Goal: Task Accomplishment & Management: Manage account settings

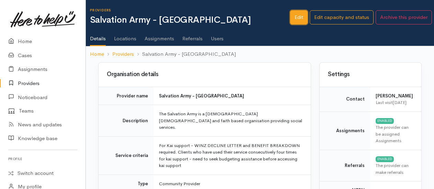
click at [302, 18] on link "Edit" at bounding box center [299, 17] width 18 height 14
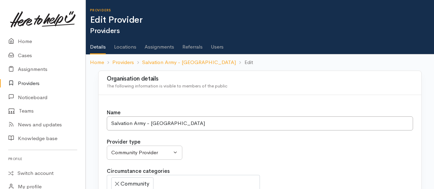
select select
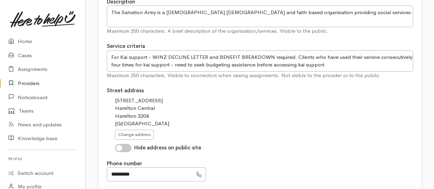
scroll to position [241, 0]
click at [271, 54] on textarea "For Kai support - WINZ DECLINE LETTER and BENEFIT BREAKDOWN required. Clients w…" at bounding box center [260, 60] width 307 height 21
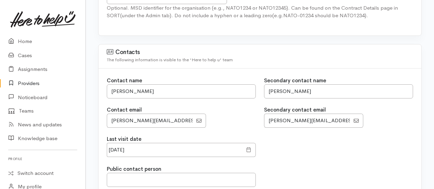
scroll to position [584, 0]
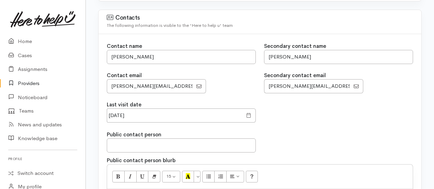
type textarea "For Kai support - WINZ DECLINE LETTER and BENEFIT BREAKDOWN and ID are required…"
click at [248, 114] on span at bounding box center [248, 115] width 5 height 8
click at [202, 114] on input "06 Mar 2025" at bounding box center [175, 115] width 136 height 14
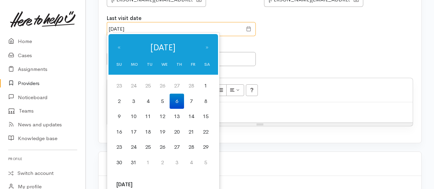
scroll to position [756, 0]
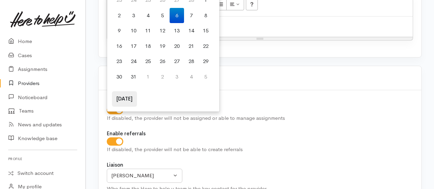
click at [125, 96] on th "Today" at bounding box center [124, 98] width 25 height 15
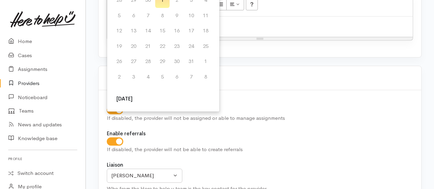
scroll to position [602, 0]
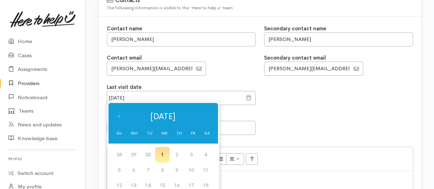
click at [162, 155] on td "1" at bounding box center [162, 154] width 14 height 15
type input "01 Oct 2025"
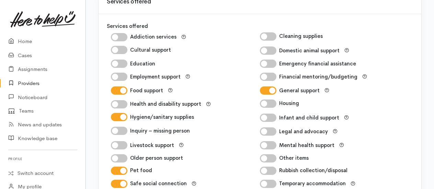
scroll to position [1049, 0]
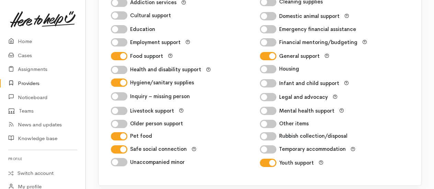
click at [273, 159] on input "Youth support" at bounding box center [268, 162] width 16 height 8
checkbox input "false"
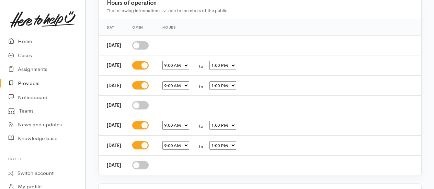
scroll to position [1276, 0]
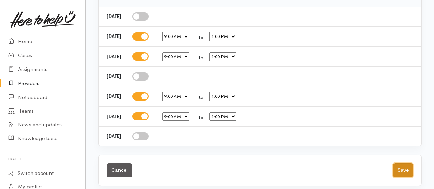
click at [402, 164] on button "Save" at bounding box center [404, 170] width 20 height 14
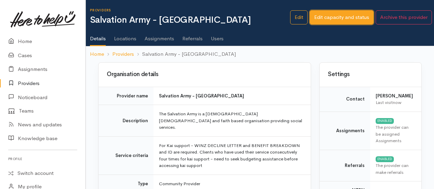
click at [370, 15] on link "Edit capacity and status" at bounding box center [342, 17] width 64 height 14
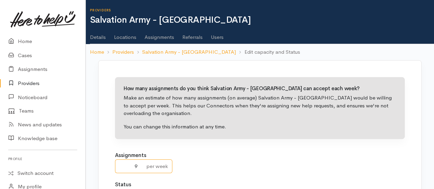
click at [138, 165] on input "9" at bounding box center [128, 166] width 27 height 14
click at [140, 168] on input "8" at bounding box center [128, 166] width 27 height 14
click at [140, 168] on input "7" at bounding box center [128, 166] width 27 height 14
click at [140, 168] on input "6" at bounding box center [128, 166] width 27 height 14
click at [140, 168] on input "5" at bounding box center [128, 166] width 27 height 14
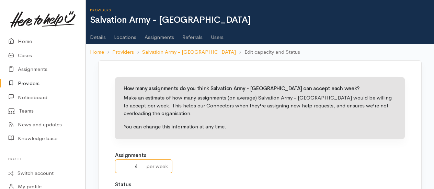
click at [140, 168] on input "4" at bounding box center [128, 166] width 27 height 14
click at [140, 164] on input "5" at bounding box center [128, 166] width 27 height 14
click at [140, 164] on input "6" at bounding box center [128, 166] width 27 height 14
click at [140, 164] on input "7" at bounding box center [128, 166] width 27 height 14
click at [140, 164] on input "8" at bounding box center [128, 166] width 27 height 14
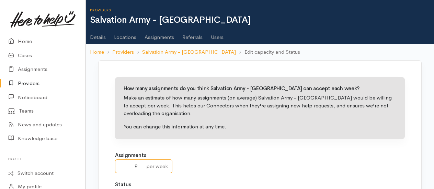
click at [140, 164] on input "9" at bounding box center [128, 166] width 27 height 14
click at [140, 164] on input "10" at bounding box center [128, 166] width 27 height 14
click at [140, 164] on input "11" at bounding box center [128, 166] width 27 height 14
click at [140, 164] on input "12" at bounding box center [128, 166] width 27 height 14
click at [140, 164] on input "13" at bounding box center [128, 166] width 27 height 14
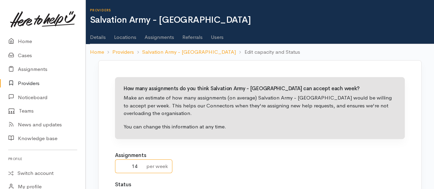
click at [140, 164] on input "14" at bounding box center [128, 166] width 27 height 14
type input "15"
click at [140, 164] on input "15" at bounding box center [128, 166] width 27 height 14
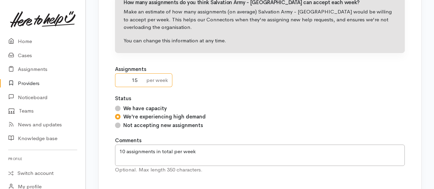
scroll to position [103, 0]
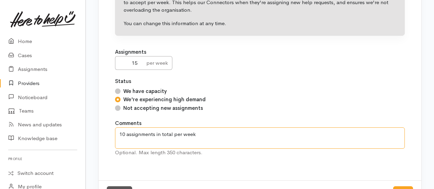
click at [125, 130] on textarea "10 assignments in total per week" at bounding box center [260, 137] width 290 height 21
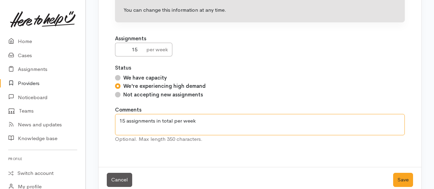
scroll to position [127, 0]
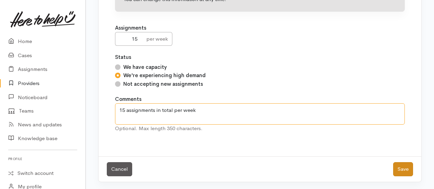
type textarea "15 assignments in total per week"
click at [406, 167] on button "Save" at bounding box center [404, 169] width 20 height 14
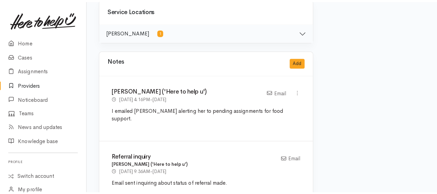
scroll to position [447, 0]
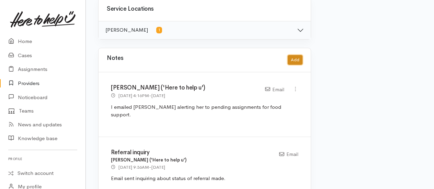
click at [297, 55] on button "Add" at bounding box center [295, 60] width 15 height 10
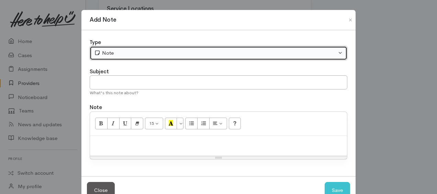
drag, startPoint x: 97, startPoint y: 48, endPoint x: 98, endPoint y: 62, distance: 13.8
click at [97, 49] on button "Note" at bounding box center [219, 53] width 258 height 14
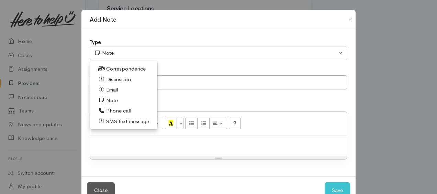
click at [109, 79] on span "Discussion" at bounding box center [118, 80] width 25 height 8
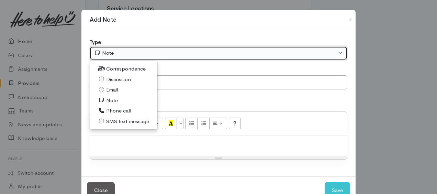
select select "4"
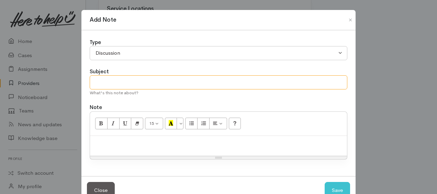
click at [108, 85] on input "text" at bounding box center [219, 82] width 258 height 14
type input "Provider hui with Pauline"
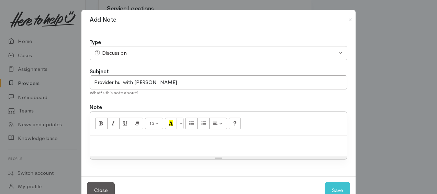
click at [124, 147] on div at bounding box center [218, 146] width 257 height 20
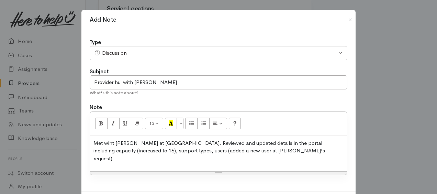
click at [246, 152] on p "Met wiht Pauline at K-House. Reviewed and updated details in the portal includi…" at bounding box center [218, 150] width 250 height 23
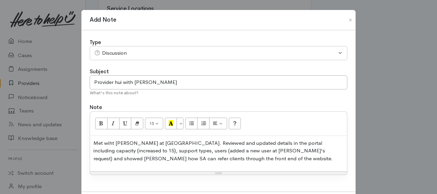
click at [175, 157] on p "Met wiht Pauline at K-House. Reviewed and updated details in the portal includi…" at bounding box center [218, 150] width 250 height 23
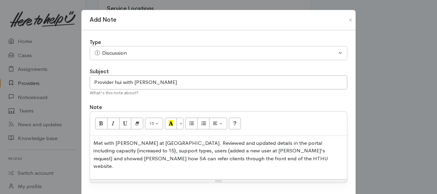
click at [211, 155] on p "Met with Pauline at K-House. Reviewed and updated details in the portal includi…" at bounding box center [218, 154] width 250 height 31
click at [232, 176] on p "Pauline happy with level of info contained in assignments,." at bounding box center [218, 180] width 250 height 8
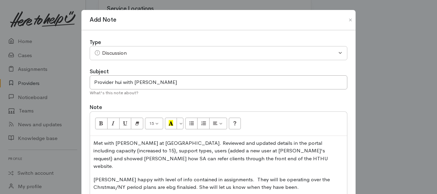
click at [228, 176] on p "Pauline happy with level of info contained in assignments. They will be operati…" at bounding box center [218, 183] width 250 height 15
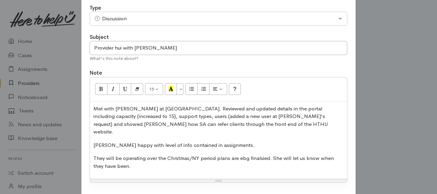
scroll to position [68, 0]
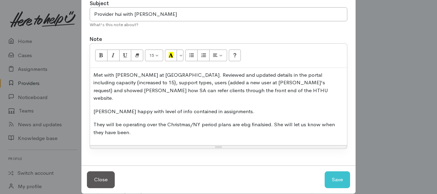
drag, startPoint x: 243, startPoint y: 111, endPoint x: 265, endPoint y: 95, distance: 26.9
click at [265, 94] on div "Met with Pauline at K-House. Reviewed and updated details in the portal includi…" at bounding box center [218, 107] width 257 height 78
drag, startPoint x: 135, startPoint y: 80, endPoint x: 147, endPoint y: 72, distance: 14.6
click at [135, 80] on p "Met with Pauline at K-House. Reviewed and updated details in the portal includi…" at bounding box center [218, 86] width 250 height 31
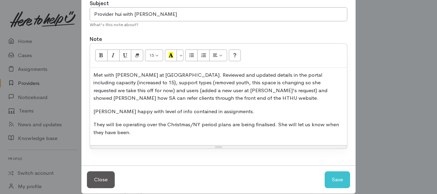
click at [154, 131] on p "They will be operating over the Christmas/NY period plans are being finalised. …" at bounding box center [218, 128] width 250 height 15
click at [103, 83] on p "Met with Pauline at K-House. Reviewed and updated details in the portal includi…" at bounding box center [218, 86] width 250 height 31
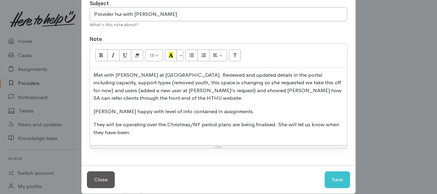
click at [281, 82] on p "Met with Pauline at K-House. Reviewed and updated details in the portal includi…" at bounding box center [218, 86] width 250 height 31
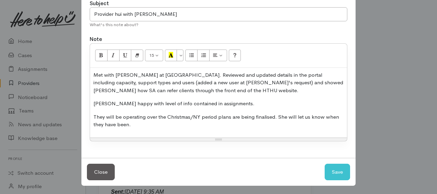
click at [140, 125] on p "They will be operating over the Christmas/NY period plans are being finalised. …" at bounding box center [218, 120] width 250 height 15
click at [239, 101] on p "Pauline happy with level of info contained in assignments." at bounding box center [218, 104] width 250 height 8
click at [180, 89] on p "Met with Pauline at K-House. Reviewed and updated details in the portal includi…" at bounding box center [218, 82] width 250 height 23
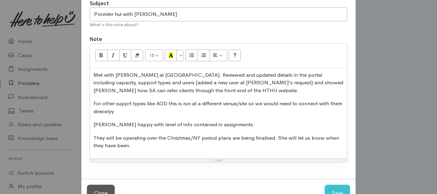
click at [239, 101] on p "For other supprt types like AOD this is run at a different venue/site so we wou…" at bounding box center [218, 107] width 250 height 15
click at [232, 102] on p "For other supprt types like AOD this is run at a different site so we would nee…" at bounding box center [218, 107] width 250 height 15
click at [231, 102] on p "For other supprt types like AOD this is run at a different site so we would nee…" at bounding box center [218, 107] width 250 height 15
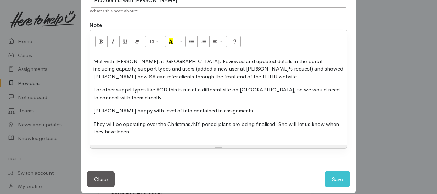
scroll to position [89, 0]
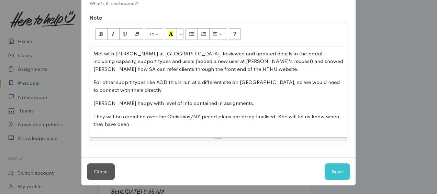
click at [140, 128] on div "Met with Pauline at K-House. Reviewed and updated details in the portal includi…" at bounding box center [218, 91] width 257 height 91
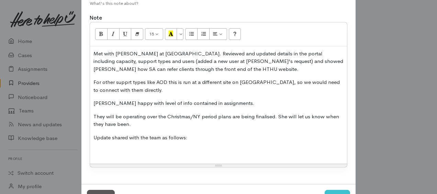
click at [94, 151] on p at bounding box center [218, 151] width 250 height 8
click at [148, 135] on p "Update shared with the team as follows:" at bounding box center [218, 138] width 250 height 8
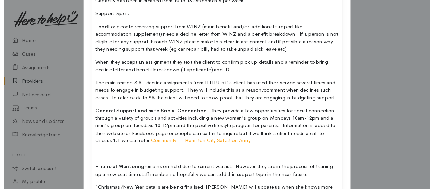
scroll to position [287, 0]
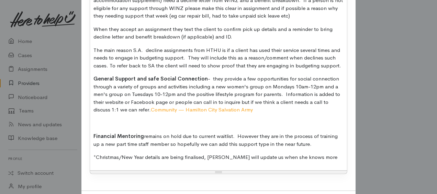
click at [90, 122] on div "Met with Pauline at K-House. Reviewed and updated details in the portal includi…" at bounding box center [218, 9] width 257 height 321
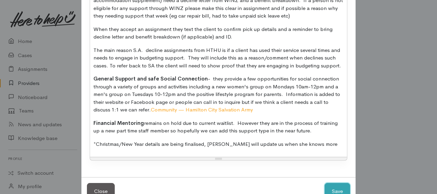
click at [338, 188] on button "Save" at bounding box center [337, 191] width 25 height 17
select select "1"
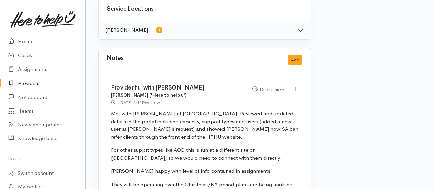
scroll to position [378, 0]
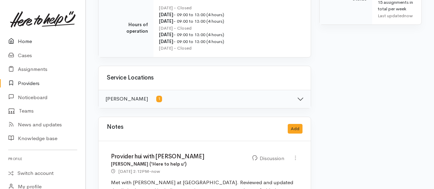
drag, startPoint x: 26, startPoint y: 40, endPoint x: 0, endPoint y: 40, distance: 26.1
click at [25, 40] on link "Home" at bounding box center [43, 41] width 86 height 14
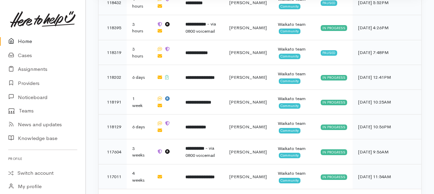
scroll to position [351, 0]
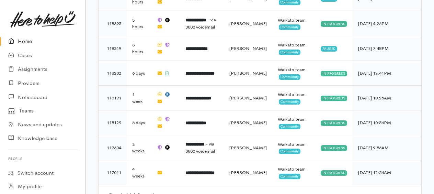
click at [27, 40] on link "Home" at bounding box center [43, 41] width 86 height 14
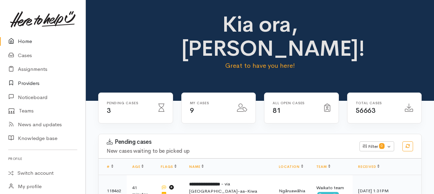
click at [31, 83] on link "Providers" at bounding box center [43, 83] width 86 height 14
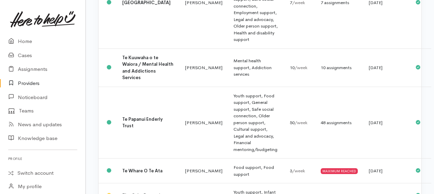
scroll to position [962, 0]
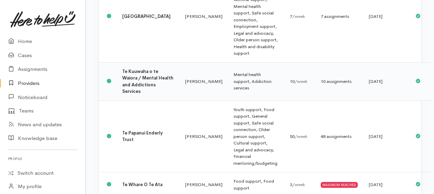
click at [133, 95] on b "Te Kuuwaha o te Waiora / Mental Health and Addictions Services" at bounding box center [147, 81] width 51 height 26
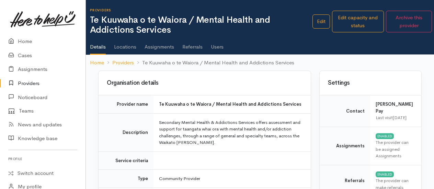
click at [220, 45] on link "Users" at bounding box center [217, 44] width 13 height 19
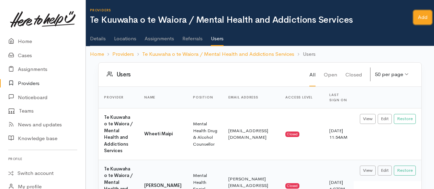
click at [424, 19] on link "Add" at bounding box center [423, 17] width 19 height 14
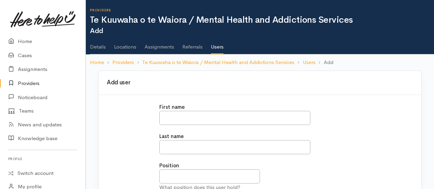
scroll to position [103, 0]
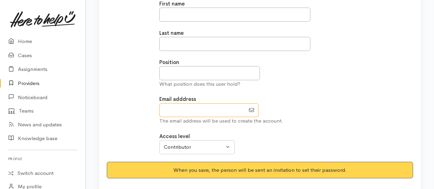
paste input "[PERSON_NAME][EMAIL_ADDRESS][PERSON_NAME][DOMAIN_NAME]"
type input "[PERSON_NAME][EMAIL_ADDRESS][PERSON_NAME][DOMAIN_NAME]"
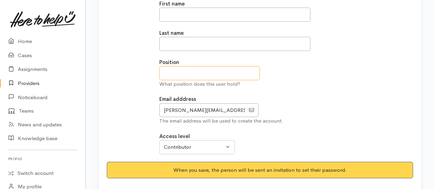
click at [176, 72] on input "text" at bounding box center [209, 73] width 101 height 14
type input "**********"
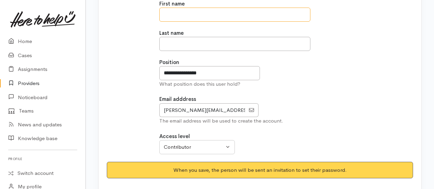
click at [170, 12] on input "text" at bounding box center [234, 15] width 151 height 14
type input "****"
click at [166, 41] on input "text" at bounding box center [234, 44] width 151 height 14
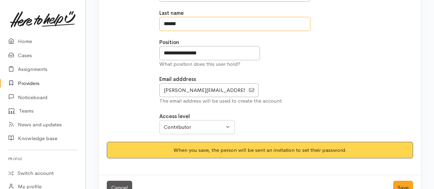
scroll to position [141, 0]
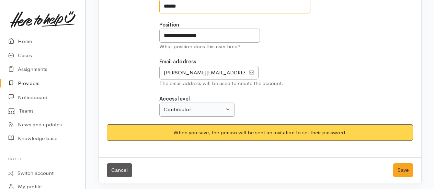
type input "******"
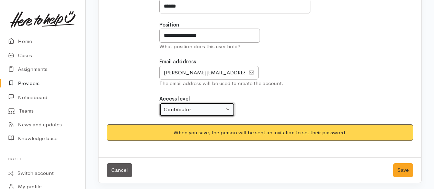
click at [187, 108] on div "Contributor" at bounding box center [194, 110] width 60 height 8
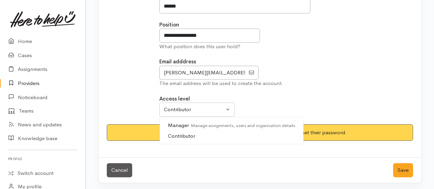
click at [174, 133] on span "Contributor Manage assignments only" at bounding box center [208, 136] width 81 height 8
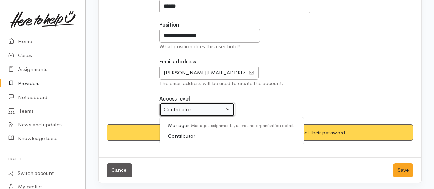
select select "false"
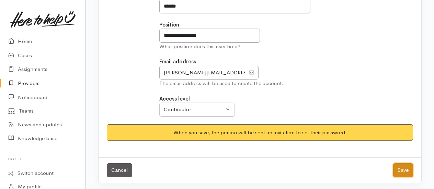
click at [406, 172] on button "Save" at bounding box center [404, 170] width 20 height 14
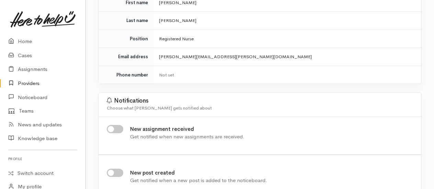
scroll to position [103, 0]
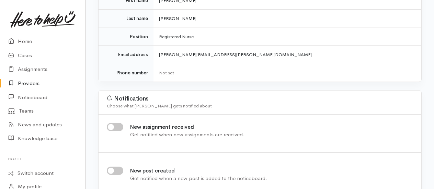
click at [111, 127] on input "New assignment received" at bounding box center [115, 127] width 16 height 8
checkbox input "true"
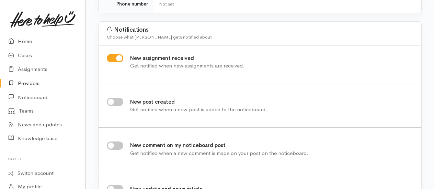
click at [112, 100] on input "New post created" at bounding box center [115, 102] width 16 height 8
checkbox input "true"
click at [112, 146] on input "New comment on my noticeboard post" at bounding box center [115, 145] width 16 height 8
checkbox input "true"
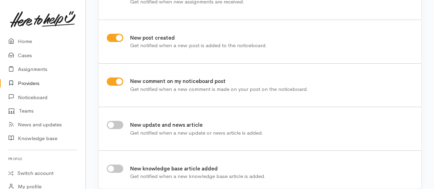
scroll to position [241, 0]
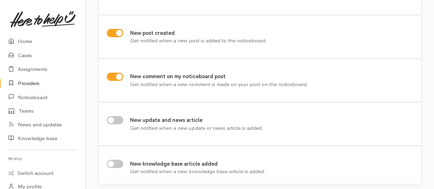
click at [112, 118] on input "New update and news article" at bounding box center [115, 120] width 16 height 8
checkbox input "true"
click at [112, 162] on input "New knowledge base article added" at bounding box center [115, 163] width 16 height 8
checkbox input "true"
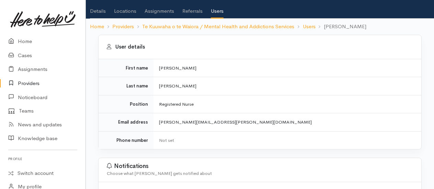
scroll to position [0, 0]
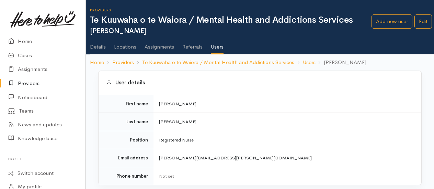
click at [212, 47] on link "Users" at bounding box center [217, 45] width 13 height 20
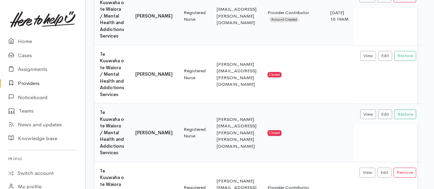
scroll to position [412, 38]
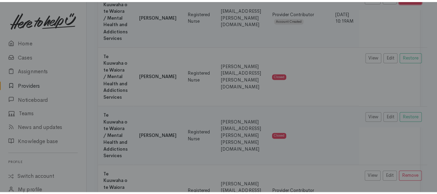
scroll to position [412, 36]
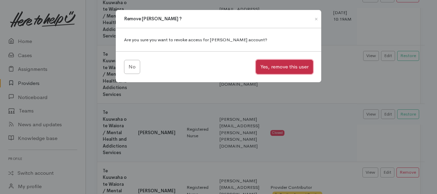
click at [281, 69] on button "Yes, remove this user" at bounding box center [284, 67] width 57 height 14
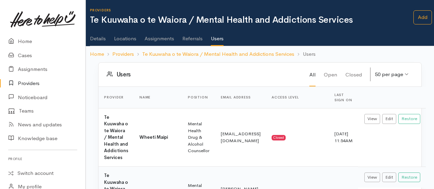
click at [154, 35] on link "Assignments" at bounding box center [160, 35] width 30 height 19
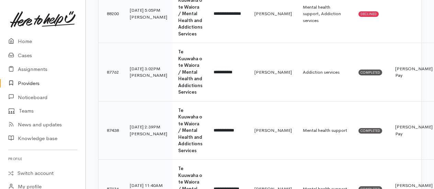
scroll to position [412, 0]
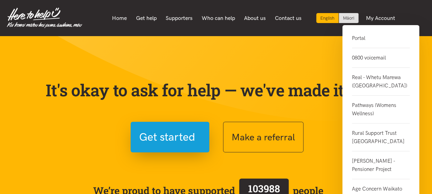
click at [359, 37] on link "Portal" at bounding box center [381, 41] width 58 height 14
click at [371, 77] on link "Real - Whetu Marewa ([GEOGRAPHIC_DATA])" at bounding box center [381, 82] width 58 height 28
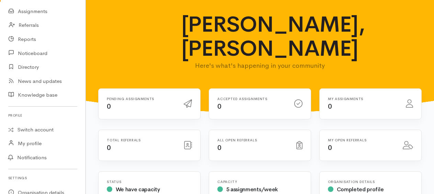
scroll to position [69, 0]
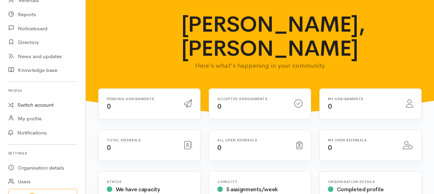
click at [25, 105] on link "Switch account" at bounding box center [43, 104] width 86 height 13
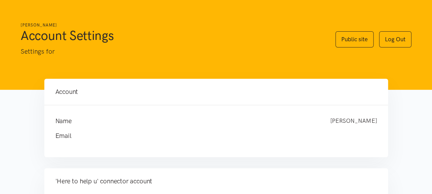
scroll to position [137, 0]
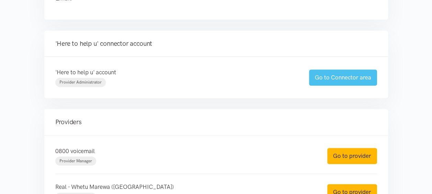
click at [349, 70] on link "Go to Connector area" at bounding box center [343, 77] width 68 height 16
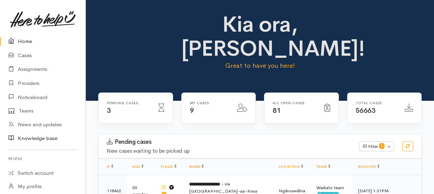
drag, startPoint x: 39, startPoint y: 139, endPoint x: 0, endPoint y: 123, distance: 42.1
click at [39, 139] on link "Knowledge base" at bounding box center [43, 138] width 86 height 14
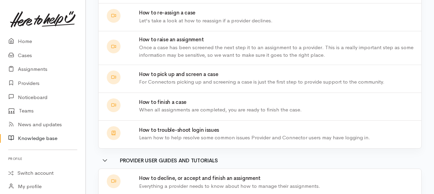
scroll to position [275, 0]
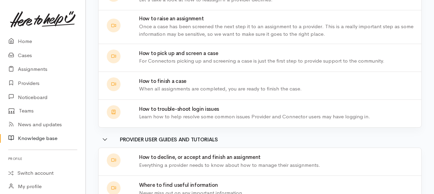
click at [169, 116] on p "Learn how to help resolve some common issues Provider and Connector users may h…" at bounding box center [278, 117] width 278 height 8
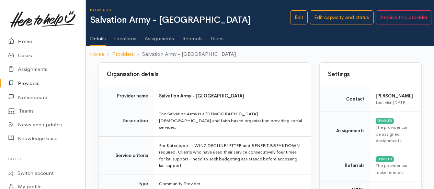
scroll to position [1567, 0]
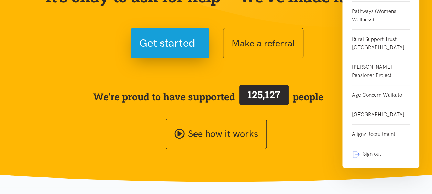
scroll to position [103, 0]
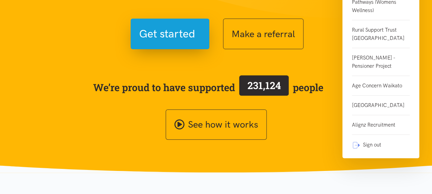
click at [379, 149] on link "Sign out" at bounding box center [381, 142] width 58 height 14
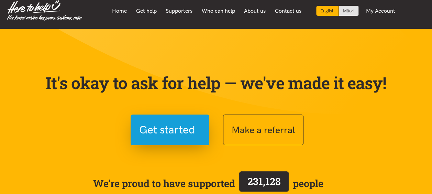
scroll to position [0, 0]
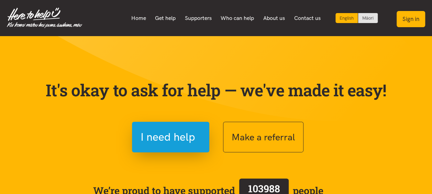
click at [418, 21] on button "Sign in" at bounding box center [411, 19] width 29 height 16
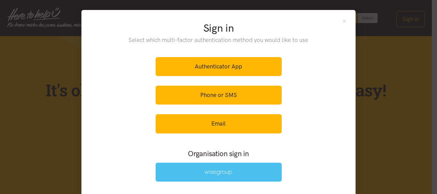
drag, startPoint x: 227, startPoint y: 166, endPoint x: 231, endPoint y: 164, distance: 4.7
click at [227, 166] on link at bounding box center [219, 172] width 126 height 19
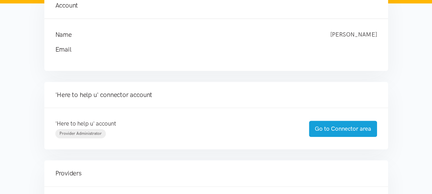
scroll to position [103, 0]
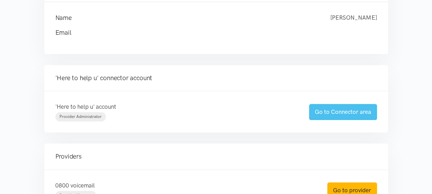
click at [323, 110] on link "Go to Connector area" at bounding box center [343, 112] width 68 height 16
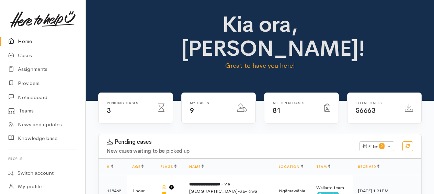
click at [24, 39] on link "Home" at bounding box center [43, 41] width 86 height 14
click at [24, 43] on link "Home" at bounding box center [43, 41] width 86 height 14
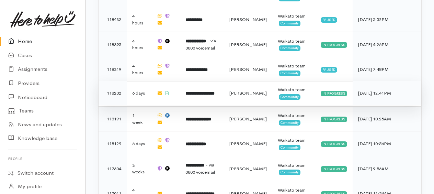
scroll to position [283, 0]
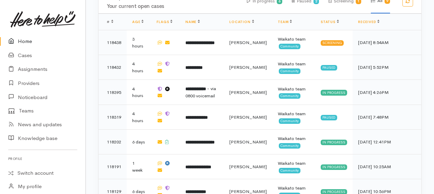
click at [29, 43] on link "Home" at bounding box center [43, 41] width 86 height 14
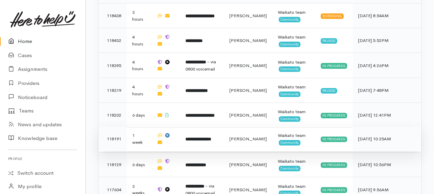
scroll to position [275, 0]
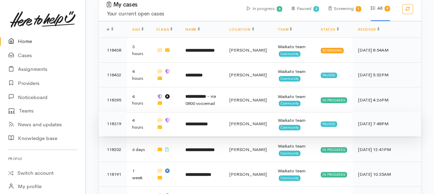
click at [201, 122] on b "**********" at bounding box center [197, 124] width 22 height 4
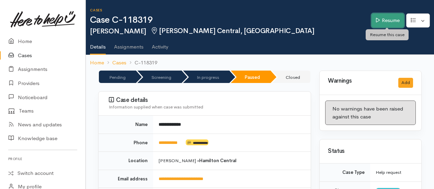
click at [381, 22] on link "Resume" at bounding box center [388, 20] width 33 height 14
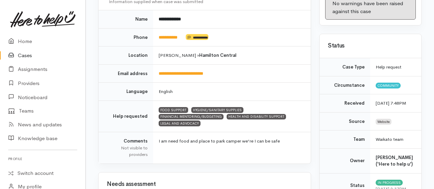
scroll to position [69, 0]
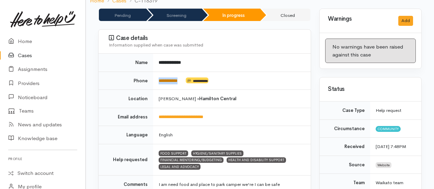
drag, startPoint x: 184, startPoint y: 70, endPoint x: 159, endPoint y: 71, distance: 25.1
click at [159, 71] on td "**********" at bounding box center [232, 80] width 158 height 18
copy link "**********"
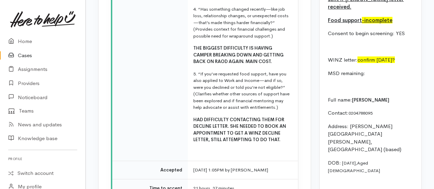
scroll to position [1479, 0]
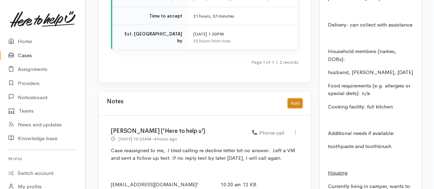
click at [299, 98] on button "Add" at bounding box center [295, 103] width 15 height 10
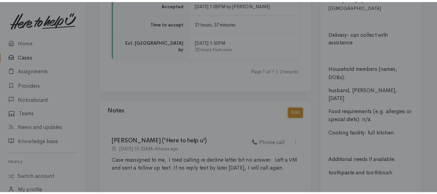
scroll to position [1465, 0]
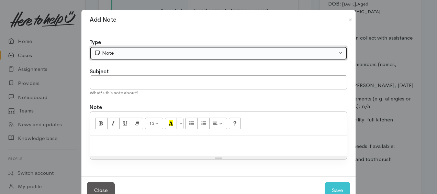
click at [136, 54] on div "Note" at bounding box center [215, 53] width 243 height 8
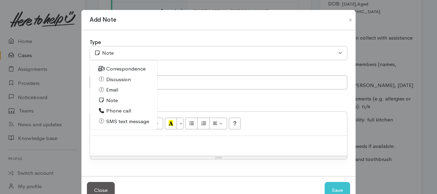
click at [106, 109] on span "Phone call" at bounding box center [118, 111] width 25 height 8
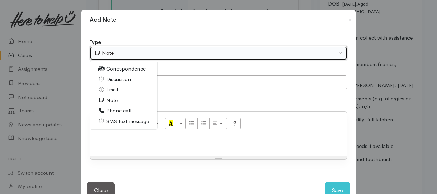
select select "3"
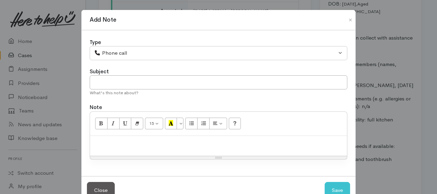
click at [108, 141] on p at bounding box center [218, 143] width 250 height 8
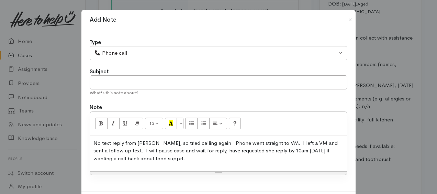
drag, startPoint x: 153, startPoint y: 148, endPoint x: 166, endPoint y: 147, distance: 12.8
click at [155, 148] on p "No text reply from Rebecca, so tried calling again. Phone went straight to VM. …" at bounding box center [218, 150] width 250 height 23
click at [325, 151] on p "No text reply from Rebecca, so tried calling again. Phone went straight to VM. …" at bounding box center [218, 150] width 250 height 23
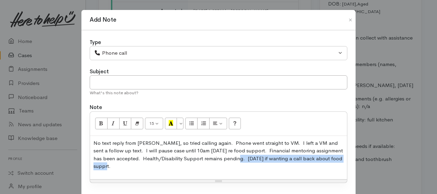
drag, startPoint x: 222, startPoint y: 154, endPoint x: 340, endPoint y: 158, distance: 117.9
click at [340, 158] on p "No text reply from Rebecca, so tried calling again. Phone went straight to VM. …" at bounding box center [218, 154] width 250 height 31
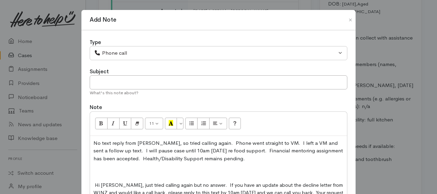
scroll to position [17, 0]
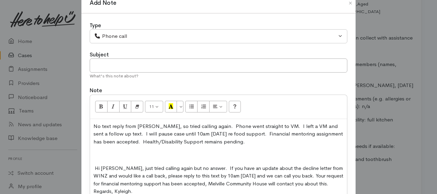
drag, startPoint x: 96, startPoint y: 155, endPoint x: 109, endPoint y: 159, distance: 13.7
click at [96, 156] on p at bounding box center [218, 155] width 250 height 8
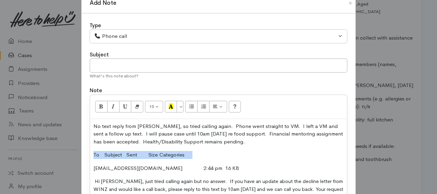
drag, startPoint x: 91, startPoint y: 152, endPoint x: 224, endPoint y: 153, distance: 133.0
click at [224, 153] on div "No text reply from Rebecca, so tried calling again. Phone went straight to VM. …" at bounding box center [218, 168] width 257 height 99
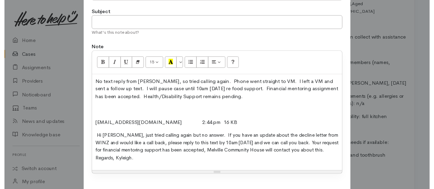
scroll to position [97, 0]
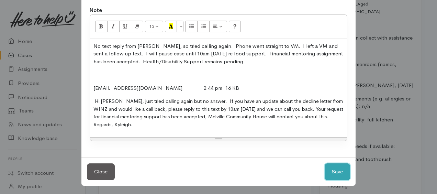
click at [335, 166] on button "Save" at bounding box center [337, 171] width 25 height 17
select select "1"
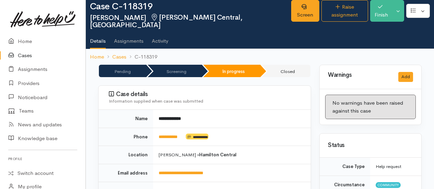
scroll to position [0, 0]
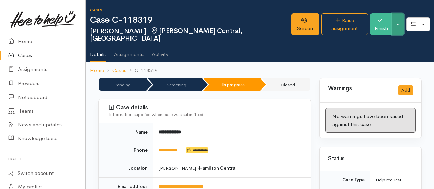
click at [401, 25] on button "Toggle Dropdown" at bounding box center [398, 24] width 12 height 22
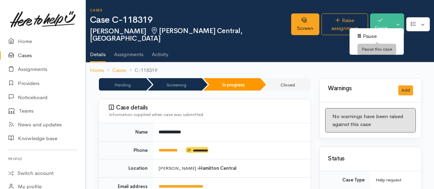
click at [372, 34] on link "Pause" at bounding box center [377, 36] width 54 height 11
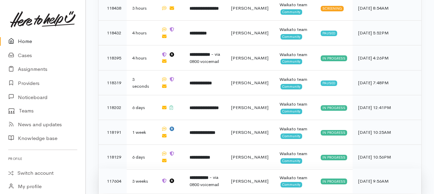
scroll to position [283, 0]
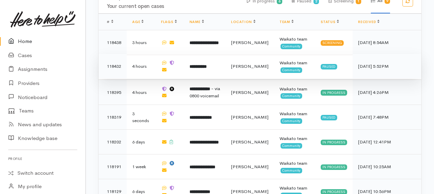
click at [205, 64] on b "**********" at bounding box center [198, 66] width 17 height 4
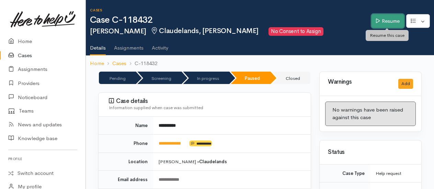
drag, startPoint x: 386, startPoint y: 18, endPoint x: 346, endPoint y: 25, distance: 40.5
click at [386, 18] on link "Resume" at bounding box center [388, 21] width 33 height 14
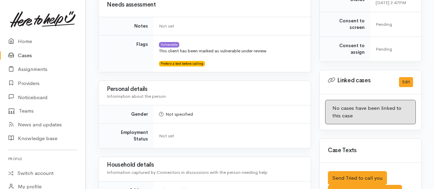
scroll to position [412, 0]
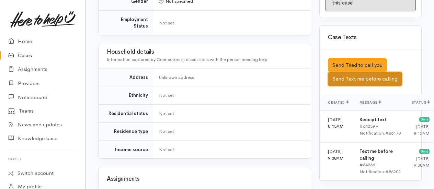
click at [355, 78] on button "Send Text me before calling" at bounding box center [365, 79] width 74 height 14
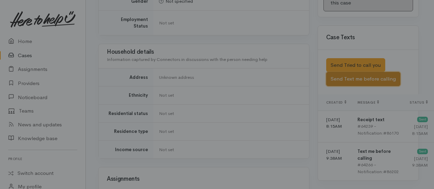
scroll to position [406, 0]
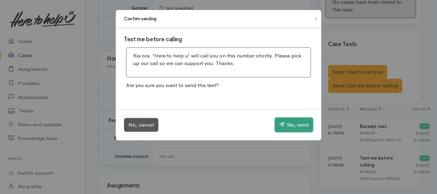
drag, startPoint x: 291, startPoint y: 126, endPoint x: 315, endPoint y: 110, distance: 28.5
click at [293, 125] on button "Yes, send" at bounding box center [294, 125] width 38 height 14
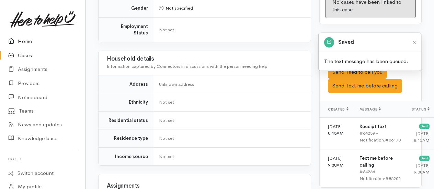
click at [27, 43] on link "Home" at bounding box center [43, 41] width 86 height 14
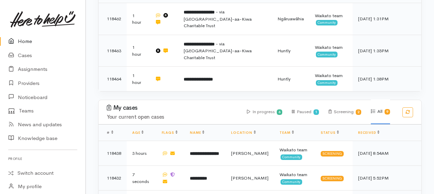
scroll to position [241, 0]
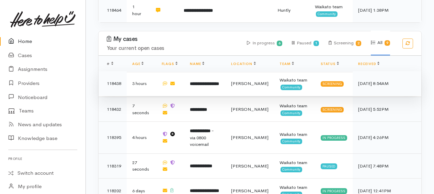
click at [213, 81] on b "**********" at bounding box center [204, 83] width 29 height 4
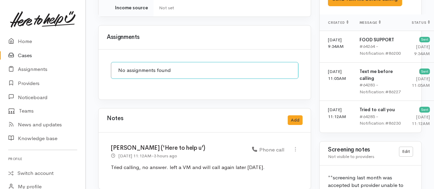
scroll to position [447, 0]
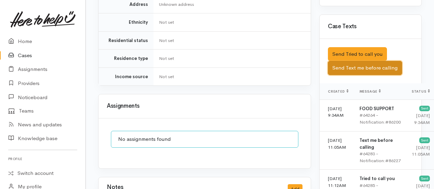
click at [364, 72] on button "Send Text me before calling" at bounding box center [365, 68] width 74 height 14
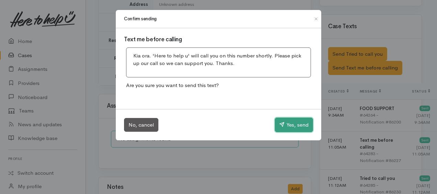
drag, startPoint x: 289, startPoint y: 128, endPoint x: 217, endPoint y: 85, distance: 83.4
click at [289, 128] on button "Yes, send" at bounding box center [294, 125] width 38 height 14
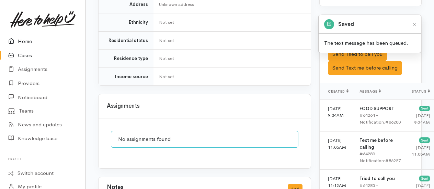
click at [22, 39] on link "Home" at bounding box center [43, 41] width 86 height 14
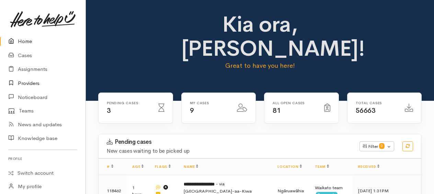
click at [28, 80] on link "Providers" at bounding box center [43, 83] width 86 height 14
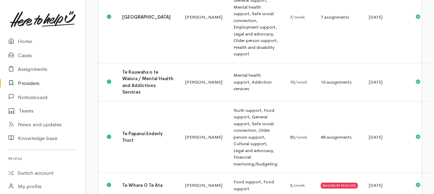
scroll to position [962, 0]
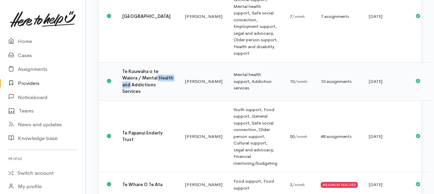
click at [146, 100] on td "Te Kuuwaha o te Waiora / Mental Health and Addictions Services" at bounding box center [148, 81] width 63 height 38
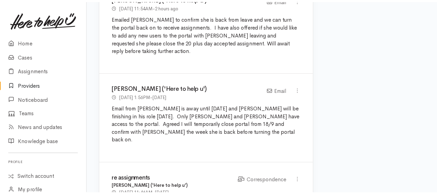
scroll to position [344, 0]
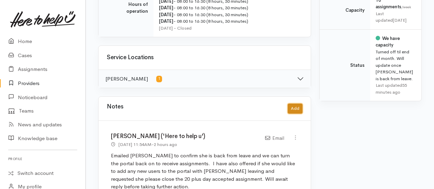
click at [296, 106] on button "Add" at bounding box center [295, 108] width 15 height 10
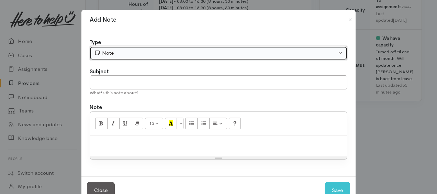
click at [130, 53] on div "Note" at bounding box center [215, 53] width 243 height 8
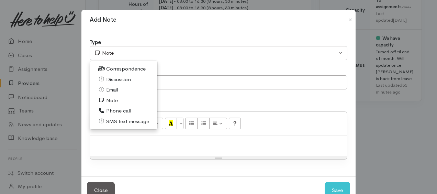
click at [112, 69] on span "Correspondence" at bounding box center [126, 69] width 40 height 8
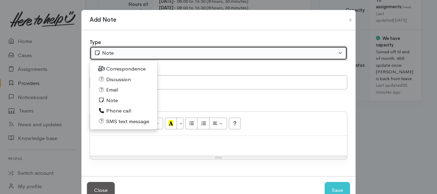
select select "6"
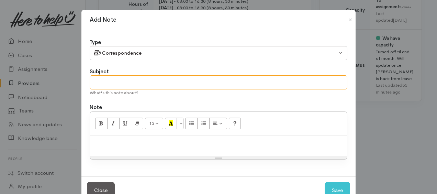
click at [137, 83] on input "text" at bounding box center [219, 82] width 258 height 14
type input "Reply from Donna"
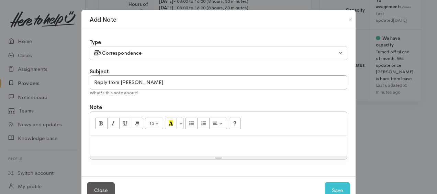
click at [126, 144] on p at bounding box center [218, 143] width 250 height 8
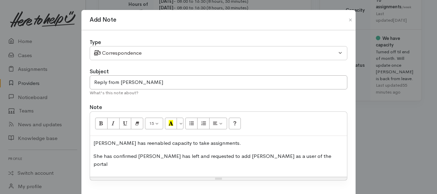
click at [173, 155] on p "She has confirmed Nathan has left and requested to add Toni as a user of the po…" at bounding box center [218, 159] width 250 height 15
click at [302, 158] on p "She has confirmed Nathan has left (I have removed his account) and requested to…" at bounding box center [218, 159] width 250 height 15
click at [153, 156] on p "She has confirmed Nathan has left (I have removed his account) and requested to…" at bounding box center [218, 159] width 250 height 15
click at [161, 164] on p "She has confirmed Nathan Woodward has left (I have removed his account) and req…" at bounding box center [218, 159] width 250 height 15
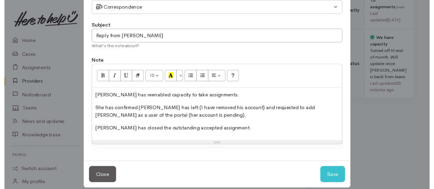
scroll to position [53, 0]
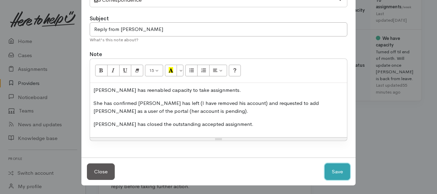
drag, startPoint x: 341, startPoint y: 172, endPoint x: 313, endPoint y: 160, distance: 30.2
click at [341, 172] on button "Save" at bounding box center [337, 171] width 25 height 17
select select "1"
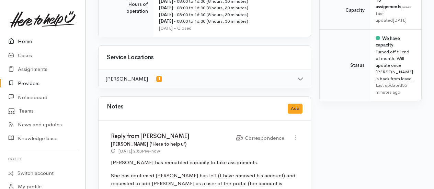
click at [23, 38] on link "Home" at bounding box center [43, 41] width 86 height 14
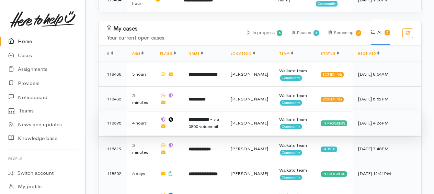
scroll to position [241, 0]
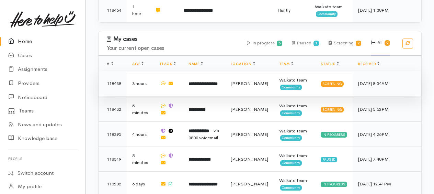
click at [201, 81] on b "**********" at bounding box center [203, 83] width 29 height 4
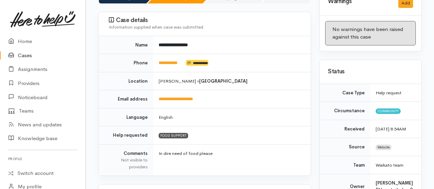
scroll to position [103, 0]
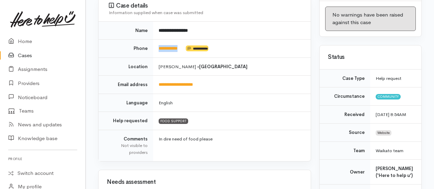
drag, startPoint x: 186, startPoint y: 48, endPoint x: 157, endPoint y: 46, distance: 29.0
click at [157, 46] on td "**********" at bounding box center [232, 49] width 158 height 18
drag, startPoint x: 157, startPoint y: 46, endPoint x: 161, endPoint y: 47, distance: 4.2
copy td "**********"
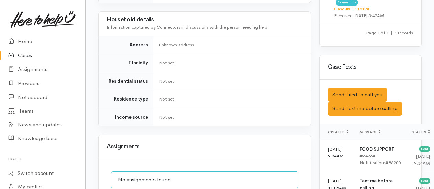
scroll to position [412, 0]
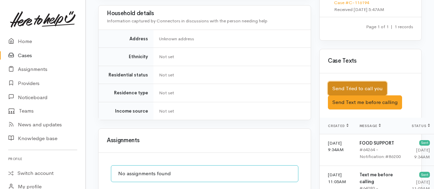
click at [345, 92] on button "Send Tried to call you" at bounding box center [357, 88] width 59 height 14
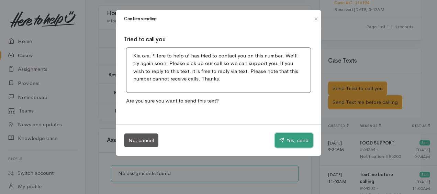
click at [298, 135] on button "Yes, send" at bounding box center [294, 140] width 38 height 14
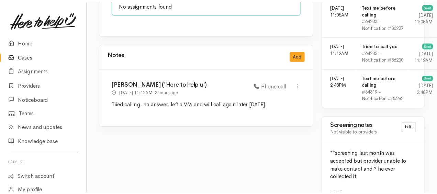
scroll to position [584, 0]
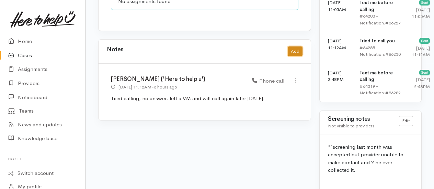
click at [294, 46] on button "Add" at bounding box center [295, 51] width 15 height 10
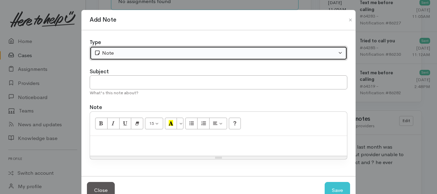
click at [127, 48] on button "Note" at bounding box center [219, 53] width 258 height 14
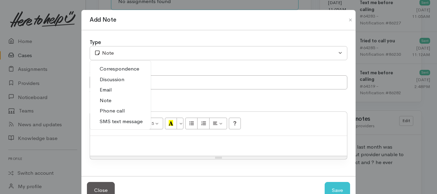
click at [108, 111] on span "Phone call" at bounding box center [112, 111] width 25 height 8
select select "3"
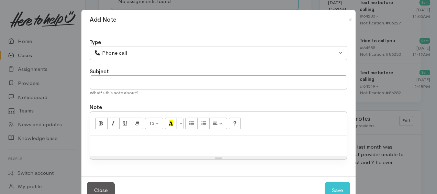
click at [115, 141] on p at bounding box center [218, 143] width 250 height 8
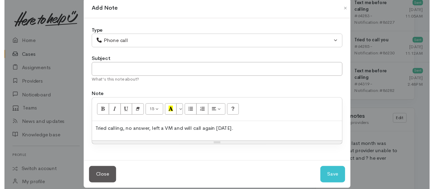
scroll to position [19, 0]
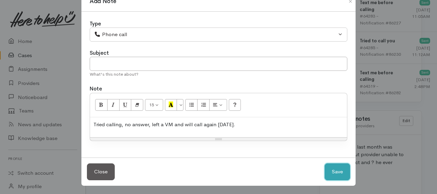
click at [336, 169] on button "Save" at bounding box center [337, 171] width 25 height 17
select select "1"
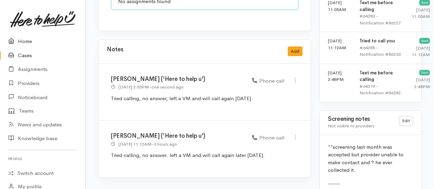
click at [23, 39] on link "Home" at bounding box center [43, 41] width 86 height 14
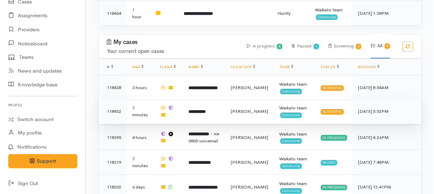
scroll to position [275, 0]
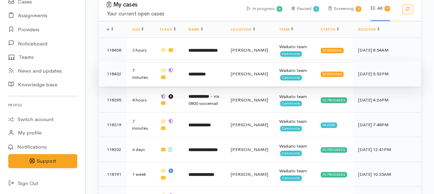
click at [193, 72] on b "**********" at bounding box center [197, 74] width 17 height 4
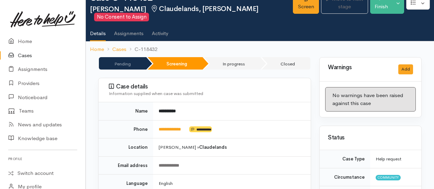
scroll to position [103, 0]
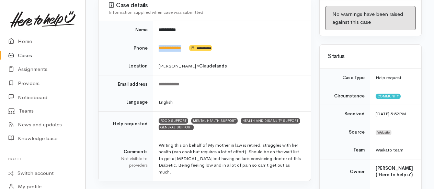
drag, startPoint x: 190, startPoint y: 44, endPoint x: 156, endPoint y: 46, distance: 34.8
click at [156, 46] on td "**********" at bounding box center [232, 48] width 158 height 18
drag, startPoint x: 156, startPoint y: 46, endPoint x: 162, endPoint y: 46, distance: 6.2
copy td "**********"
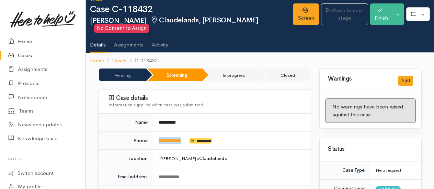
scroll to position [0, 0]
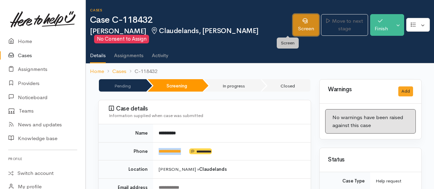
drag, startPoint x: 291, startPoint y: 25, endPoint x: 264, endPoint y: 33, distance: 28.6
click at [293, 25] on link "Screen" at bounding box center [306, 25] width 26 height 22
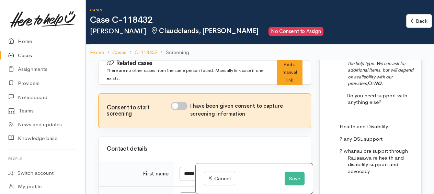
scroll to position [1169, 0]
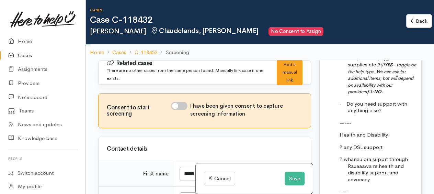
click at [359, 119] on p "-----" at bounding box center [383, 122] width 70 height 7
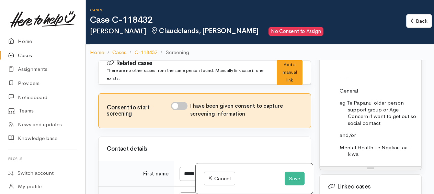
scroll to position [1340, 0]
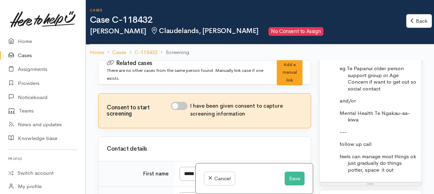
click at [397, 153] on p "feels can manage most things ok just gradually do things potter, space it out" at bounding box center [383, 163] width 70 height 20
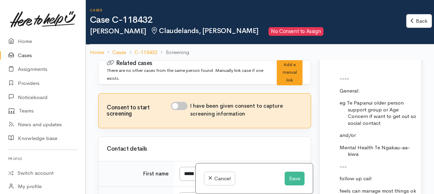
scroll to position [1375, 0]
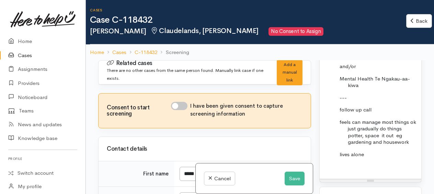
click at [375, 151] on p "lives alone" at bounding box center [383, 154] width 70 height 7
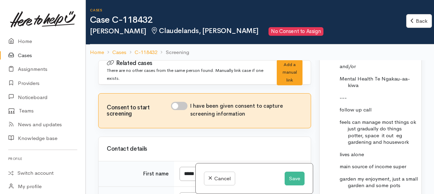
click at [415, 175] on p "garden my enjoyment, just a small garden and some pots" at bounding box center [383, 181] width 70 height 13
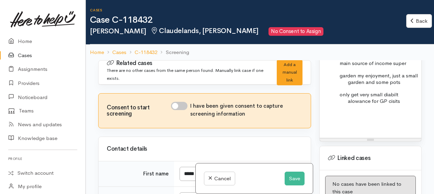
scroll to position [1443, 0]
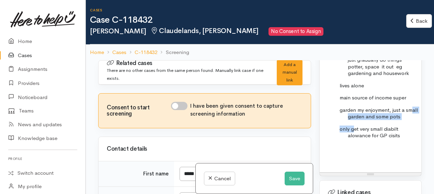
drag, startPoint x: 386, startPoint y: 106, endPoint x: 355, endPoint y: 98, distance: 32.3
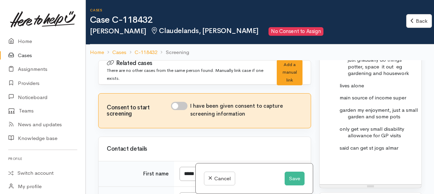
click at [385, 144] on p "said can get st jogs almar" at bounding box center [383, 147] width 70 height 7
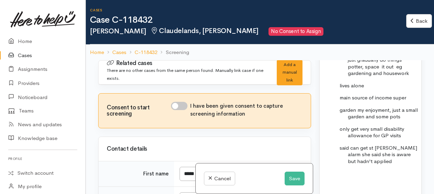
drag, startPoint x: 371, startPoint y: 124, endPoint x: 377, endPoint y: 142, distance: 18.3
click at [377, 144] on p "said can get st johns alarm she said she is aware but hadn't applied" at bounding box center [383, 154] width 70 height 20
click at [379, 177] on p "overwhelming" at bounding box center [383, 180] width 70 height 7
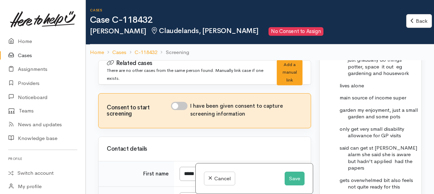
scroll to position [1478, 0]
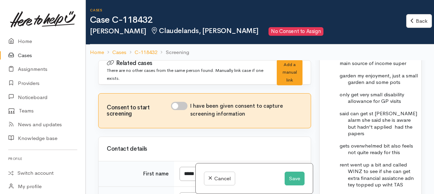
drag, startPoint x: 389, startPoint y: 145, endPoint x: 395, endPoint y: 148, distance: 7.1
click at [362, 164] on p "rent went up a bit and called WINZ to see if she can get extra financial assist…" at bounding box center [383, 174] width 70 height 27
click at [300, 183] on button "Save" at bounding box center [295, 178] width 20 height 14
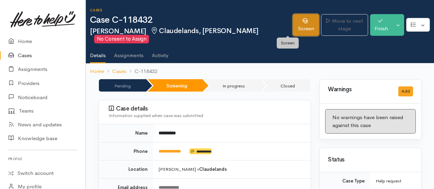
click at [293, 27] on link "Screen" at bounding box center [306, 25] width 26 height 22
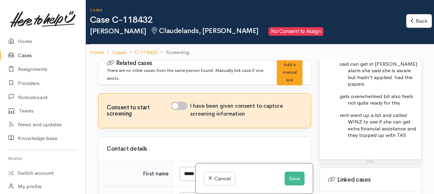
scroll to position [1512, 0]
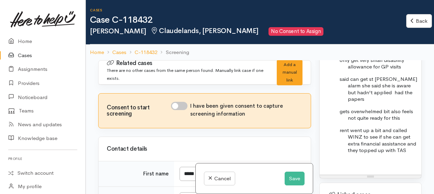
click at [368, 130] on p "rent went up a bit and called WINZ to see if she can get extra financial assist…" at bounding box center [383, 140] width 70 height 27
click at [295, 177] on button "Save" at bounding box center [295, 178] width 20 height 14
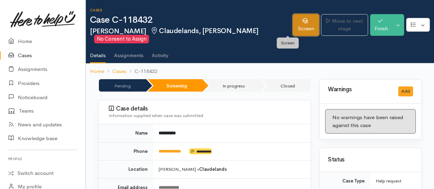
drag, startPoint x: 290, startPoint y: 25, endPoint x: 284, endPoint y: 27, distance: 6.3
click at [293, 25] on link "Screen" at bounding box center [306, 25] width 26 height 22
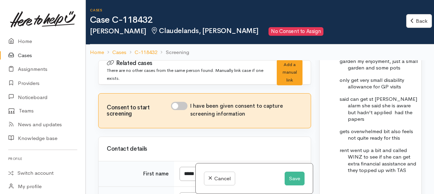
scroll to position [1512, 0]
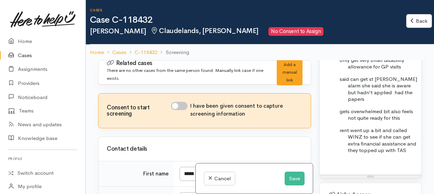
click at [368, 129] on p "rent went up a bit and called WINZ to see if she can get extra financial assist…" at bounding box center [383, 140] width 70 height 27
click at [388, 130] on p "rent went up a bit and called WINZ to see if she can get extra financial assist…" at bounding box center [383, 140] width 70 height 27
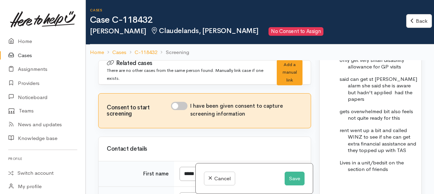
click at [367, 178] on p "JW so supprt through friends and church" at bounding box center [383, 184] width 70 height 13
click at [381, 178] on p "JW so support through friends and [DEMOGRAPHIC_DATA]" at bounding box center [383, 184] width 70 height 13
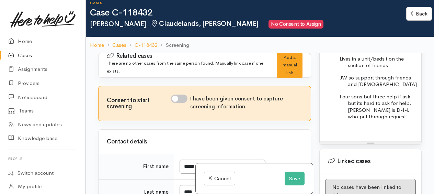
scroll to position [1615, 0]
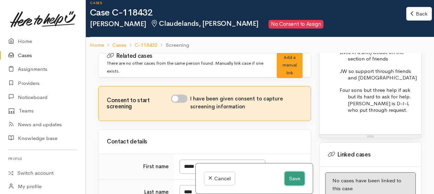
click at [297, 177] on button "Save" at bounding box center [295, 178] width 20 height 14
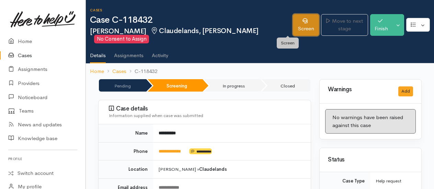
click at [293, 26] on link "Screen" at bounding box center [306, 25] width 26 height 22
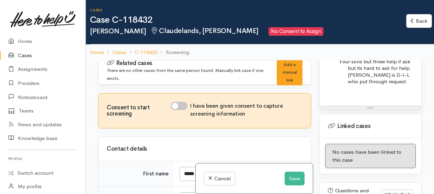
scroll to position [1617, 0]
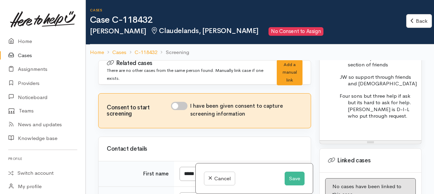
click at [395, 92] on p "Four sons but three help if ask but its hard to ask for help. Sarah is D-I-L wh…" at bounding box center [383, 105] width 70 height 27
click at [395, 95] on p "Four sons but three help if ask but its hard to ask for help. Sarah is D-I-L wh…" at bounding box center [383, 105] width 70 height 27
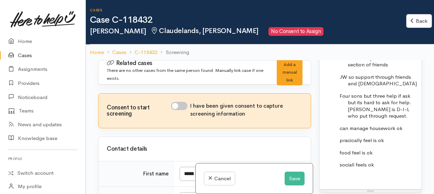
drag, startPoint x: 366, startPoint y: 114, endPoint x: 341, endPoint y: 117, distance: 24.6
drag, startPoint x: 341, startPoint y: 117, endPoint x: 346, endPoint y: 141, distance: 24.9
drag, startPoint x: 346, startPoint y: 141, endPoint x: 385, endPoint y: 152, distance: 39.8
click at [385, 161] on p "social feels ok" at bounding box center [383, 164] width 70 height 7
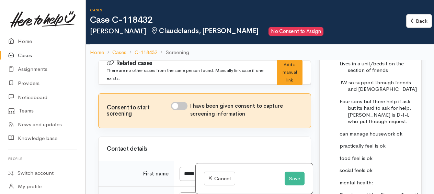
scroll to position [1646, 0]
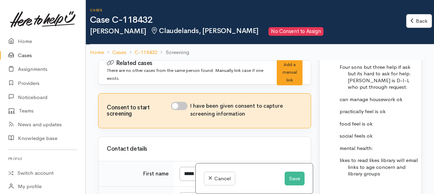
click at [401, 157] on p "likes to read likes library will email links to age concern and library groups" at bounding box center [383, 167] width 70 height 20
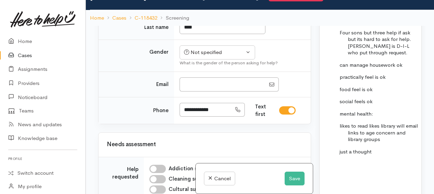
scroll to position [103, 0]
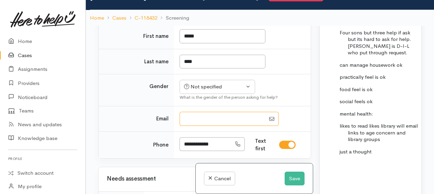
click at [235, 118] on input "Email" at bounding box center [223, 119] width 86 height 14
click at [234, 115] on input "Email" at bounding box center [223, 119] width 86 height 14
type input "**********"
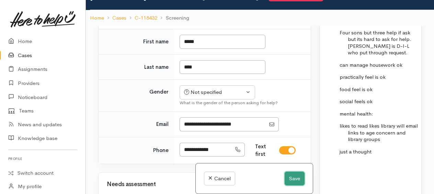
click at [291, 175] on button "Save" at bounding box center [295, 178] width 20 height 14
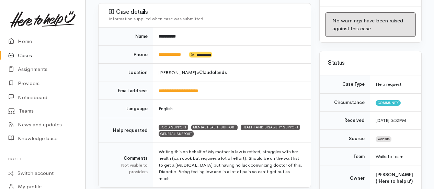
scroll to position [103, 0]
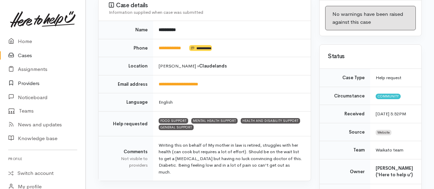
click at [33, 82] on link "Providers" at bounding box center [43, 83] width 86 height 14
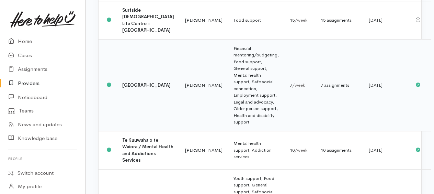
scroll to position [928, 0]
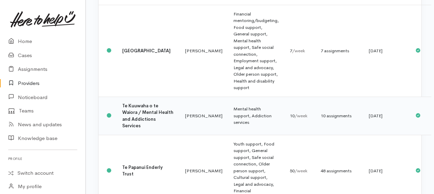
click at [140, 129] on b "Te Kuuwaha o te Waiora / Mental Health and Addictions Services" at bounding box center [147, 116] width 51 height 26
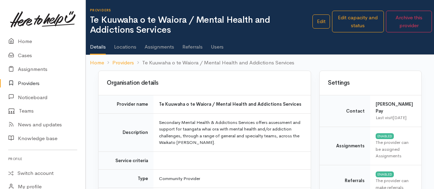
click at [221, 47] on link "Users" at bounding box center [217, 44] width 13 height 19
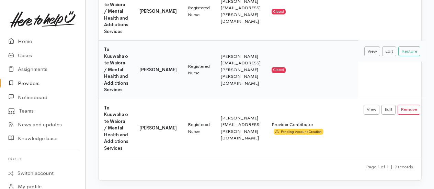
scroll to position [594, 0]
click at [28, 41] on link "Home" at bounding box center [43, 41] width 86 height 14
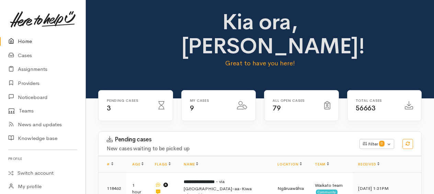
scroll to position [206, 0]
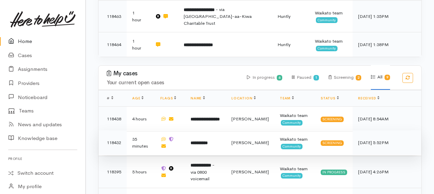
click at [208, 141] on b "**********" at bounding box center [199, 143] width 17 height 4
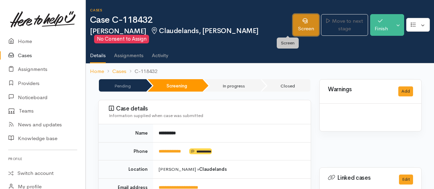
click at [293, 27] on link "Screen" at bounding box center [306, 25] width 26 height 22
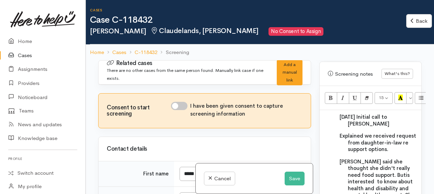
scroll to position [550, 0]
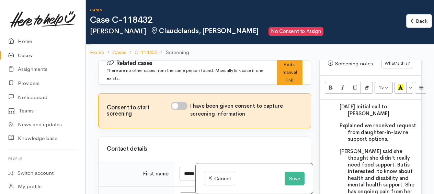
click at [404, 148] on p "Carol said she thought she didn't really need food support. But may be is inter…" at bounding box center [383, 195] width 70 height 94
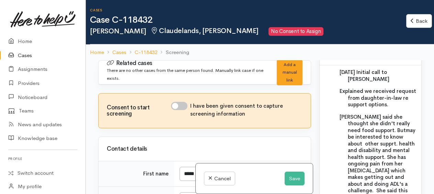
click at [368, 127] on span "may be interested to know about other supprt. health and disability and mental …" at bounding box center [382, 170] width 68 height 87
drag, startPoint x: 367, startPoint y: 126, endPoint x: 376, endPoint y: 131, distance: 10.5
click at [363, 137] on span "may be interested to know about other supprt. health and disability and mental …" at bounding box center [382, 170] width 68 height 87
click at [374, 127] on span "may be interested to know about other supprt. health and disability and mental …" at bounding box center [382, 170] width 68 height 87
drag, startPoint x: 385, startPoint y: 126, endPoint x: 372, endPoint y: 141, distance: 19.5
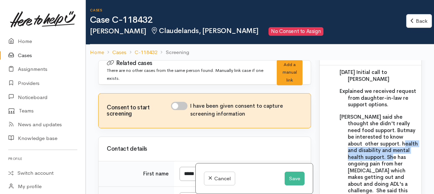
click at [372, 141] on span "may be interested to know about other support. health and disability and mental…" at bounding box center [383, 170] width 70 height 87
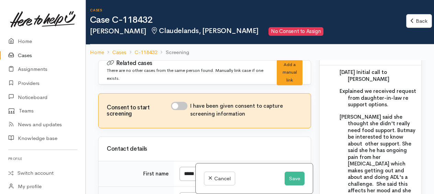
click at [356, 135] on span "may be interested to know about other support. She said she he has ongoing pain…" at bounding box center [382, 167] width 68 height 80
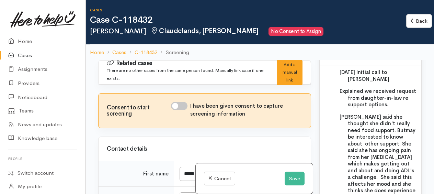
click at [383, 152] on span "may be interested to know about other support. She said she has ongoing pain fr…" at bounding box center [382, 164] width 68 height 74
click at [399, 140] on span "may be interested to know about other support. She said she has ongoing pain fr…" at bounding box center [382, 167] width 68 height 80
click at [349, 155] on span "may be interested to know about other support. She said she has ongoing pain fr…" at bounding box center [383, 167] width 70 height 80
click at [363, 153] on span "may be interested to know about other support. She said she has ongoing pain fr…" at bounding box center [383, 167] width 70 height 80
click at [375, 147] on span "may be interested to know about other support. She said she has ongoing pain fr…" at bounding box center [382, 160] width 68 height 67
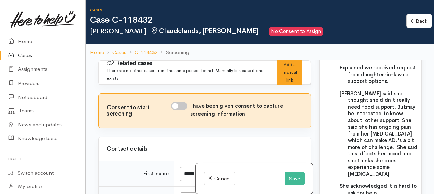
scroll to position [619, 0]
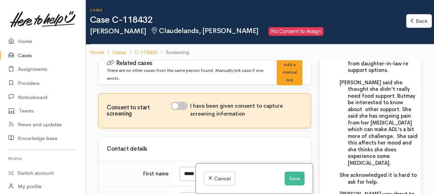
click at [348, 127] on span "may be interested to know about other support. She said she has ongoing pain fr…" at bounding box center [383, 129] width 70 height 74
click at [376, 126] on span "may be interested to know about other support. She said she has ongoing pain fr…" at bounding box center [383, 129] width 70 height 74
click at [383, 146] on p "Carol said she thought she didn't really need food support. But may be interest…" at bounding box center [383, 122] width 70 height 87
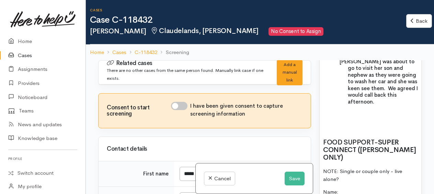
scroll to position [756, 0]
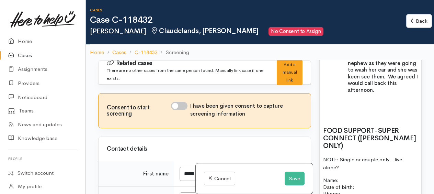
click at [331, 99] on h2 at bounding box center [370, 103] width 95 height 8
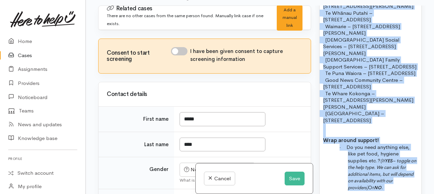
scroll to position [1046, 0]
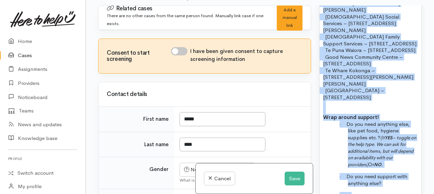
drag, startPoint x: 322, startPoint y: 106, endPoint x: 401, endPoint y: 157, distance: 93.4
click at [401, 157] on div "1/10/25 Initial call to Carol Explained we received request from daughter-in-la…" at bounding box center [371, 166] width 102 height 1235
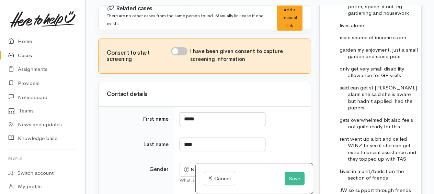
scroll to position [788, 0]
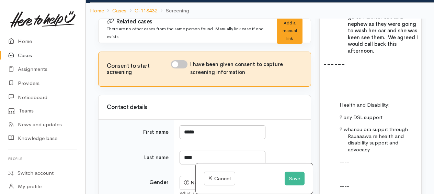
scroll to position [719, 0]
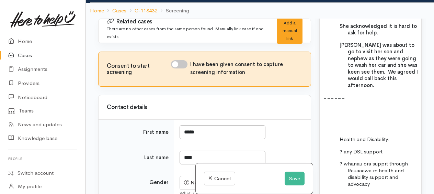
click at [336, 108] on h2 at bounding box center [370, 112] width 95 height 8
drag, startPoint x: 368, startPoint y: 54, endPoint x: 370, endPoint y: 66, distance: 12.2
click at [368, 56] on p "Carol was about to go to visit her son and nephew as they were going to wash he…" at bounding box center [383, 65] width 70 height 47
click at [350, 95] on h2 "------" at bounding box center [370, 99] width 95 height 8
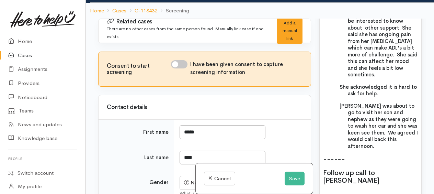
scroll to position [582, 0]
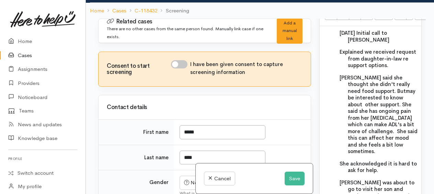
click at [379, 96] on span "may be interested to know about other support. She said she has ongoing pain fr…" at bounding box center [383, 121] width 70 height 67
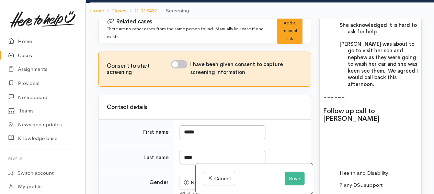
scroll to position [719, 0]
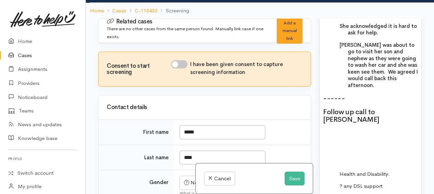
click at [333, 130] on p at bounding box center [370, 134] width 95 height 8
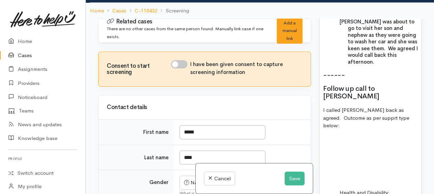
scroll to position [754, 0]
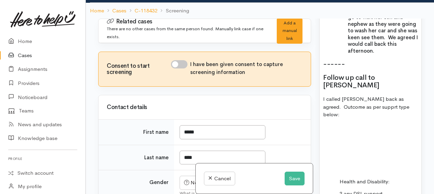
click at [330, 124] on p at bounding box center [370, 128] width 95 height 8
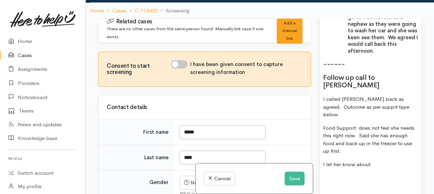
click at [382, 161] on p "I let her know about" at bounding box center [370, 165] width 95 height 8
click at [408, 161] on p "I let her know about Super Connect" at bounding box center [370, 165] width 95 height 8
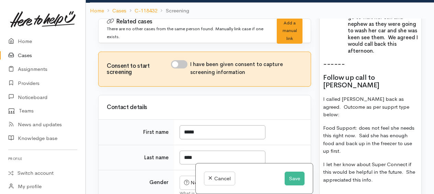
click at [377, 161] on p "I let her know about Super Connect if this would be helpful in the future. She …" at bounding box center [370, 172] width 95 height 23
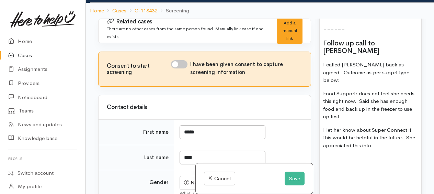
click at [340, 182] on span "Health and Disability:" at bounding box center [365, 185] width 50 height 7
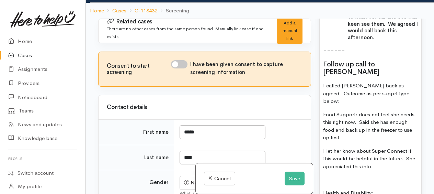
scroll to position [754, 0]
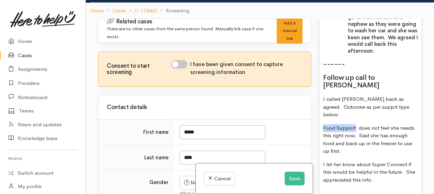
drag, startPoint x: 322, startPoint y: 89, endPoint x: 356, endPoint y: 87, distance: 33.4
drag, startPoint x: 323, startPoint y: 166, endPoint x: 372, endPoint y: 161, distance: 48.7
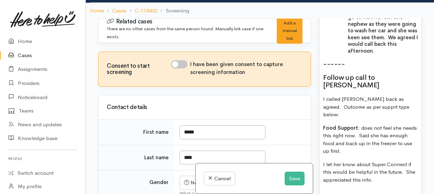
drag, startPoint x: 382, startPoint y: 169, endPoint x: 391, endPoint y: 174, distance: 10.3
drag, startPoint x: 366, startPoint y: 174, endPoint x: 360, endPoint y: 177, distance: 7.1
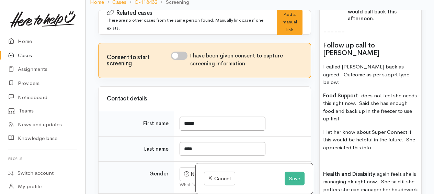
scroll to position [788, 0]
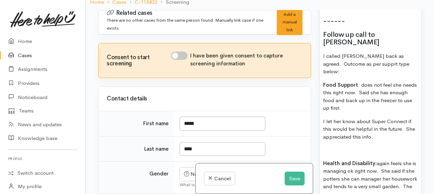
click at [359, 159] on p "Health and Disability: again feels she is managing ok right now. She said if sh…" at bounding box center [370, 174] width 95 height 31
click at [292, 181] on button "Save" at bounding box center [295, 178] width 20 height 14
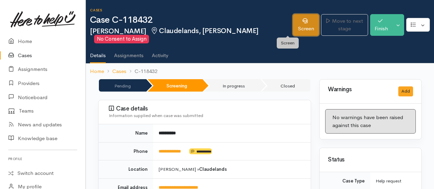
click at [293, 22] on link "Screen" at bounding box center [306, 25] width 26 height 22
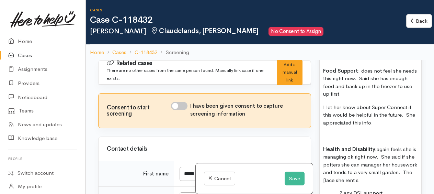
scroll to position [867, 0]
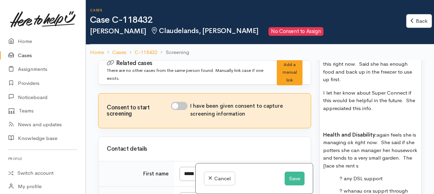
click at [394, 131] on span "Health and Disability: again feels she is managing ok right now. She said if sh…" at bounding box center [370, 149] width 94 height 37
click at [345, 131] on span "Health and Disability: again feels she is managing ok right now. She said if sh…" at bounding box center [370, 149] width 94 height 37
click at [355, 131] on span "Health and Disability: again feels she is managing ok right now. She said if sh…" at bounding box center [370, 149] width 94 height 37
click at [399, 131] on p "Health and Disability: again feels she is managing ok right now. She said if sh…" at bounding box center [370, 150] width 95 height 39
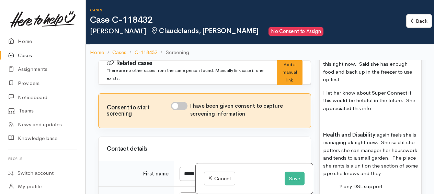
drag, startPoint x: 376, startPoint y: 135, endPoint x: 360, endPoint y: 140, distance: 17.3
click at [352, 145] on p "Health and Disability: again feels she is managing ok right now. She said if sh…" at bounding box center [370, 154] width 95 height 46
click at [354, 143] on p "Health and Disability: again feels she is managing ok right now. She said if sh…" at bounding box center [370, 154] width 95 height 46
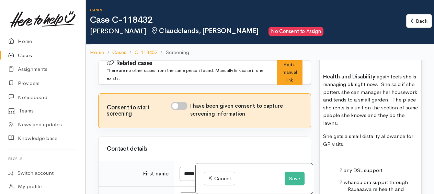
scroll to position [936, 0]
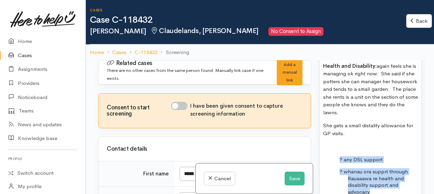
drag, startPoint x: 337, startPoint y: 114, endPoint x: 380, endPoint y: 154, distance: 58.6
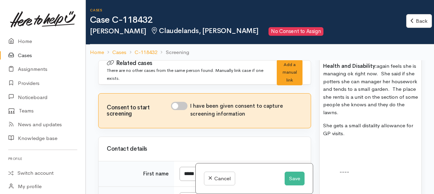
click at [326, 143] on p at bounding box center [370, 147] width 95 height 8
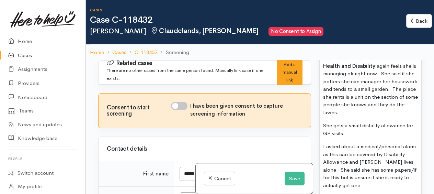
click at [365, 148] on p "I asked about a medical/personal alarm as this can be covered by Disability All…" at bounding box center [370, 166] width 95 height 46
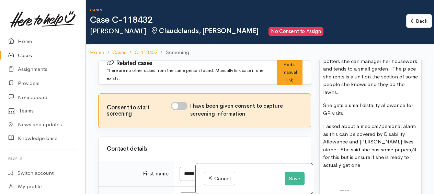
scroll to position [970, 0]
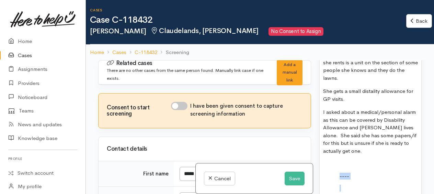
drag, startPoint x: 339, startPoint y: 137, endPoint x: 399, endPoint y: 179, distance: 73.6
click at [399, 179] on div "1/10/25 Initial call to Carol Explained we received request from daughter-in-la…" at bounding box center [371, 197] width 102 height 1035
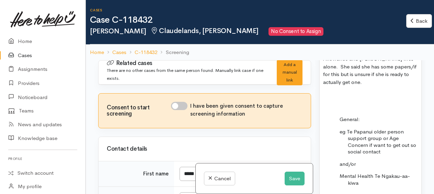
scroll to position [1004, 0]
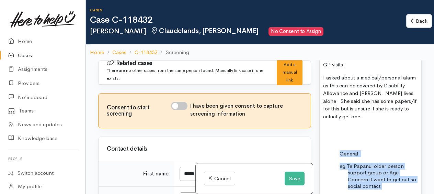
drag, startPoint x: 338, startPoint y: 115, endPoint x: 378, endPoint y: 158, distance: 58.6
click at [378, 158] on div "1/10/25 Initial call to Carol Explained we received request from daughter-in-la…" at bounding box center [371, 141] width 102 height 992
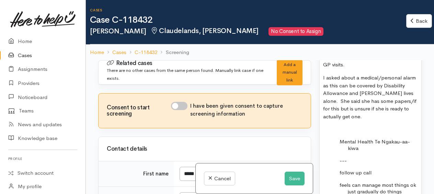
click at [339, 101] on div "1/10/25 Initial call to Carol Explained we received request from daughter-in-la…" at bounding box center [371, 106] width 102 height 923
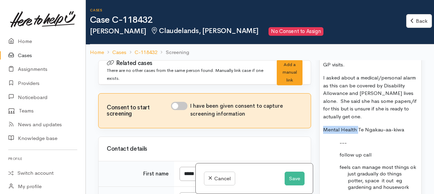
drag, startPoint x: 323, startPoint y: 89, endPoint x: 358, endPoint y: 90, distance: 35.1
click at [358, 90] on div "1/10/25 Initial call to Carol Explained we received request from daughter-in-la…" at bounding box center [371, 97] width 102 height 905
click at [375, 126] on span "Mental Health T e Ngakau-aa-kiwa" at bounding box center [365, 129] width 84 height 7
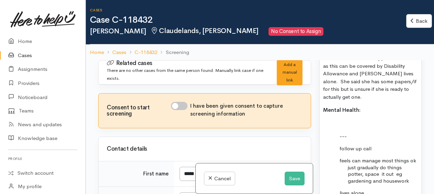
scroll to position [1039, 0]
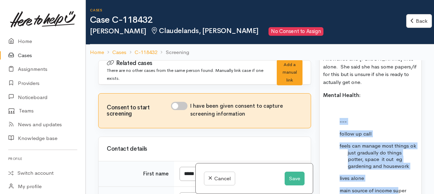
drag, startPoint x: 335, startPoint y: 80, endPoint x: 399, endPoint y: 146, distance: 91.6
click at [399, 146] on div "1/10/25 Initial call to Carol Explained we received request from daughter-in-la…" at bounding box center [371, 70] width 102 height 918
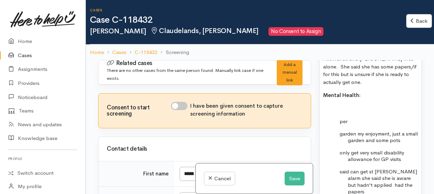
drag, startPoint x: 337, startPoint y: 83, endPoint x: 408, endPoint y: 167, distance: 110.5
click at [408, 167] on div "1/10/25 Initial call to Carol Explained we received request from daughter-in-la…" at bounding box center [371, 36] width 102 height 850
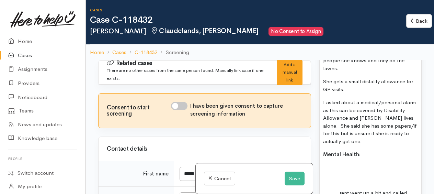
scroll to position [1004, 0]
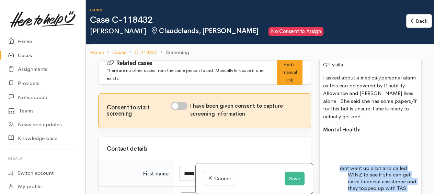
drag, startPoint x: 340, startPoint y: 129, endPoint x: 394, endPoint y: 175, distance: 70.9
click at [394, 176] on div "1/10/25 Initial call to Carol Explained we received request from daughter-in-la…" at bounding box center [371, 25] width 102 height 761
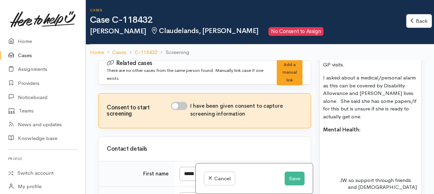
click at [331, 139] on p at bounding box center [370, 143] width 95 height 8
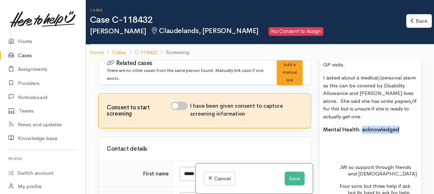
drag, startPoint x: 362, startPoint y: 91, endPoint x: 395, endPoint y: 90, distance: 33.7
click at [396, 126] on b "Mental Health: acknowledged" at bounding box center [361, 129] width 76 height 7
click at [398, 126] on p "Mental Health: acknowledged" at bounding box center [370, 130] width 95 height 8
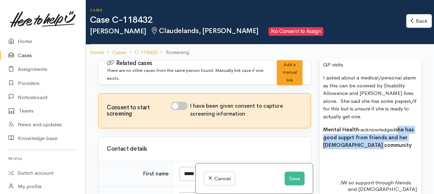
drag, startPoint x: 397, startPoint y: 90, endPoint x: 401, endPoint y: 106, distance: 16.2
click at [401, 126] on p "Mental Health: acknowledged she has good supprt from friends and her church com…" at bounding box center [370, 137] width 95 height 23
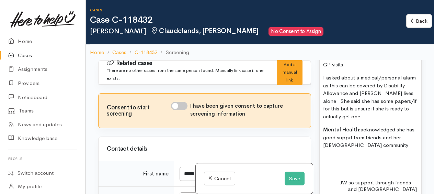
click at [400, 126] on p "Mental Health: acknowledged she has good supprt from friends and her church com…" at bounding box center [370, 137] width 95 height 23
click at [348, 126] on span "Mental Health: acknowledged she has good supprt from friends and her church com…" at bounding box center [368, 137] width 91 height 22
click at [378, 126] on p "Mental Health: acknowledged she has good support from friends and her church co…" at bounding box center [370, 137] width 95 height 23
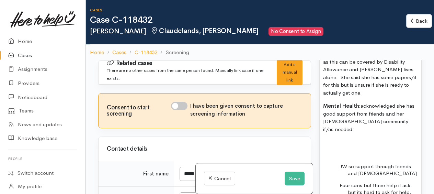
scroll to position [1039, 0]
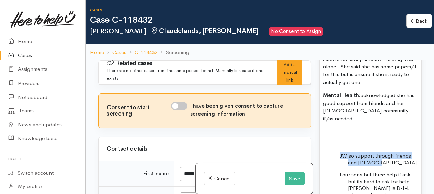
drag, startPoint x: 339, startPoint y: 107, endPoint x: 394, endPoint y: 115, distance: 55.8
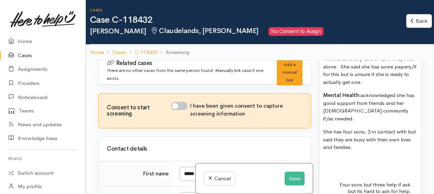
scroll to position [1073, 0]
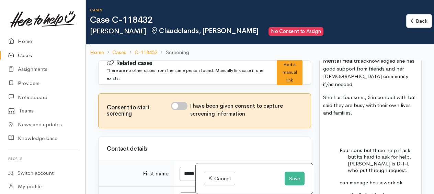
click at [366, 93] on p "She has four sons, 3 in contact with but said they are busy with their own live…" at bounding box center [370, 104] width 95 height 23
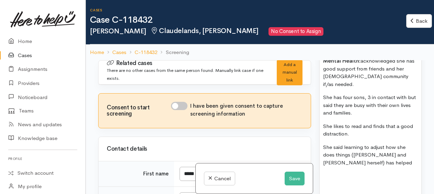
click at [374, 143] on p "She said learning to adjust how she does things (e.g. potter and pace herself) …" at bounding box center [370, 154] width 95 height 23
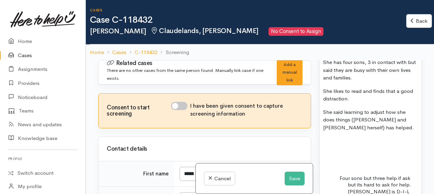
scroll to position [1142, 0]
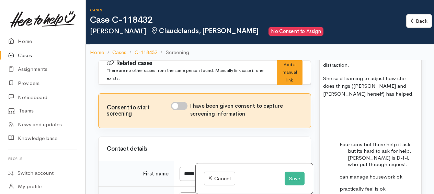
drag, startPoint x: 335, startPoint y: 96, endPoint x: 368, endPoint y: 164, distance: 75.6
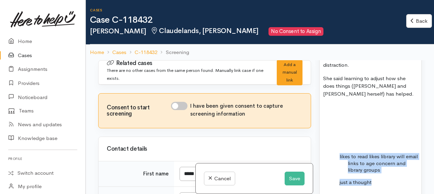
drag, startPoint x: 348, startPoint y: 114, endPoint x: 399, endPoint y: 137, distance: 55.7
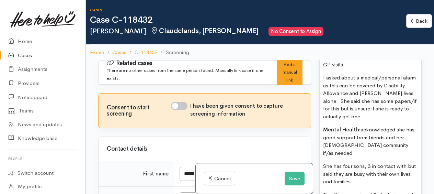
scroll to position [1073, 0]
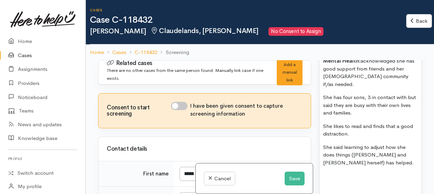
click at [370, 143] on p "She said learning to adjust how she does things ([PERSON_NAME] and [PERSON_NAME…" at bounding box center [370, 154] width 95 height 23
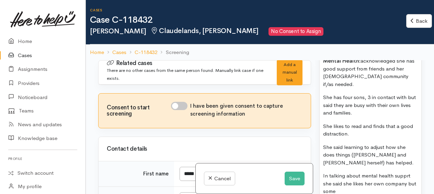
click at [343, 172] on p "In talking about mental health supprt she said she likes her own company but so…" at bounding box center [370, 183] width 95 height 23
click at [352, 172] on span "In talking about mental health supprt she said she likes her own company but so…" at bounding box center [369, 183] width 93 height 22
click at [373, 172] on p "In talking about mental health supprt she said she said she likes her own compa…" at bounding box center [370, 183] width 95 height 23
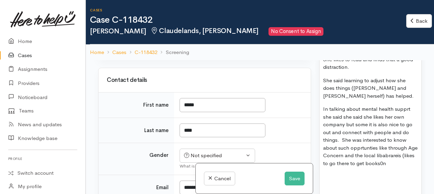
scroll to position [1142, 0]
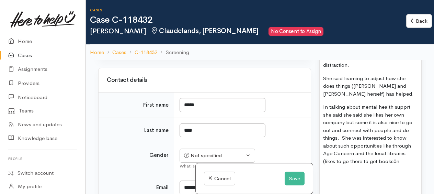
click at [407, 115] on p "In talking about mental health supprt she said she said she likes her own compa…" at bounding box center [370, 134] width 95 height 62
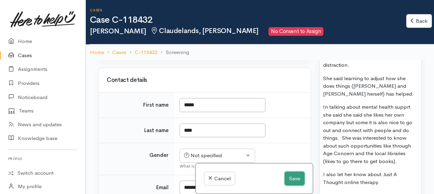
click at [293, 180] on button "Save" at bounding box center [295, 178] width 20 height 14
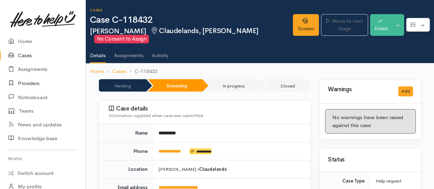
click at [22, 83] on link "Providers" at bounding box center [43, 83] width 86 height 14
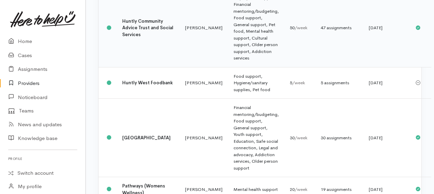
scroll to position [344, 0]
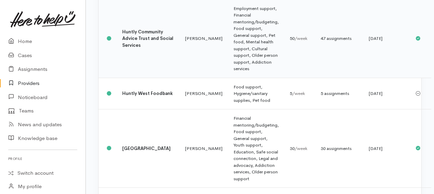
click at [228, 54] on td "Employment support, Financial mentoring/budgeting, Food support, General suppor…" at bounding box center [256, 38] width 56 height 78
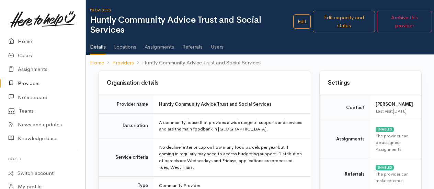
click at [153, 47] on link "Assignments" at bounding box center [160, 44] width 30 height 19
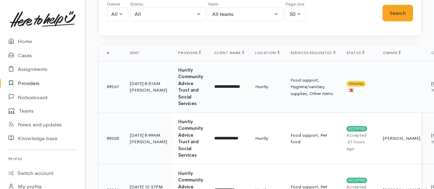
scroll to position [103, 0]
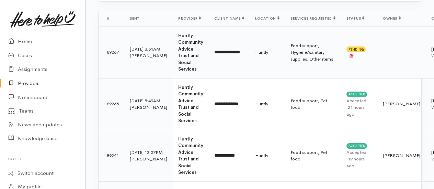
click at [285, 52] on td "Food support, Hygiene/sanitary supplies, Other items" at bounding box center [313, 52] width 56 height 52
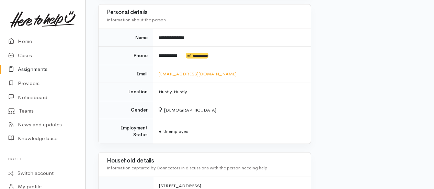
scroll to position [550, 0]
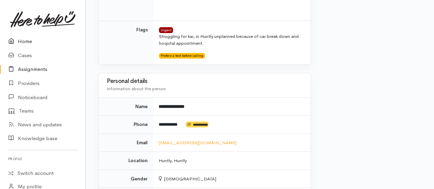
click at [23, 38] on link "Home" at bounding box center [43, 41] width 86 height 14
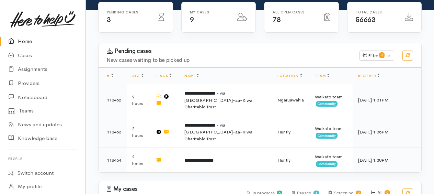
scroll to position [263, 0]
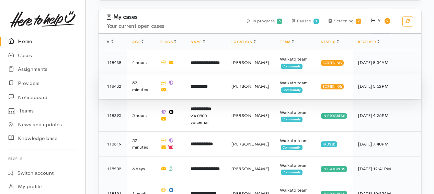
click at [207, 84] on b "**********" at bounding box center [199, 86] width 17 height 4
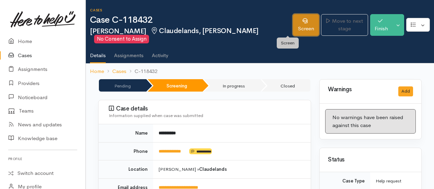
click at [293, 26] on link "Screen" at bounding box center [306, 25] width 26 height 22
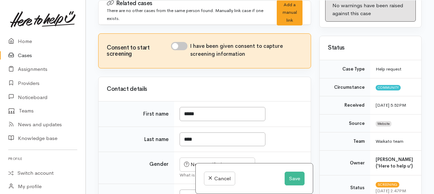
scroll to position [103, 0]
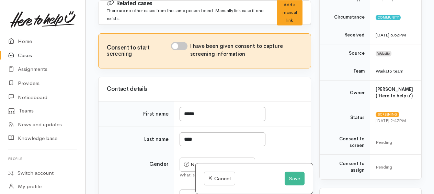
click at [178, 46] on input "I have been given consent to capture screening information" at bounding box center [179, 46] width 16 height 8
checkbox input "true"
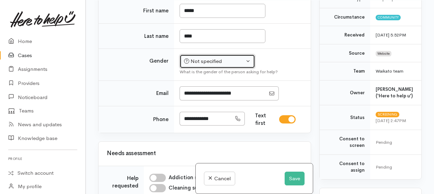
click at [191, 62] on div "Not specified" at bounding box center [214, 61] width 60 height 8
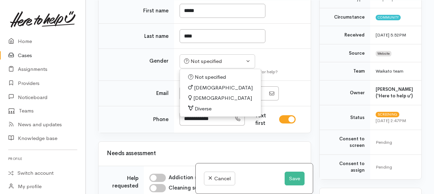
click at [196, 96] on span "Female" at bounding box center [222, 98] width 59 height 8
select select "Female"
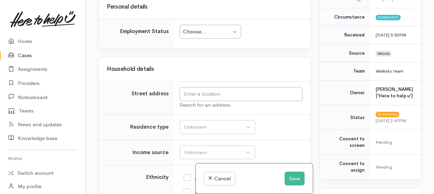
scroll to position [756, 0]
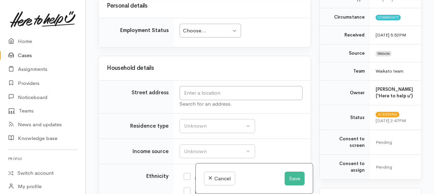
click at [196, 27] on div "Choose..." at bounding box center [207, 31] width 48 height 8
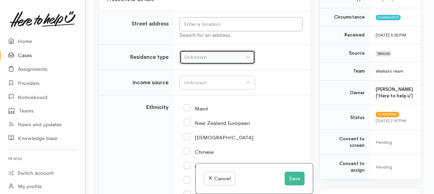
drag, startPoint x: 196, startPoint y: 49, endPoint x: 195, endPoint y: 54, distance: 4.9
click at [196, 53] on div "Unknown" at bounding box center [214, 57] width 60 height 8
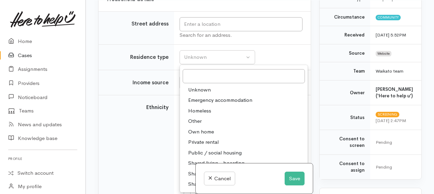
click at [203, 138] on span "Private rental" at bounding box center [203, 142] width 31 height 8
select select "2"
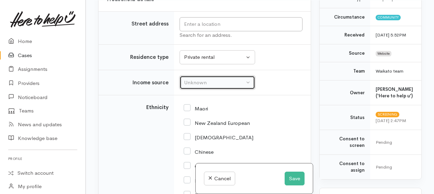
click at [189, 81] on button "Unknown" at bounding box center [218, 83] width 76 height 14
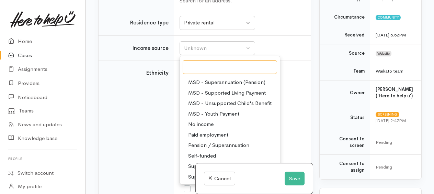
scroll to position [894, 0]
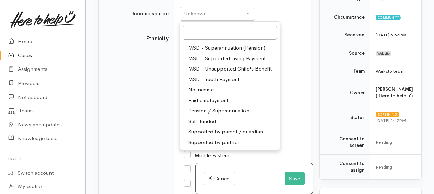
click at [213, 107] on span "Pension / Superannuation" at bounding box center [218, 111] width 61 height 8
select select "19"
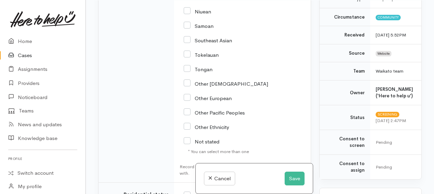
scroll to position [1100, 0]
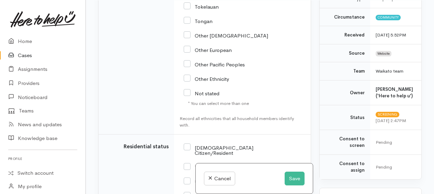
click at [188, 90] on input "Not stated" at bounding box center [202, 93] width 36 height 6
checkbox input "true"
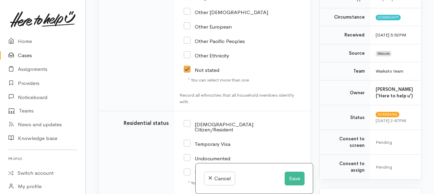
scroll to position [1134, 0]
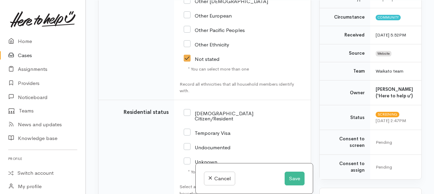
click at [190, 110] on input "[DEMOGRAPHIC_DATA] Citizen/Resident" at bounding box center [219, 115] width 70 height 11
checkbox input "true"
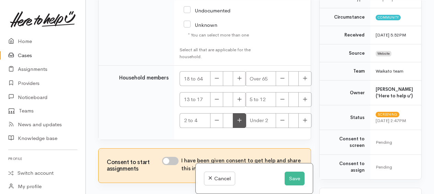
scroll to position [1272, 0]
drag, startPoint x: 306, startPoint y: 69, endPoint x: 296, endPoint y: 76, distance: 12.1
click at [306, 70] on button "button" at bounding box center [305, 77] width 13 height 15
type input "1"
click at [166, 156] on input "I have been given consent to get help and share this information with appropria…" at bounding box center [170, 160] width 16 height 8
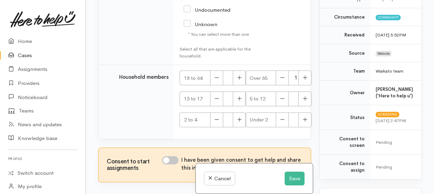
checkbox input "true"
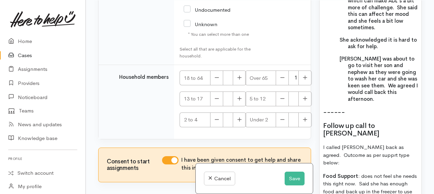
scroll to position [722, 0]
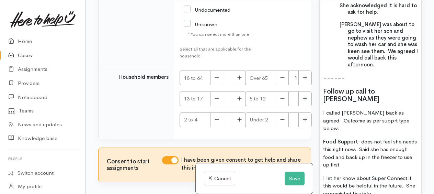
click at [373, 109] on p "I called Carol back as agreed. Outcome as per supprt type below:" at bounding box center [370, 120] width 95 height 23
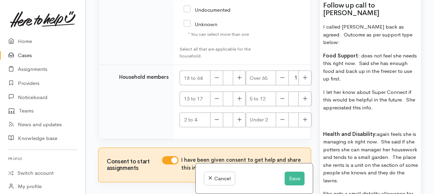
scroll to position [825, 0]
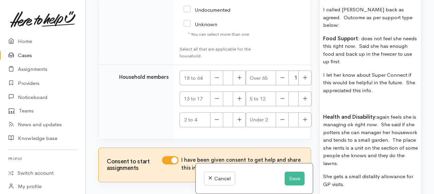
click at [390, 113] on span "Health and Disability: again feels she is managing ok right now. She said if sh…" at bounding box center [370, 139] width 95 height 53
click at [380, 173] on span "She gets a small distality allowance for GP visits." at bounding box center [368, 180] width 90 height 14
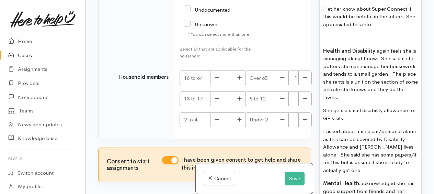
scroll to position [894, 0]
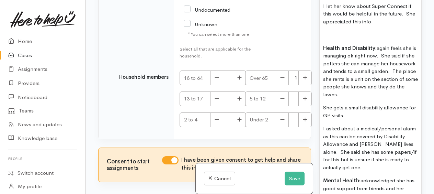
click at [383, 125] on span "I asked about a medical/personal alarm as this can be covered by Disability All…" at bounding box center [369, 147] width 93 height 45
click at [415, 125] on span "I asked about a medical/personal alarm as this can be covered by Disability All…" at bounding box center [369, 147] width 93 height 45
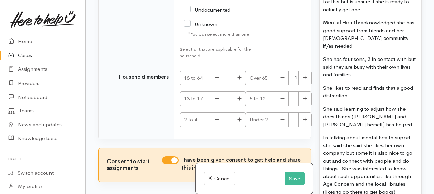
scroll to position [1065, 0]
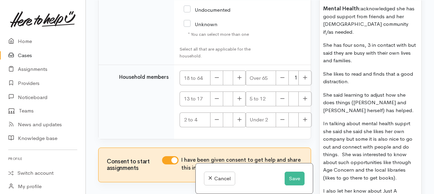
click at [404, 120] on span "In talking about mental health supprt she said she said she likes her own compa…" at bounding box center [367, 150] width 89 height 61
click at [384, 187] on p "I also let her know about Just A Thought online therapy." at bounding box center [370, 194] width 95 height 15
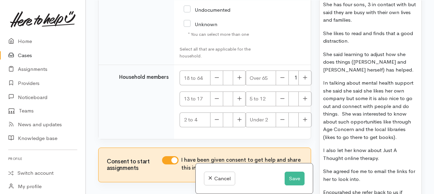
scroll to position [1117, 0]
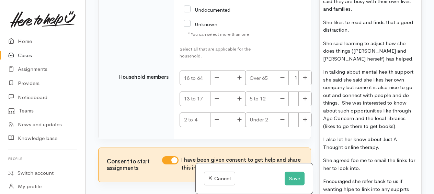
drag, startPoint x: 349, startPoint y: 144, endPoint x: 347, endPoint y: 148, distance: 5.2
drag, startPoint x: 346, startPoint y: 142, endPoint x: 363, endPoint y: 159, distance: 23.3
drag, startPoint x: 397, startPoint y: 144, endPoint x: 355, endPoint y: 153, distance: 43.5
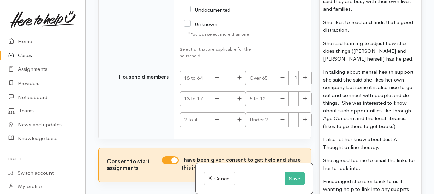
click at [339, 178] on span "Encouraged she refer back to us if wanting help to link into any supports now o…" at bounding box center [367, 189] width 89 height 22
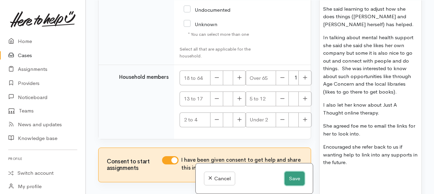
click at [287, 183] on button "Save" at bounding box center [295, 178] width 20 height 14
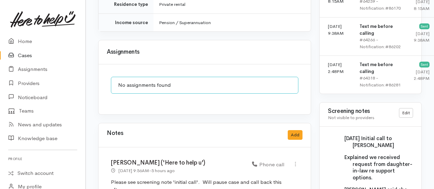
scroll to position [499, 0]
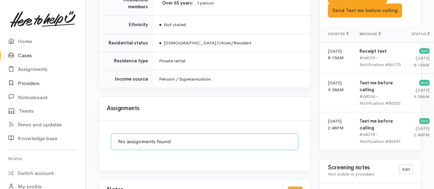
click at [25, 82] on link "Providers" at bounding box center [43, 83] width 86 height 14
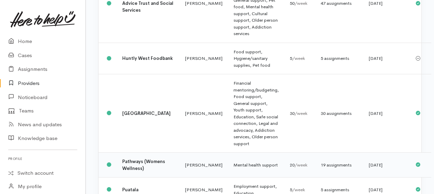
scroll to position [378, 0]
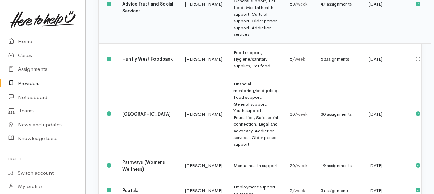
click at [228, 41] on td "Employment support, Financial mentoring/budgeting, Food support, General suppor…" at bounding box center [256, 4] width 56 height 78
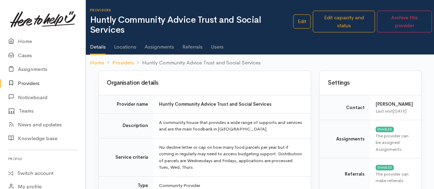
click at [162, 47] on link "Assignments" at bounding box center [160, 44] width 30 height 19
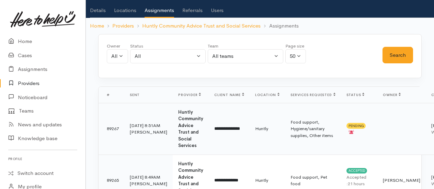
scroll to position [69, 0]
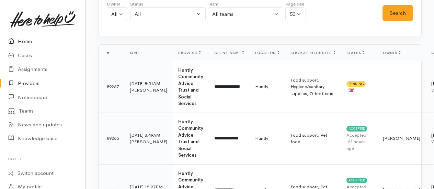
click at [26, 41] on link "Home" at bounding box center [43, 41] width 86 height 14
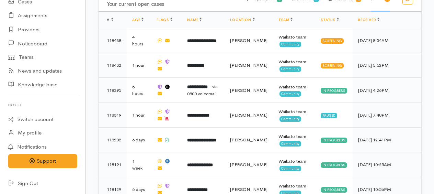
scroll to position [283, 0]
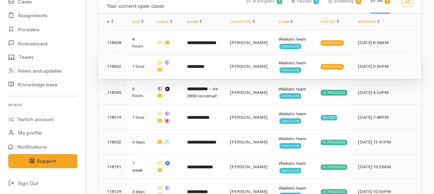
click at [198, 64] on b "**********" at bounding box center [195, 66] width 17 height 4
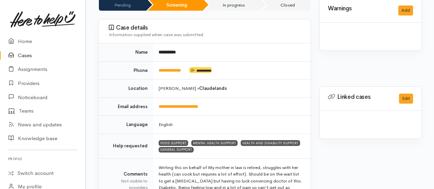
scroll to position [103, 0]
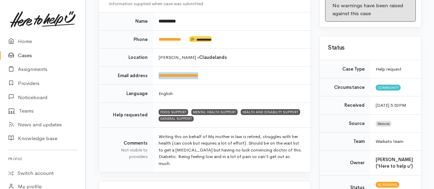
drag, startPoint x: 216, startPoint y: 73, endPoint x: 157, endPoint y: 72, distance: 58.8
click at [157, 72] on td "**********" at bounding box center [232, 75] width 158 height 18
drag, startPoint x: 157, startPoint y: 72, endPoint x: 163, endPoint y: 72, distance: 5.2
copy link "**********"
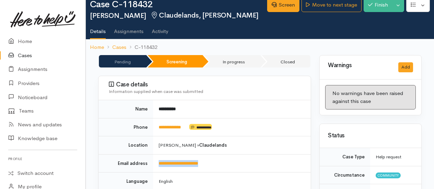
scroll to position [0, 0]
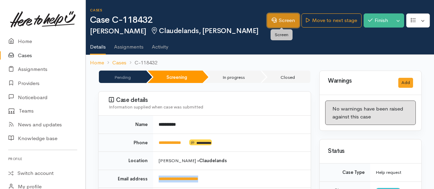
click at [278, 21] on link "Screen" at bounding box center [283, 20] width 32 height 14
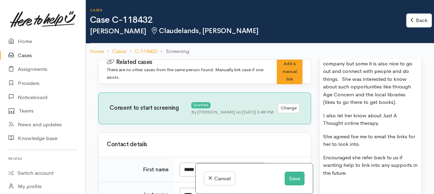
scroll to position [1237, 0]
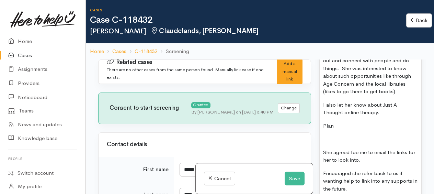
click at [335, 122] on p "Plan" at bounding box center [370, 126] width 95 height 8
click at [390, 110] on p "I also let her know about Just A Thought online therapy." at bounding box center [370, 108] width 95 height 15
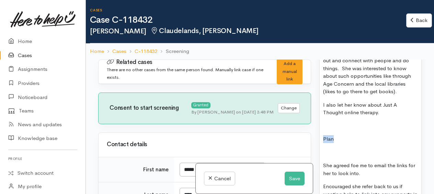
drag, startPoint x: 321, startPoint y: 133, endPoint x: 334, endPoint y: 133, distance: 12.4
click at [325, 148] on p at bounding box center [370, 152] width 95 height 8
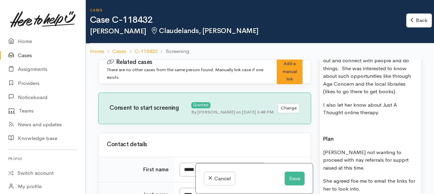
click at [409, 157] on span "Carol not wanting to proceed with nay referrals for supprt raised at this time." at bounding box center [366, 160] width 86 height 22
click at [383, 153] on span "Carol not wanting to proceed with nay referrals for supprt raised at this time." at bounding box center [366, 160] width 86 height 22
click at [412, 149] on span "Carol not wanting to proceed with nay referrals for support at this time." at bounding box center [370, 160] width 95 height 22
click at [401, 155] on p "Carol not wanting to proceed with any referrals for support at this time." at bounding box center [370, 159] width 95 height 23
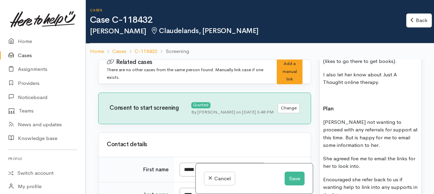
scroll to position [1306, 0]
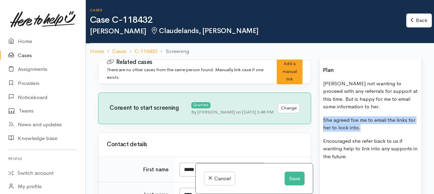
drag, startPoint x: 322, startPoint y: 113, endPoint x: 376, endPoint y: 124, distance: 55.0
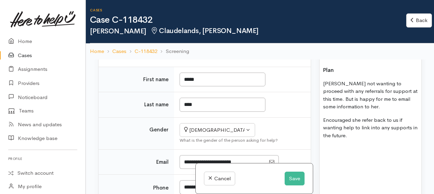
scroll to position [103, 0]
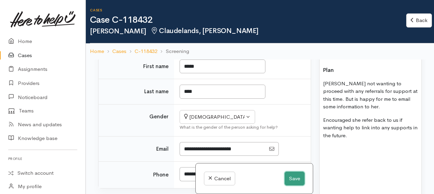
click at [295, 175] on button "Save" at bounding box center [295, 178] width 20 height 14
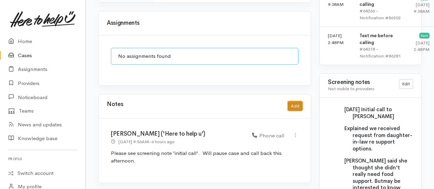
click at [296, 101] on button "Add" at bounding box center [295, 106] width 15 height 10
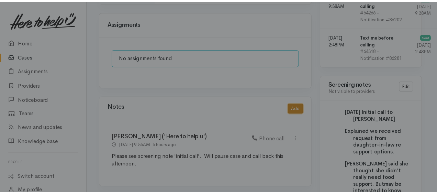
scroll to position [577, 0]
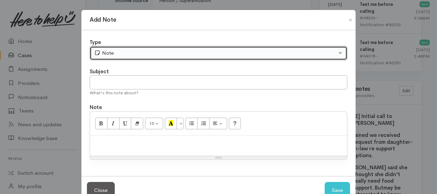
click at [111, 54] on div "Note" at bounding box center [215, 53] width 243 height 8
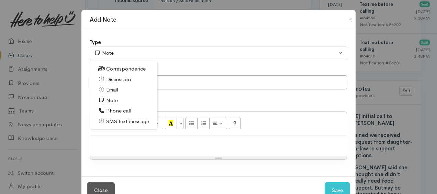
click at [116, 108] on span "Phone call" at bounding box center [118, 111] width 25 height 8
select select "3"
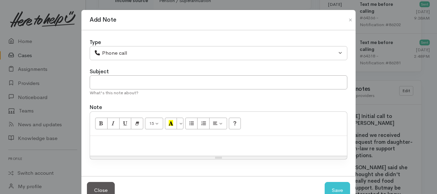
click at [120, 146] on p at bounding box center [218, 143] width 250 height 8
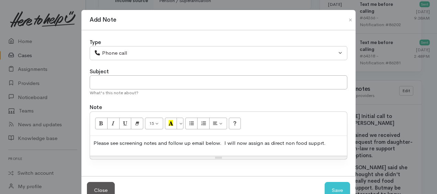
click at [313, 142] on p "Please see screening notes and follow up email below. I will now assign as dire…" at bounding box center [218, 143] width 250 height 8
click at [315, 141] on p "Please see screening notes and follow up email below. I will now assign as dire…" at bounding box center [218, 143] width 250 height 8
click at [331, 143] on p "Please see screening notes and follow up email below. I will now assign as dire…" at bounding box center [218, 143] width 250 height 8
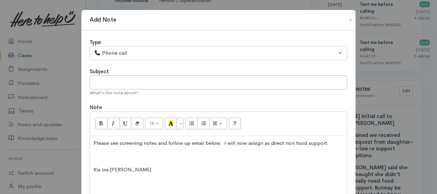
scroll to position [248, 0]
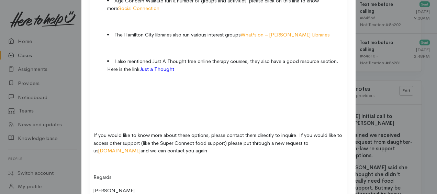
click at [101, 108] on p at bounding box center [218, 109] width 250 height 8
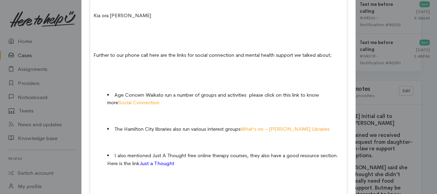
scroll to position [111, 0]
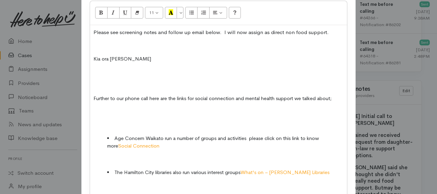
click at [97, 78] on div "Please see screening notes and follow up email below. I will now assign as dire…" at bounding box center [218, 169] width 257 height 289
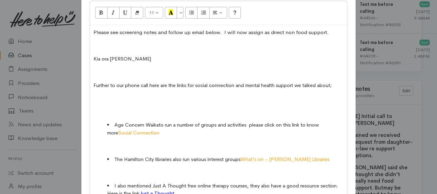
click at [98, 42] on p at bounding box center [218, 46] width 250 height 8
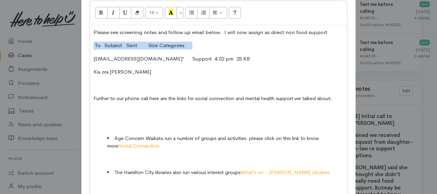
drag, startPoint x: 92, startPoint y: 40, endPoint x: 195, endPoint y: 41, distance: 102.8
click at [195, 41] on div "Please see screening notes and follow up email below. I will now assign as dire…" at bounding box center [218, 169] width 257 height 289
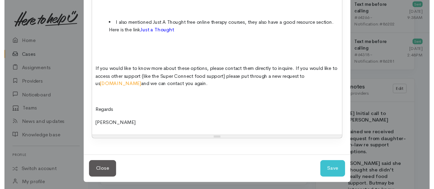
scroll to position [289, 0]
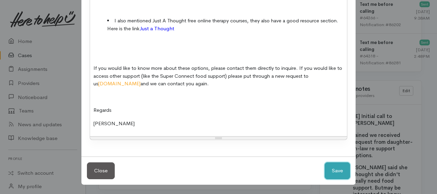
click at [325, 166] on button "Save" at bounding box center [337, 170] width 25 height 17
select select "1"
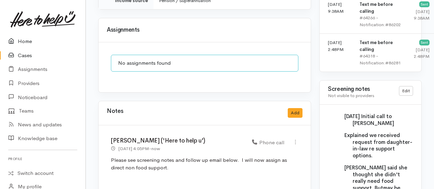
click at [25, 41] on link "Home" at bounding box center [43, 41] width 86 height 14
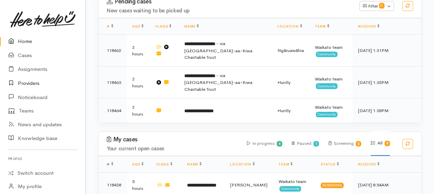
scroll to position [111, 0]
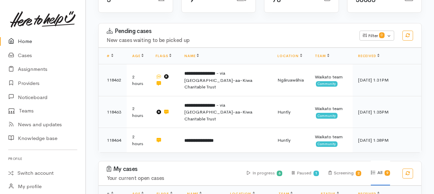
click at [24, 41] on link "Home" at bounding box center [43, 41] width 86 height 14
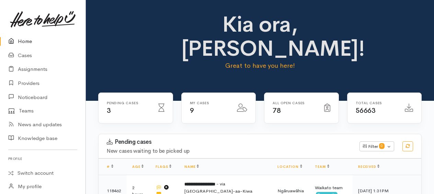
scroll to position [137, 0]
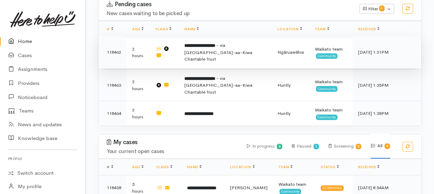
click at [225, 50] on span "- via [GEOGRAPHIC_DATA]-aa-Kiwa Charitable Trust" at bounding box center [219, 52] width 68 height 20
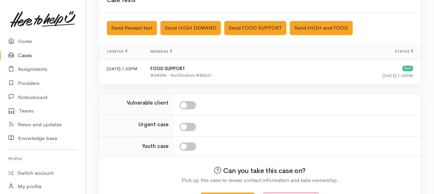
scroll to position [278, 0]
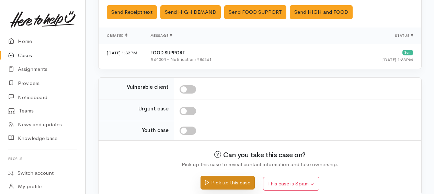
click at [230, 176] on button "Pick up this case" at bounding box center [228, 183] width 54 height 14
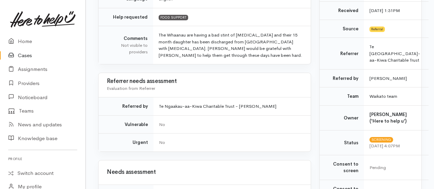
scroll to position [378, 0]
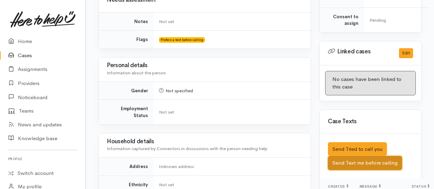
click at [365, 166] on button "Send Text me before calling" at bounding box center [365, 163] width 74 height 14
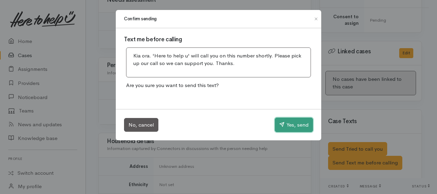
click at [289, 119] on button "Yes, send" at bounding box center [294, 125] width 38 height 14
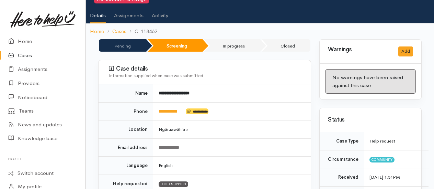
scroll to position [0, 0]
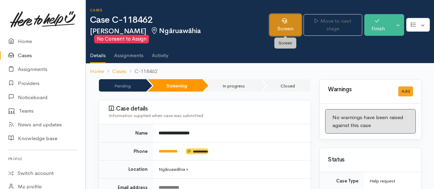
click at [279, 27] on link "Screen" at bounding box center [286, 25] width 32 height 22
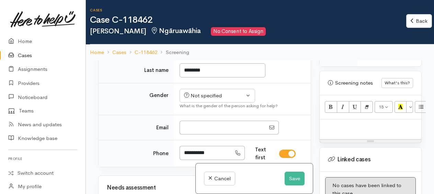
scroll to position [584, 0]
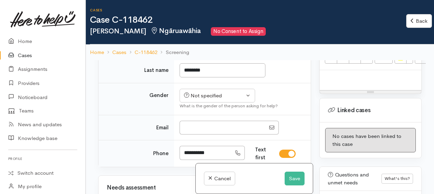
paste div
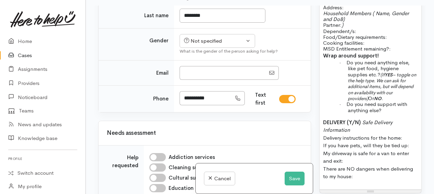
scroll to position [641, 0]
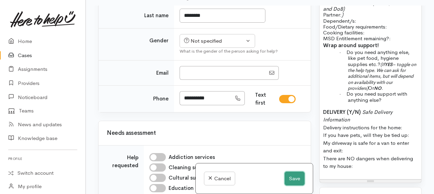
click at [291, 175] on button "Save" at bounding box center [295, 178] width 20 height 14
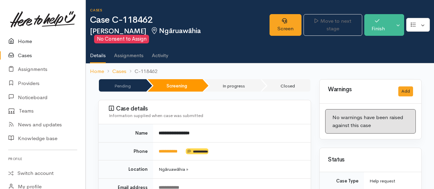
click at [30, 42] on link "Home" at bounding box center [43, 41] width 86 height 14
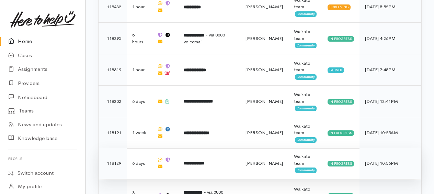
scroll to position [358, 0]
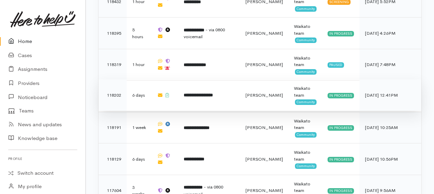
drag, startPoint x: 205, startPoint y: 56, endPoint x: 172, endPoint y: 71, distance: 36.9
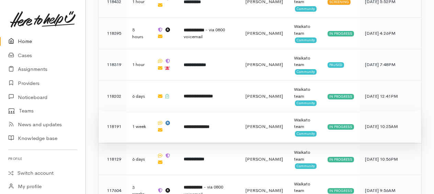
click at [204, 94] on b "**********" at bounding box center [198, 96] width 29 height 4
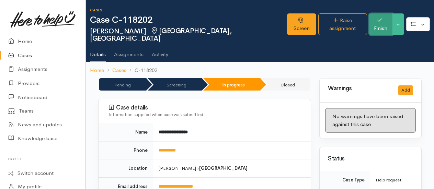
click at [388, 19] on button "Finish" at bounding box center [380, 24] width 23 height 22
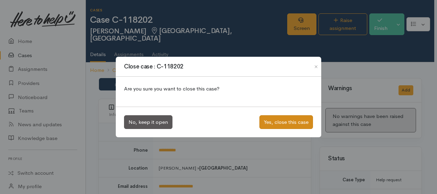
drag, startPoint x: 274, startPoint y: 129, endPoint x: 266, endPoint y: 122, distance: 10.7
click at [274, 129] on div "No, keep it open Yes, close this case" at bounding box center [219, 122] width 206 height 31
click at [241, 156] on div "Close case : C-118202 Are you sure you want to close this case? No, keep it ope…" at bounding box center [218, 97] width 437 height 194
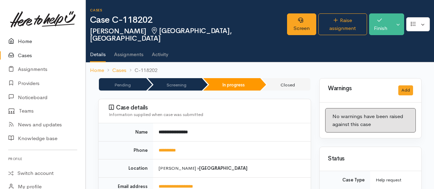
click at [23, 42] on link "Home" at bounding box center [43, 41] width 86 height 14
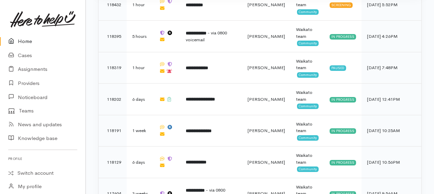
scroll to position [358, 0]
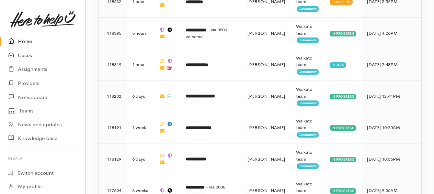
click at [23, 56] on link "Cases" at bounding box center [43, 55] width 86 height 14
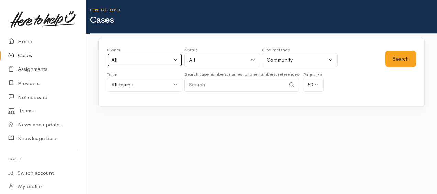
drag, startPoint x: 119, startPoint y: 66, endPoint x: 116, endPoint y: 73, distance: 7.3
click at [119, 66] on button "All" at bounding box center [145, 60] width 76 height 14
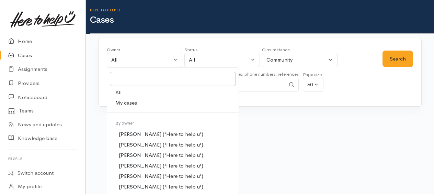
click at [115, 101] on span "My cases" at bounding box center [126, 103] width 22 height 8
select select "1759"
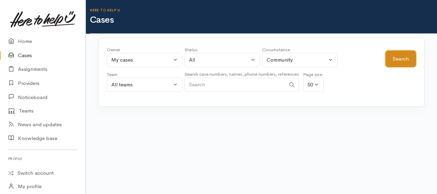
drag, startPoint x: 404, startPoint y: 60, endPoint x: 362, endPoint y: 62, distance: 42.3
click at [403, 60] on button "Search" at bounding box center [401, 59] width 31 height 17
click at [407, 57] on button "Search" at bounding box center [401, 59] width 31 height 17
click at [0, 121] on html "Support Feedback I've got something to say" at bounding box center [218, 97] width 437 height 194
click at [22, 38] on link "Home" at bounding box center [43, 41] width 86 height 14
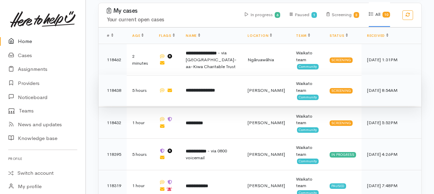
scroll to position [241, 0]
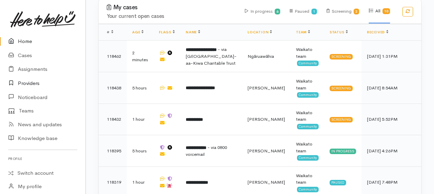
click at [33, 81] on link "Providers" at bounding box center [43, 83] width 86 height 14
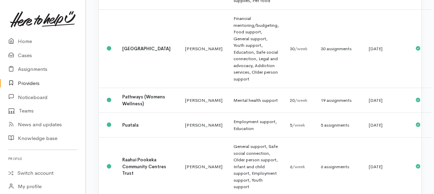
scroll to position [447, 0]
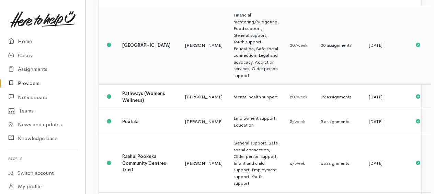
click at [228, 71] on td "Financial mentoring/budgeting, Food support, General support, Youth support, Ed…" at bounding box center [256, 45] width 56 height 78
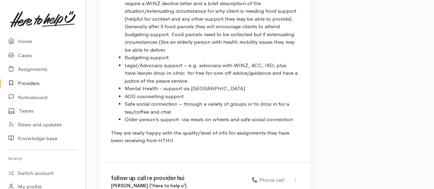
scroll to position [997, 0]
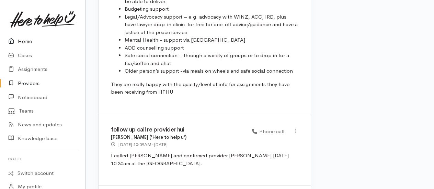
click at [29, 40] on link "Home" at bounding box center [43, 41] width 86 height 14
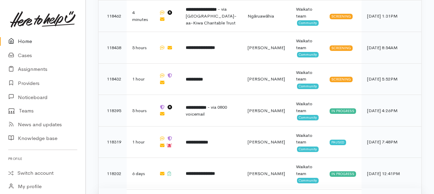
scroll to position [309, 0]
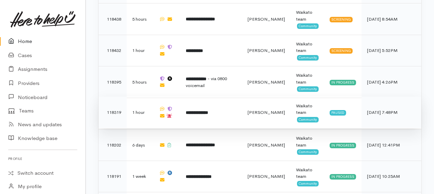
click at [203, 110] on b "**********" at bounding box center [197, 112] width 22 height 4
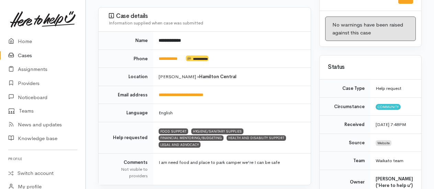
scroll to position [69, 0]
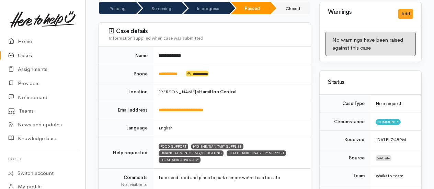
click at [22, 54] on link "Cases" at bounding box center [43, 55] width 86 height 14
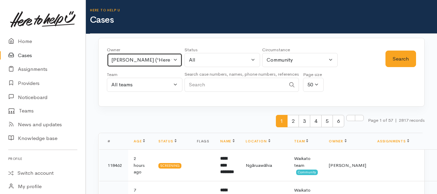
click at [119, 59] on div "[PERSON_NAME] ('Here to help u')" at bounding box center [141, 60] width 60 height 8
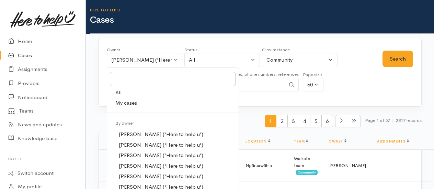
drag, startPoint x: 127, startPoint y: 102, endPoint x: 90, endPoint y: 102, distance: 37.1
click at [127, 102] on span "My cases" at bounding box center [126, 103] width 22 height 8
select select "1759"
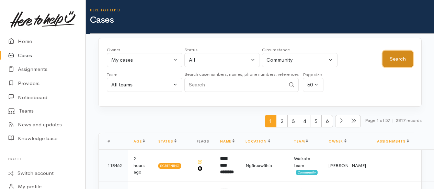
click at [399, 59] on button "Search" at bounding box center [398, 59] width 31 height 17
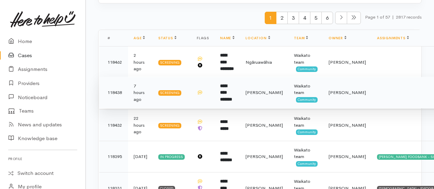
scroll to position [137, 0]
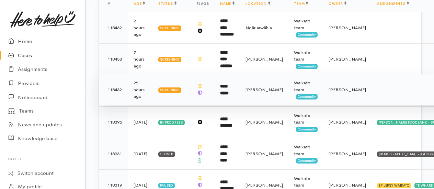
drag, startPoint x: 229, startPoint y: 89, endPoint x: 217, endPoint y: 89, distance: 12.7
click at [229, 89] on b "**********" at bounding box center [224, 89] width 9 height 11
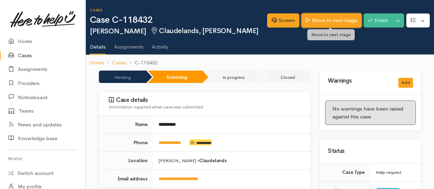
click at [337, 21] on link "Move to next stage" at bounding box center [332, 20] width 60 height 14
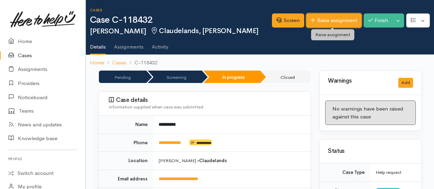
click at [322, 19] on link "Raise assignment" at bounding box center [334, 20] width 55 height 14
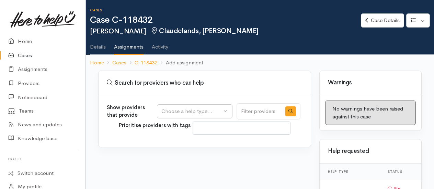
select select
click at [201, 109] on div "Choose a help type..." at bounding box center [192, 111] width 60 height 8
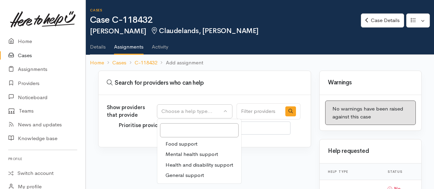
click at [184, 150] on span "Mental health support" at bounding box center [192, 154] width 53 height 8
select select "5"
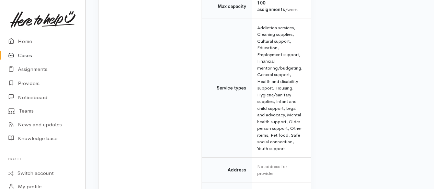
scroll to position [1340, 0]
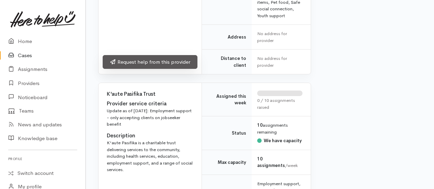
drag, startPoint x: 158, startPoint y: 173, endPoint x: 157, endPoint y: 166, distance: 7.6
click at [158, 74] on div "Request help from this provider" at bounding box center [150, 63] width 103 height 22
click at [157, 69] on link "Request help from this provider" at bounding box center [150, 62] width 95 height 14
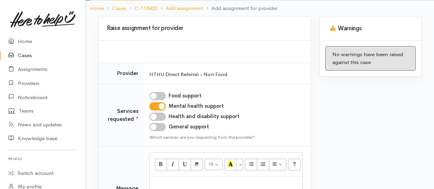
scroll to position [103, 0]
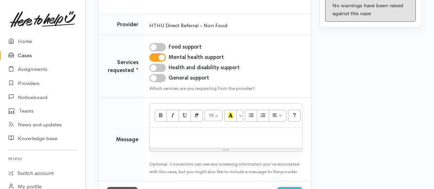
click at [159, 70] on input "Health and disability support" at bounding box center [158, 68] width 16 height 8
checkbox input "true"
click at [159, 73] on td "Food support Mental health support Health and disability support General suppor…" at bounding box center [227, 66] width 167 height 63
click at [158, 76] on input "General support" at bounding box center [158, 78] width 16 height 8
checkbox input "true"
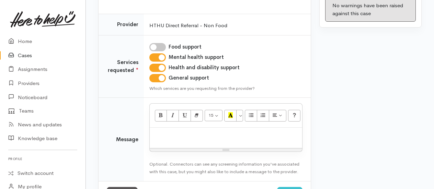
click at [183, 143] on div at bounding box center [226, 138] width 153 height 20
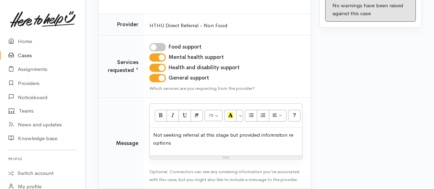
drag, startPoint x: 275, startPoint y: 132, endPoint x: 285, endPoint y: 155, distance: 25.2
click at [286, 155] on div "15 8 9 10 11 12 14 18 24 36 Background Color Transparent Select #ffff00 Text Co…" at bounding box center [226, 131] width 153 height 56
click at [192, 148] on div "Not seeking referral at this stage but provided information re options" at bounding box center [226, 142] width 153 height 28
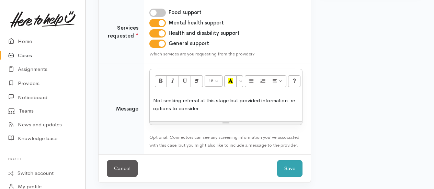
scroll to position [138, 0]
click at [291, 165] on button "Save" at bounding box center [289, 167] width 25 height 17
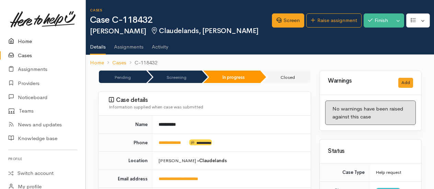
drag, startPoint x: 0, startPoint y: 0, endPoint x: 25, endPoint y: 39, distance: 46.4
click at [25, 39] on link "Home" at bounding box center [43, 41] width 86 height 14
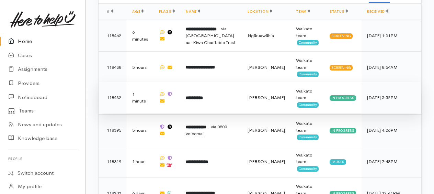
scroll to position [275, 0]
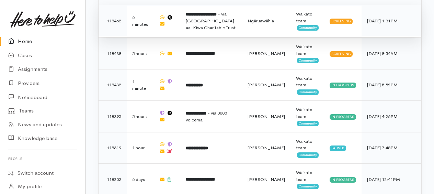
click at [208, 13] on span "- via [GEOGRAPHIC_DATA]-aa-Kiwa Charitable Trust" at bounding box center [211, 21] width 51 height 20
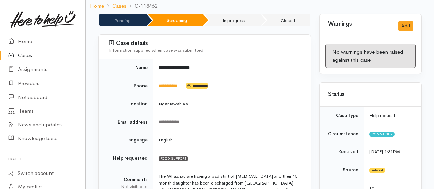
scroll to position [103, 0]
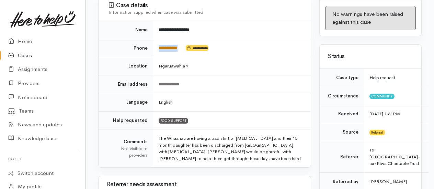
drag, startPoint x: 187, startPoint y: 46, endPoint x: 159, endPoint y: 45, distance: 28.5
click at [159, 45] on td "**********" at bounding box center [232, 48] width 158 height 18
drag, startPoint x: 159, startPoint y: 45, endPoint x: 161, endPoint y: 47, distance: 3.7
copy td "**********"
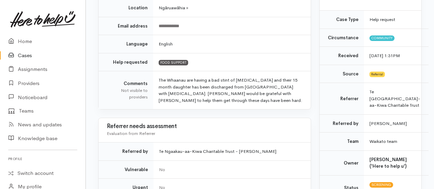
scroll to position [172, 0]
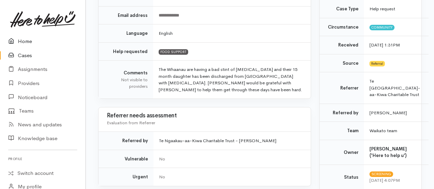
click at [27, 40] on link "Home" at bounding box center [43, 41] width 86 height 14
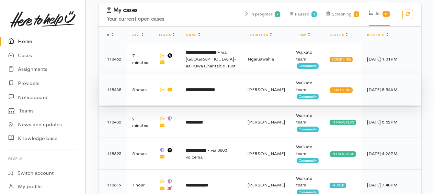
scroll to position [241, 0]
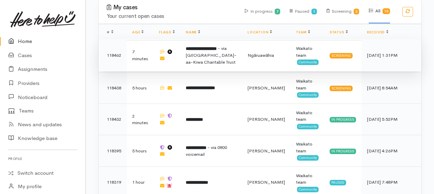
click at [202, 54] on span "- via Te Ngaakau-aa-Kiwa Charitable Trust" at bounding box center [211, 55] width 51 height 20
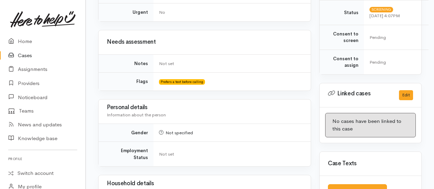
scroll to position [481, 0]
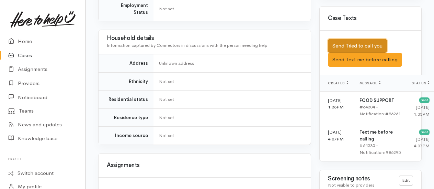
click at [351, 50] on button "Send Tried to call you" at bounding box center [357, 46] width 59 height 14
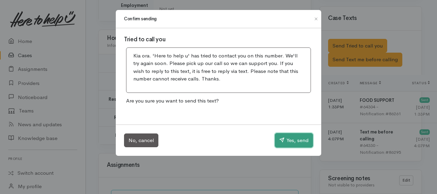
drag, startPoint x: 297, startPoint y: 137, endPoint x: 293, endPoint y: 122, distance: 16.1
click at [298, 137] on button "Yes, send" at bounding box center [294, 140] width 38 height 14
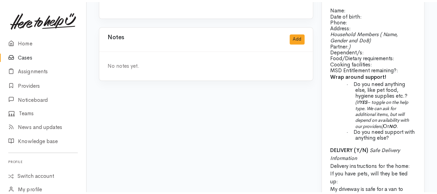
scroll to position [653, 0]
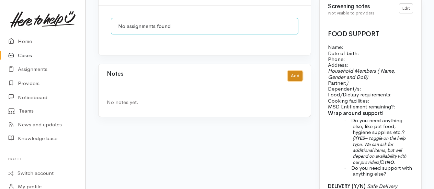
click at [292, 71] on button "Add" at bounding box center [295, 76] width 15 height 10
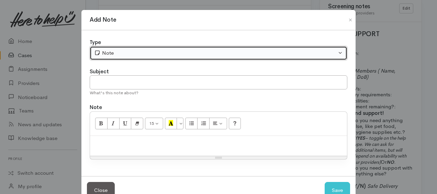
click at [170, 52] on div "Note" at bounding box center [215, 53] width 243 height 8
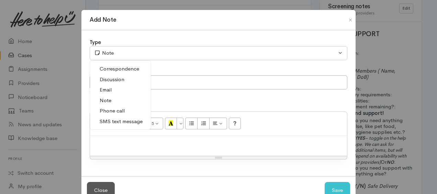
click at [118, 108] on span "Phone call" at bounding box center [112, 111] width 25 height 8
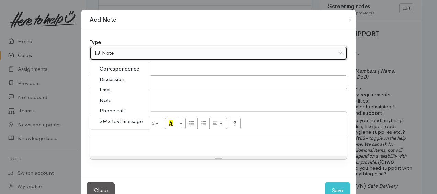
select select "3"
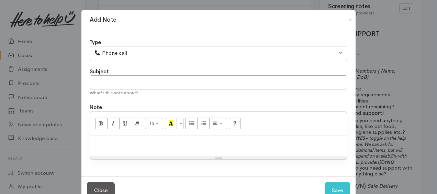
click at [124, 151] on div at bounding box center [218, 146] width 257 height 20
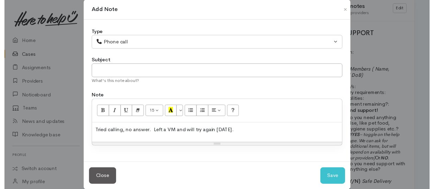
scroll to position [19, 0]
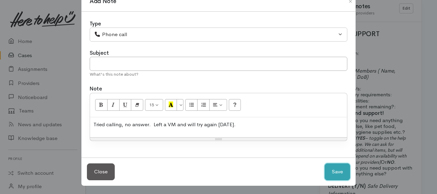
click at [335, 172] on button "Save" at bounding box center [337, 171] width 25 height 17
select select "1"
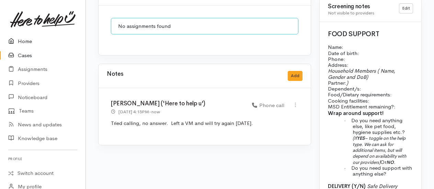
click at [26, 40] on link "Home" at bounding box center [43, 41] width 86 height 14
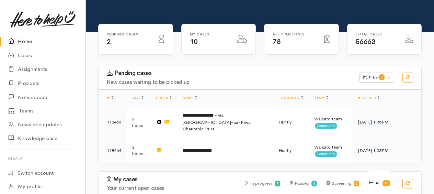
scroll to position [103, 0]
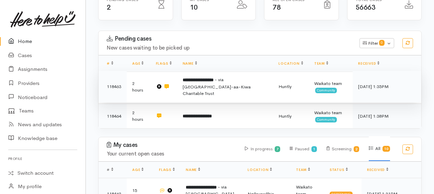
click at [214, 80] on b "**********" at bounding box center [198, 80] width 31 height 4
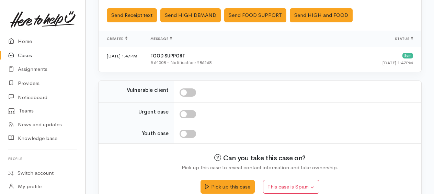
scroll to position [285, 0]
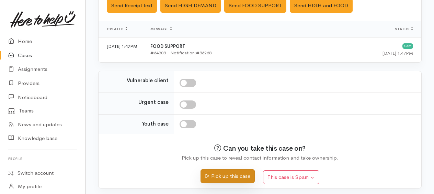
click at [237, 173] on button "Pick up this case" at bounding box center [228, 176] width 54 height 14
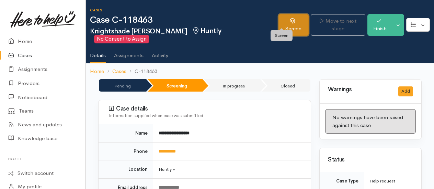
click at [282, 20] on link "Screen" at bounding box center [294, 25] width 30 height 22
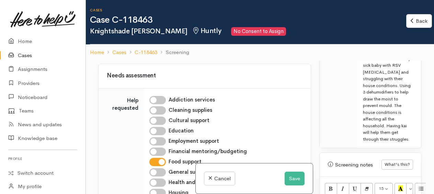
scroll to position [550, 0]
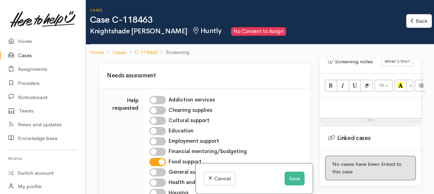
paste div
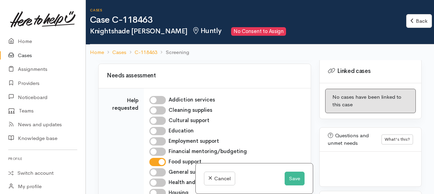
scroll to position [55, 0]
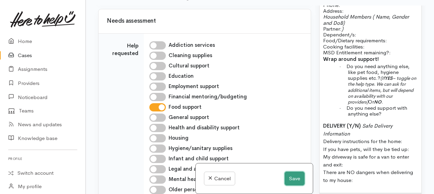
click at [299, 178] on button "Save" at bounding box center [295, 178] width 20 height 14
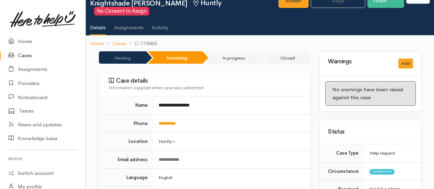
scroll to position [69, 0]
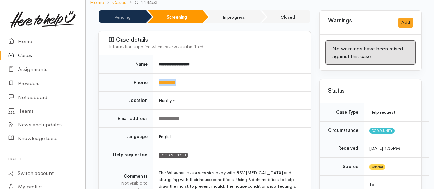
drag, startPoint x: 187, startPoint y: 72, endPoint x: 159, endPoint y: 69, distance: 27.4
click at [159, 73] on td "**********" at bounding box center [232, 82] width 158 height 18
drag, startPoint x: 159, startPoint y: 69, endPoint x: 161, endPoint y: 73, distance: 4.5
copy link "**********"
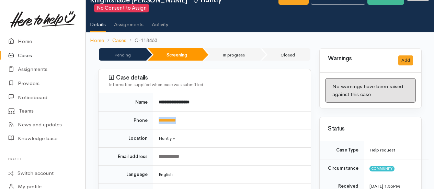
scroll to position [0, 0]
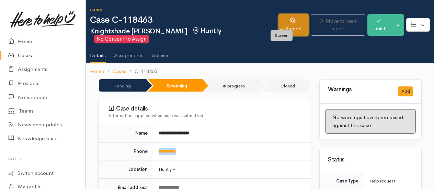
click at [285, 20] on link "Screen" at bounding box center [294, 25] width 30 height 22
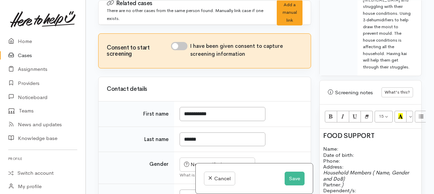
scroll to position [481, 0]
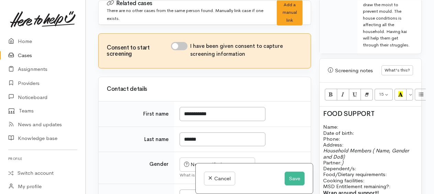
click at [342, 135] on p "Name: Date of birth: Phone:" at bounding box center [370, 133] width 95 height 18
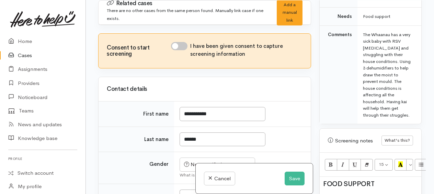
scroll to position [412, 0]
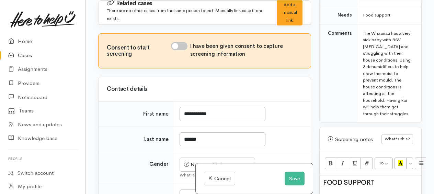
click at [177, 43] on input "I have been given consent to capture screening information" at bounding box center [179, 46] width 16 height 8
checkbox input "true"
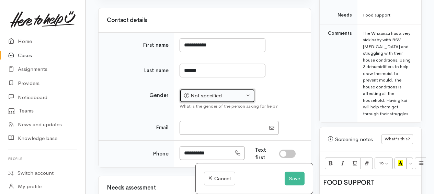
click at [221, 94] on div "Not specified" at bounding box center [214, 96] width 60 height 8
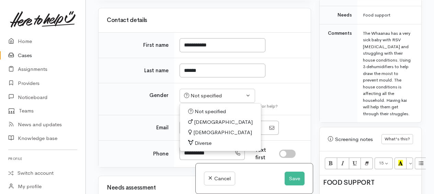
click at [197, 130] on span "[DEMOGRAPHIC_DATA]" at bounding box center [222, 133] width 59 height 8
select select "[DEMOGRAPHIC_DATA]"
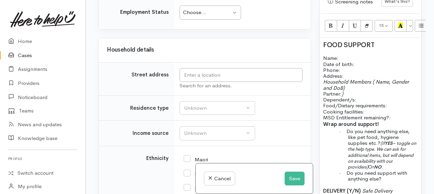
scroll to position [677, 0]
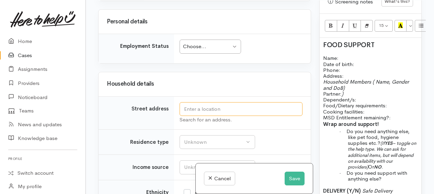
click at [211, 102] on input "text" at bounding box center [241, 109] width 123 height 14
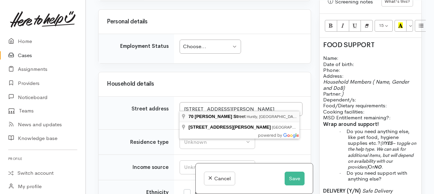
type input "70 Rosser Street, Huntly, New Zealand"
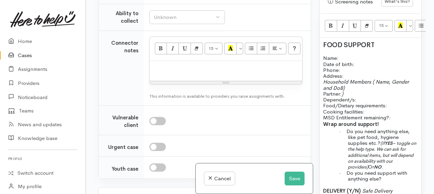
scroll to position [856, 0]
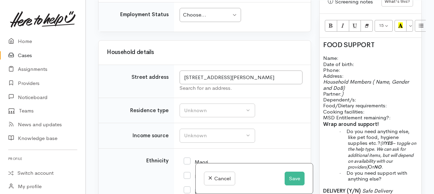
click at [359, 73] on p "Name: Date of birth: Phone:" at bounding box center [370, 64] width 95 height 18
click at [355, 73] on p "Name: Date of birth: 1/3/1993 Phone:" at bounding box center [370, 64] width 95 height 18
click at [352, 101] on p "Household Members ( Name, Gender and DoB) Partner: ) Dependent/s:" at bounding box center [370, 91] width 95 height 24
click at [360, 102] on p "Household Members ( Name, Gender and DoB) Partner: ) Dependent/s:" at bounding box center [370, 91] width 95 height 24
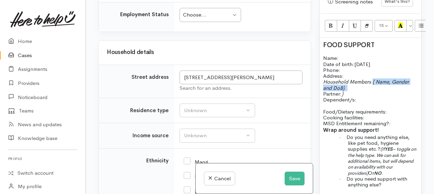
drag, startPoint x: 374, startPoint y: 91, endPoint x: 377, endPoint y: 97, distance: 6.9
click at [377, 97] on p "Household Members ( Name, Gender and DoB) Partner: ) Dependent/s:" at bounding box center [370, 91] width 95 height 24
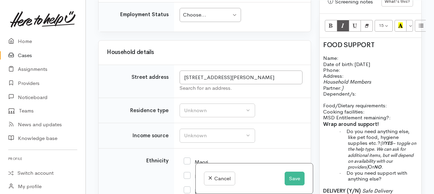
click at [369, 97] on p "Household Members Partner: ) Dependent/s:" at bounding box center [370, 88] width 95 height 18
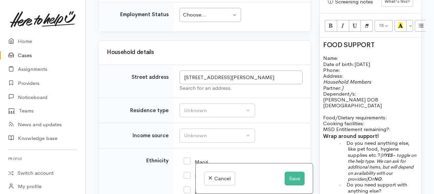
click at [388, 114] on p at bounding box center [370, 112] width 95 height 6
click at [373, 109] on p "Tyson DOB 1/9/2010" at bounding box center [370, 103] width 95 height 12
click at [322, 108] on div "FOOD SUPPORT Name: Date of birth: 1/3/1993 Phone:   Address:   Household Member…" at bounding box center [371, 154] width 102 height 232
click at [394, 108] on p "son: [PERSON_NAME] DOB [DEMOGRAPHIC_DATA]" at bounding box center [370, 103] width 95 height 12
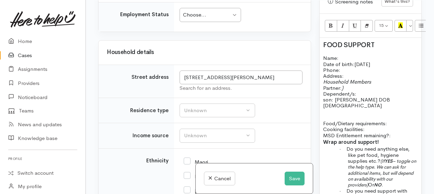
click at [336, 114] on p at bounding box center [370, 112] width 95 height 6
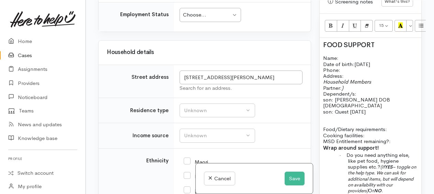
click at [384, 114] on p "son: Quest 14/11/2008" at bounding box center [370, 112] width 95 height 6
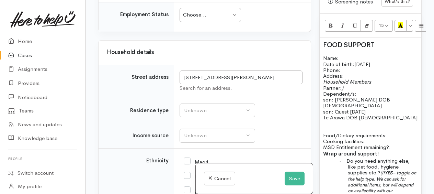
click at [344, 121] on span "Te Arawa DOB 31/8/2018" at bounding box center [370, 117] width 95 height 7
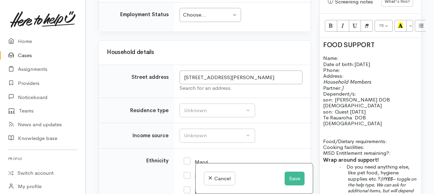
click at [399, 123] on p "Te Rauaroha DOB 31/8/2018" at bounding box center [370, 120] width 95 height 12
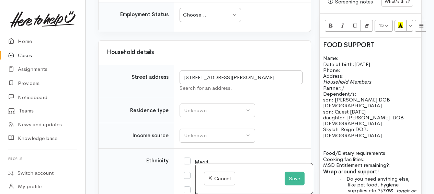
click at [322, 133] on div "FOOD SUPPORT Name: Date of birth: 1/3/1993 Phone:   Address:   Household Member…" at bounding box center [371, 171] width 102 height 267
click at [361, 138] on p "daughter: Skylah-Reign DOB: 15/11/20" at bounding box center [370, 132] width 95 height 12
click at [353, 126] on p "daughter: Te Rauaroha DOB 31/8/2018" at bounding box center [370, 120] width 95 height 12
click at [354, 137] on p "daughter: Skylah-Reign DOB: 15/11/20" at bounding box center [370, 132] width 95 height 12
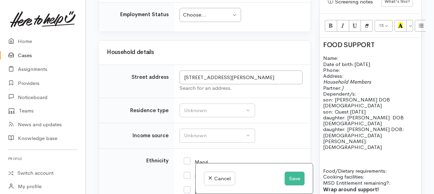
click at [322, 144] on div "FOOD SUPPORT Name: Date of birth: 1/3/1993 Phone:   Address:   Household Member…" at bounding box center [371, 180] width 102 height 285
click at [414, 146] on p "daughter;Aylah-Jay DOB: 30/3/2020" at bounding box center [370, 144] width 95 height 12
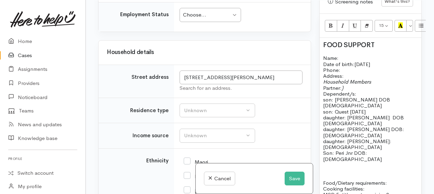
click at [404, 150] on p "Son: Peri Jnr DOB: [DEMOGRAPHIC_DATA]" at bounding box center [370, 156] width 95 height 12
click at [335, 168] on p at bounding box center [370, 171] width 95 height 6
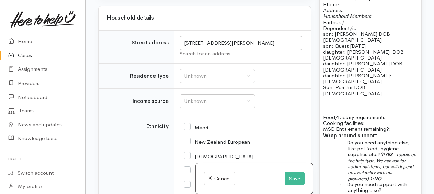
scroll to position [619, 0]
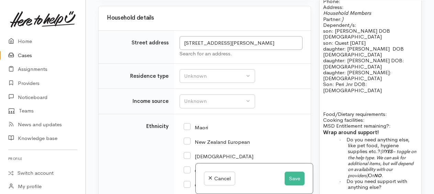
click at [392, 111] on p "Food/Dietary requirements: Cooking facilities: MSD Entitlement remaining?:" at bounding box center [370, 120] width 95 height 18
click at [379, 112] on p "Food/Dietary requirements: no Cooking facilities: MSD Entitlement remaining?:" at bounding box center [370, 120] width 95 height 18
click at [399, 114] on p "Food/Dietary requirements: no Cooking facilities: yes MSD Entitlement remaining…" at bounding box center [370, 120] width 95 height 18
click at [397, 116] on p "Food/Dietary requirements: no Cooking facilities: yes MSD Entitlement remaining…" at bounding box center [370, 120] width 95 height 18
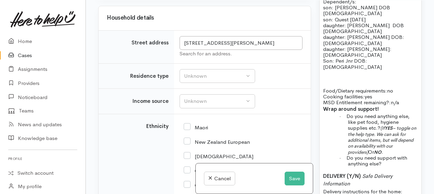
scroll to position [653, 0]
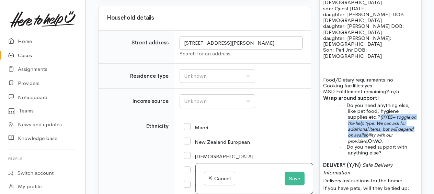
drag, startPoint x: 380, startPoint y: 109, endPoint x: 384, endPoint y: 126, distance: 17.6
click at [384, 126] on p "· Do you need anything else, like pet food, hygiene supplies etc.? (If YES – to…" at bounding box center [383, 123] width 70 height 42
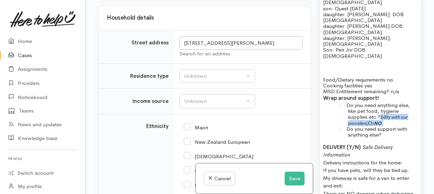
drag, startPoint x: 381, startPoint y: 109, endPoint x: 391, endPoint y: 112, distance: 11.0
click at [391, 113] on icon "bility with our providers)" at bounding box center [377, 119] width 59 height 12
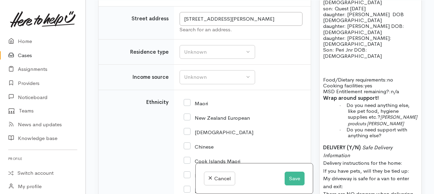
scroll to position [925, 0]
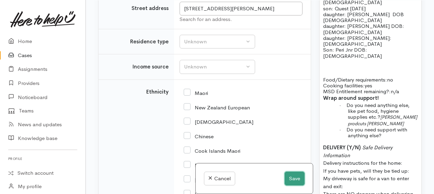
click at [288, 179] on button "Save" at bounding box center [295, 178] width 20 height 14
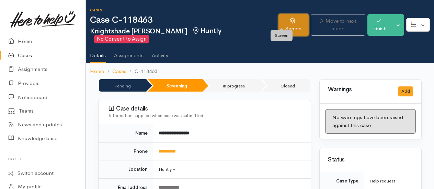
click at [284, 22] on link "Screen" at bounding box center [294, 25] width 30 height 22
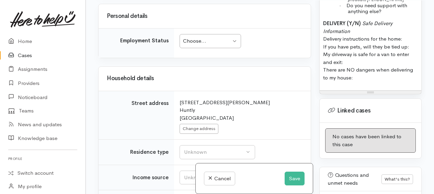
scroll to position [859, 0]
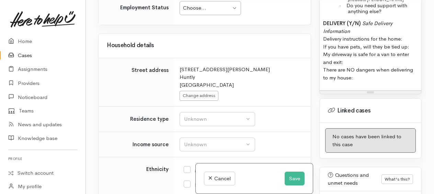
click at [197, 12] on div "Choose..." at bounding box center [207, 8] width 48 height 8
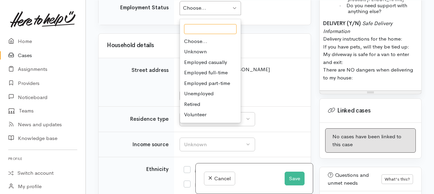
scroll to position [894, 0]
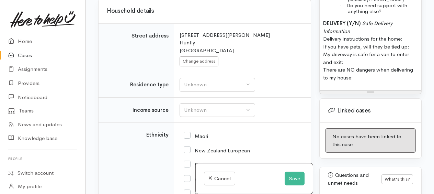
drag, startPoint x: 200, startPoint y: 87, endPoint x: 200, endPoint y: 82, distance: 4.8
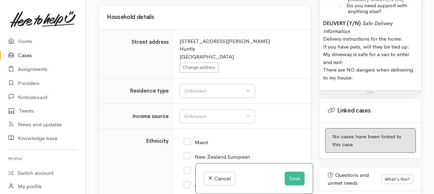
scroll to position [956, 0]
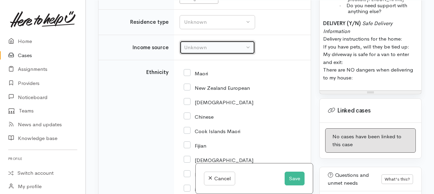
click at [206, 52] on div "Unknown" at bounding box center [214, 48] width 60 height 8
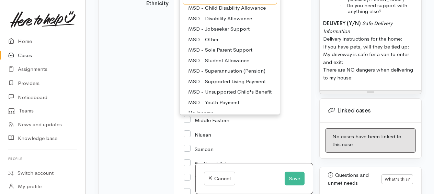
scroll to position [34, 0]
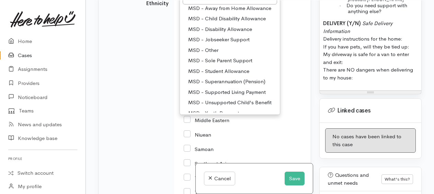
click at [217, 65] on span "MSD - Sole Parent Support" at bounding box center [220, 61] width 64 height 8
select select "7"
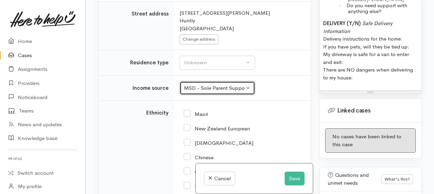
scroll to position [953, 0]
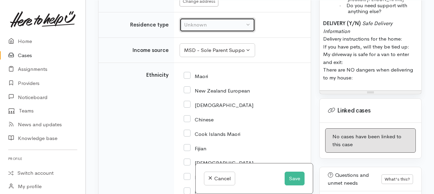
click at [202, 29] on div "Unknown" at bounding box center [214, 25] width 60 height 8
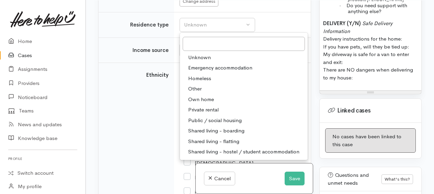
click at [210, 114] on span "Private rental" at bounding box center [203, 110] width 31 height 8
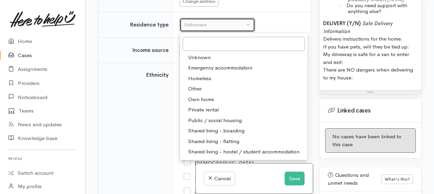
select select "2"
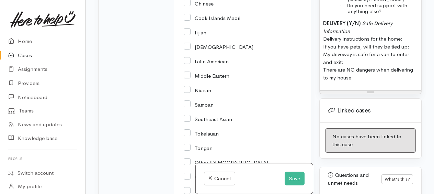
scroll to position [1022, 0]
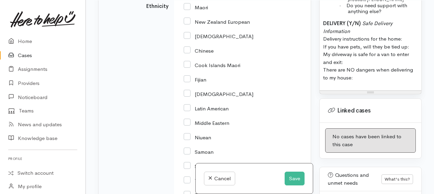
drag, startPoint x: 185, startPoint y: 30, endPoint x: 202, endPoint y: 41, distance: 20.4
click at [185, 10] on input "Maori" at bounding box center [196, 7] width 24 height 6
checkbox input "true"
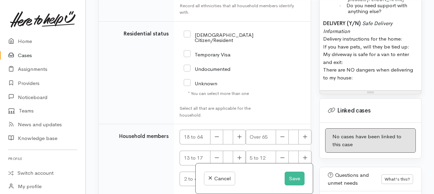
scroll to position [1331, 0]
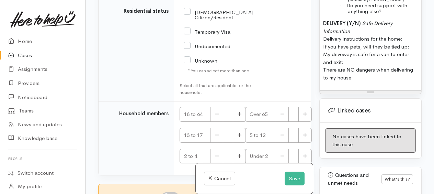
drag, startPoint x: 186, startPoint y: 37, endPoint x: 201, endPoint y: 38, distance: 15.2
click at [187, 20] on input "NZ Citizen/Resident" at bounding box center [219, 14] width 70 height 11
checkbox input "true"
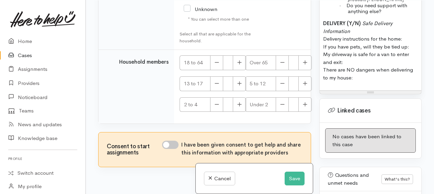
scroll to position [1418, 0]
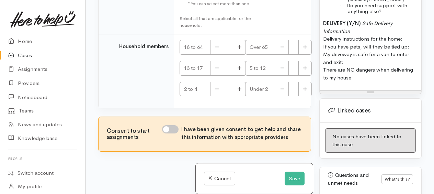
click at [166, 128] on input "I have been given consent to get help and share this information with appropria…" at bounding box center [170, 129] width 16 height 8
checkbox input "true"
drag, startPoint x: 325, startPoint y: 35, endPoint x: 408, endPoint y: 108, distance: 110.1
click at [408, 108] on div "Warnings Add No warnings have been raised against this case Add Warning Title ●…" at bounding box center [371, 97] width 111 height 194
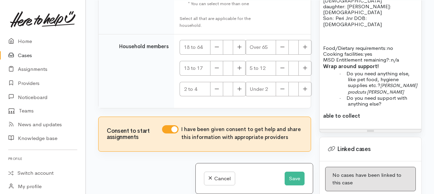
scroll to position [619, 0]
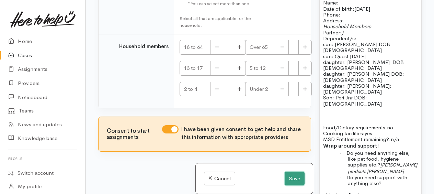
click at [294, 181] on button "Save" at bounding box center [295, 178] width 20 height 14
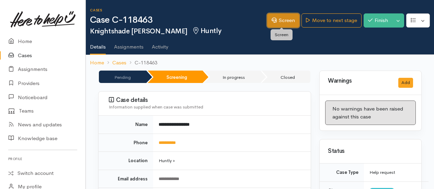
drag, startPoint x: 284, startPoint y: 21, endPoint x: 281, endPoint y: 24, distance: 4.1
click at [284, 20] on link "Screen" at bounding box center [283, 20] width 32 height 14
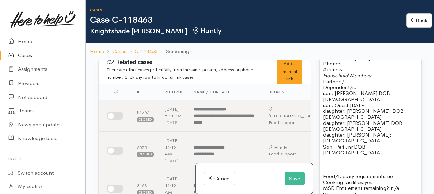
scroll to position [653, 0]
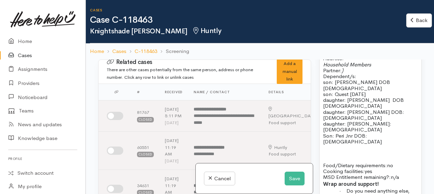
click at [356, 56] on p "Name: Date of birth: [DEMOGRAPHIC_DATA] Phone:" at bounding box center [370, 47] width 95 height 18
click at [358, 56] on p "Name: [PERSON_NAME] Date of birth: [DEMOGRAPHIC_DATA] Phone:" at bounding box center [370, 47] width 95 height 18
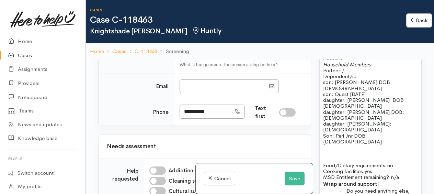
scroll to position [344, 0]
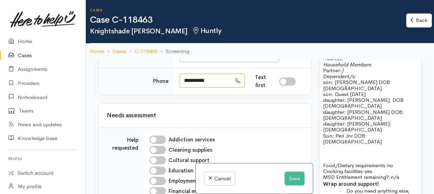
drag, startPoint x: 214, startPoint y: 109, endPoint x: 184, endPoint y: 109, distance: 29.6
click at [184, 88] on input "**********" at bounding box center [206, 81] width 52 height 14
click at [355, 61] on p "Address:" at bounding box center [370, 58] width 95 height 6
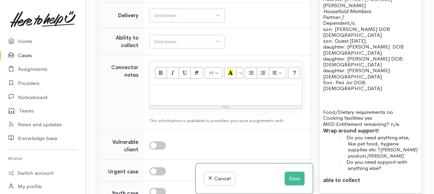
scroll to position [653, 0]
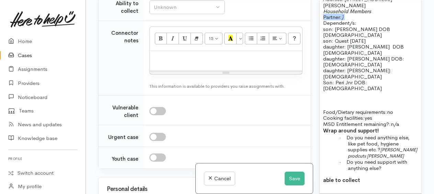
drag, startPoint x: 323, startPoint y: 62, endPoint x: 346, endPoint y: 62, distance: 22.7
click at [346, 26] on p "Household Members Partner: ) Dependent/s:" at bounding box center [370, 17] width 95 height 18
click at [396, 8] on p "Address:   [STREET_ADDRESS][PERSON_NAME]" at bounding box center [370, 2] width 95 height 12
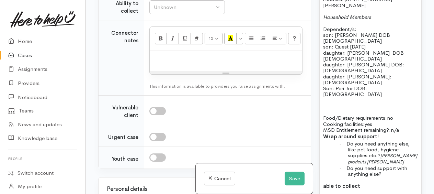
click at [324, 32] on span "Dependent/s:" at bounding box center [339, 29] width 33 height 7
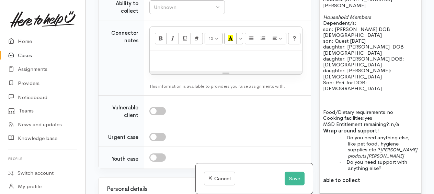
click at [366, 26] on p "Household Members Dependent/s:" at bounding box center [370, 20] width 95 height 12
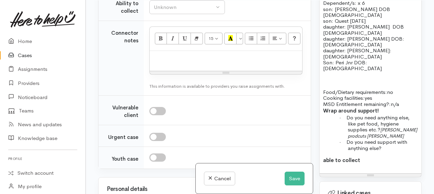
scroll to position [687, 0]
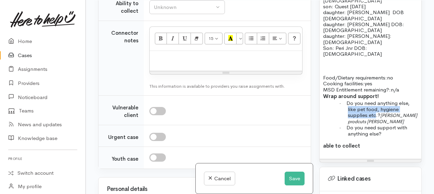
drag, startPoint x: 347, startPoint y: 135, endPoint x: 376, endPoint y: 140, distance: 29.6
click at [376, 140] on div "FOOD SUPPORT Name: [PERSON_NAME] Date of birth: [DEMOGRAPHIC_DATA] Phone:   021…" at bounding box center [371, 43] width 102 height 232
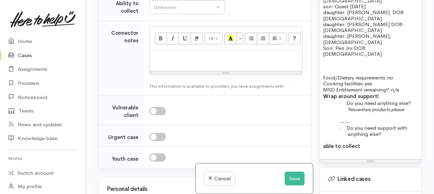
click at [387, 137] on p "· Do you need support with anything else?" at bounding box center [383, 131] width 70 height 12
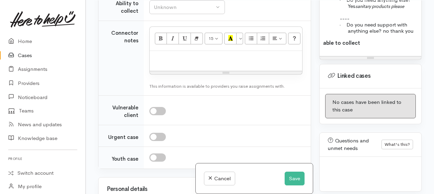
drag, startPoint x: 332, startPoint y: 66, endPoint x: 378, endPoint y: 65, distance: 45.4
click at [410, 9] on p "· Do you need anything else? Yes sanitary products please" at bounding box center [383, 3] width 70 height 12
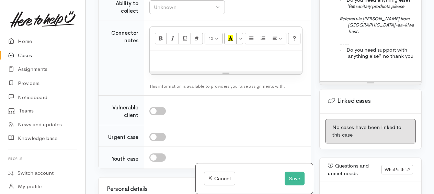
click at [408, 34] on p "Referral via Paulette from Te Ngaakau-aa-kiwa Trust," at bounding box center [383, 24] width 70 height 19
click at [356, 34] on icon "Referral via Paulette from Te Ngaakau-aa-kiwa Trust. baby has been in hospital," at bounding box center [377, 25] width 75 height 19
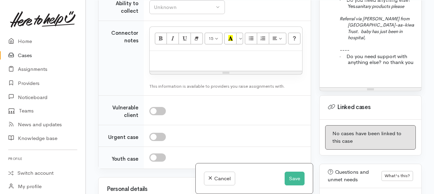
click at [381, 41] on icon "Referral via Paulette from Te Ngaakau-aa-kiwa Trust. baby has just been in hosp…" at bounding box center [377, 28] width 75 height 25
click at [406, 41] on p "Referral via Paulette from Te Ngaakau-aa-kiwa Trust. baby has just been from ho…" at bounding box center [383, 27] width 70 height 25
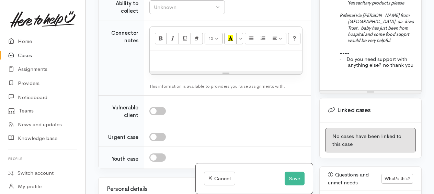
scroll to position [756, 0]
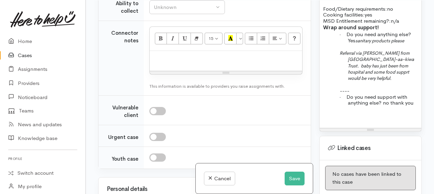
click at [406, 81] on icon "Referral via Paulette from Te Ngaakau-aa-kiwa Trust. baby has just been from ho…" at bounding box center [377, 65] width 75 height 31
click at [381, 81] on icon "Referral via Paulette from Te Ngaakau-aa-kiwa Trust. baby has just been from ho…" at bounding box center [377, 65] width 75 height 31
click at [387, 81] on p "Referral via Paulette from Te Ngaakau-aa-kiwa Trust. baby has just been from ho…" at bounding box center [383, 65] width 70 height 31
click at [402, 81] on icon "Referral via Paulette from Te Ngaakau-aa-kiwa Trust. baby has just been from ho…" at bounding box center [377, 65] width 75 height 31
click at [378, 81] on icon "Referral via Paulette from Te Ngaakau-aa-kiwa Trust. Baby has just been from ho…" at bounding box center [377, 65] width 75 height 31
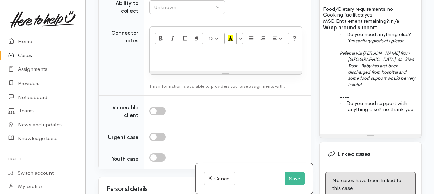
click at [366, 87] on icon "Referral via Paulette from Te Ngaakau-aa-kiwa Trust. Baby has just been dischar…" at bounding box center [378, 68] width 76 height 37
click at [365, 87] on icon "Referral via Paulette from Te Ngaakau-aa-kiwa Trust. Baby has just been dischar…" at bounding box center [379, 68] width 78 height 37
click at [376, 87] on icon "Referral via Paulette from Te Ngaakau-aa-kiwa Trust. Baby has just been dischar…" at bounding box center [379, 68] width 78 height 37
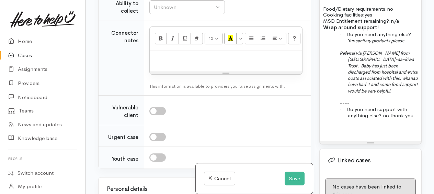
click at [373, 94] on icon "Referral via Paulette from Te Ngaakau-aa-kiwa Trust. Baby has just been dischar…" at bounding box center [379, 72] width 78 height 44
click at [354, 94] on icon "Referral via Paulette from Te Ngaakau-aa-kiwa Trust. Baby has just been dischar…" at bounding box center [379, 72] width 78 height 44
click at [388, 94] on icon "Referral via Paulette from Te Ngaakau-aa-kiwa Trust. Baby has just been dischar…" at bounding box center [379, 72] width 78 height 44
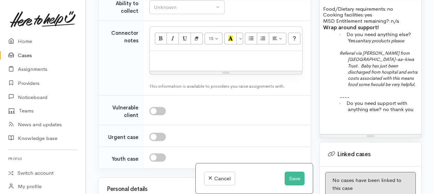
click at [375, 87] on icon "Referral via Paulette from Te Ngaakau-aa-kiwa Trust. Baby has just been dischar…" at bounding box center [379, 68] width 78 height 37
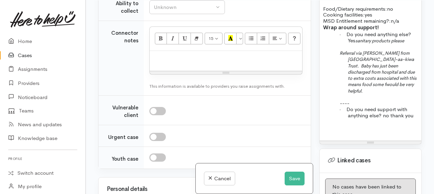
click at [403, 94] on icon "Referral via Paulette from Te Ngaakau-aa-kiwa Trust. Baby has just been dischar…" at bounding box center [378, 72] width 77 height 44
click at [397, 94] on p "Referral via Paulette from Te Ngaakau-aa-kiwa Trust. Baby has just been dischar…" at bounding box center [383, 72] width 70 height 44
click at [414, 118] on p "· Do you need support with anything else? no thank you" at bounding box center [383, 112] width 70 height 12
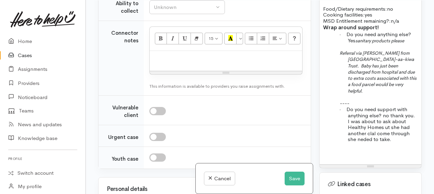
click at [411, 142] on p "· Do you need support with anything else? no thank you. I was about to ask abou…" at bounding box center [383, 124] width 70 height 36
drag, startPoint x: 382, startPoint y: 134, endPoint x: 388, endPoint y: 132, distance: 6.0
click at [383, 134] on span "Do you need support with anything else? no thank you. I was about to ask about …" at bounding box center [382, 124] width 70 height 36
click at [348, 142] on span "Do you need support with anything else? She said no thank you. I was about to a…" at bounding box center [381, 124] width 68 height 36
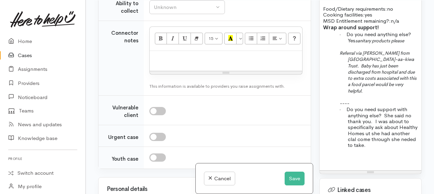
drag, startPoint x: 384, startPoint y: 153, endPoint x: 396, endPoint y: 159, distance: 13.2
click at [396, 148] on p "· Do you need support with anything else? She said no thank you. I was about to…" at bounding box center [383, 127] width 70 height 42
click at [399, 148] on p "· Do you need support with anything else? She said no thank you. I was about to…" at bounding box center [383, 127] width 70 height 42
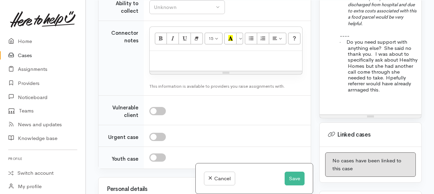
scroll to position [825, 0]
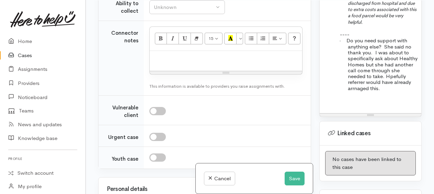
drag, startPoint x: 401, startPoint y: 103, endPoint x: 375, endPoint y: 121, distance: 31.8
click at [375, 104] on p at bounding box center [370, 101] width 95 height 8
drag, startPoint x: 407, startPoint y: 92, endPoint x: 373, endPoint y: 109, distance: 38.1
click at [357, 104] on p at bounding box center [370, 101] width 95 height 8
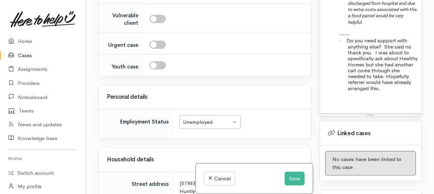
scroll to position [756, 0]
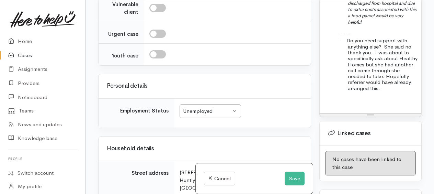
click at [152, 12] on input "checkbox" at bounding box center [158, 8] width 16 height 8
checkbox input "true"
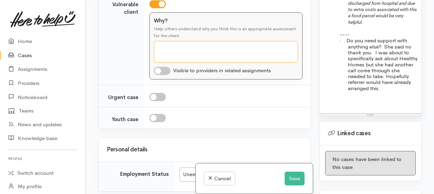
click at [164, 63] on textarea "Why?" at bounding box center [226, 52] width 144 height 22
drag, startPoint x: 229, startPoint y: 75, endPoint x: 252, endPoint y: 72, distance: 23.2
click at [252, 62] on textarea "Baby has just come out of hositsl" at bounding box center [226, 51] width 144 height 21
type textarea "Baby has just come out of hospital"
click at [159, 75] on input "checkbox" at bounding box center [162, 70] width 16 height 8
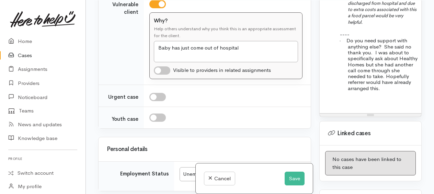
checkbox input "true"
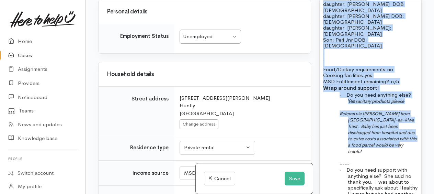
scroll to position [675, 0]
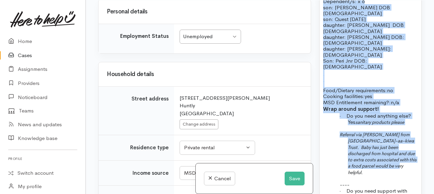
drag, startPoint x: 409, startPoint y: 77, endPoint x: 326, endPoint y: 11, distance: 105.7
click at [325, 11] on div "FOOD SUPPORT Name: Knightshade Fisher Date of birth: 1/3/1993 Phone:   02127620…" at bounding box center [371, 102] width 102 height 324
copy div "ame: Knightshade Fisher Date of birth: 1/3/1993 Phone:   0212762035 Address:   …"
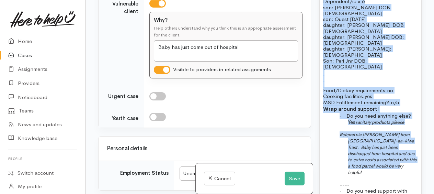
scroll to position [687, 0]
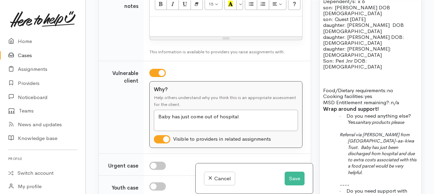
paste div
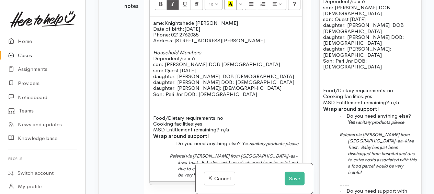
scroll to position [705, 0]
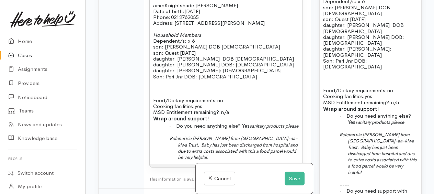
click at [154, 9] on span "ame:" at bounding box center [158, 5] width 11 height 7
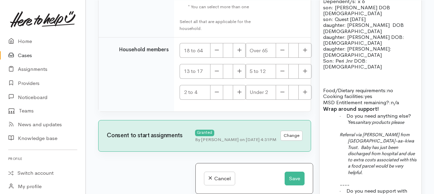
scroll to position [1635, 0]
click at [241, 47] on icon "button" at bounding box center [239, 49] width 4 height 5
type input "1"
click at [239, 68] on icon "button" at bounding box center [239, 70] width 4 height 5
type input "1"
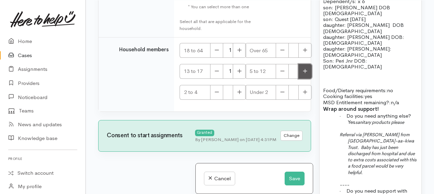
click at [301, 68] on button "button" at bounding box center [305, 71] width 13 height 15
type input "4"
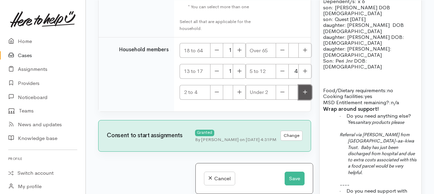
click at [303, 89] on icon "button" at bounding box center [305, 91] width 4 height 5
type input "1"
click at [291, 175] on button "Save" at bounding box center [295, 178] width 20 height 14
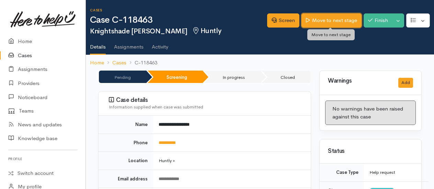
click at [322, 21] on link "Move to next stage" at bounding box center [332, 20] width 60 height 14
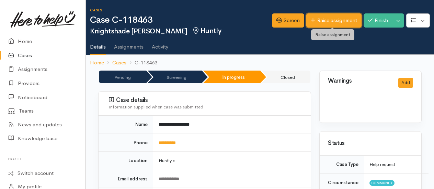
click at [328, 22] on link "Raise assignment" at bounding box center [334, 20] width 55 height 14
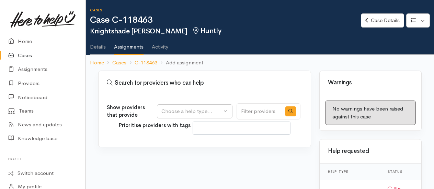
select select
click at [173, 112] on div "Choose a help type..." at bounding box center [192, 111] width 60 height 8
click at [171, 141] on span "Food support" at bounding box center [182, 144] width 32 height 8
select select "3"
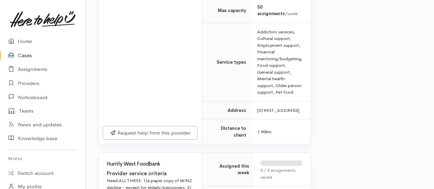
scroll to position [550, 0]
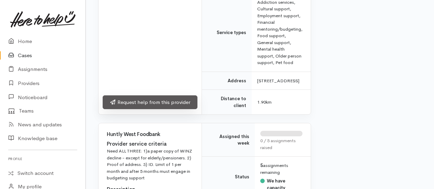
click at [140, 109] on link "Request help from this provider" at bounding box center [150, 102] width 95 height 14
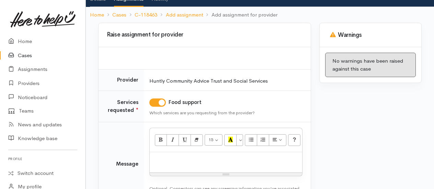
scroll to position [99, 0]
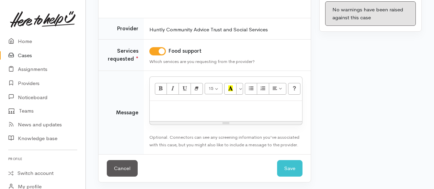
click at [200, 115] on div at bounding box center [226, 111] width 153 height 20
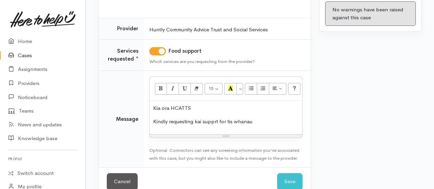
click at [215, 121] on p "Kindly requesting kai supprt for tis whanau" at bounding box center [226, 122] width 146 height 8
click at [261, 121] on p "Kindly requesting kai support for tis whanau" at bounding box center [226, 122] width 146 height 8
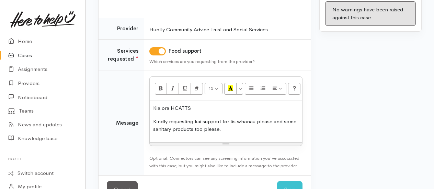
click at [234, 126] on p "Kindly requesting kai support for tis whanau please and some sanitary products …" at bounding box center [226, 125] width 146 height 15
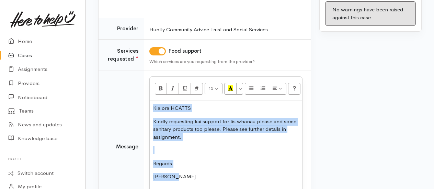
drag, startPoint x: 155, startPoint y: 105, endPoint x: 182, endPoint y: 159, distance: 60.3
click at [192, 171] on div "Kia ora HCATTS Kindly requesting kai support for tis whanau please and some san…" at bounding box center [226, 145] width 153 height 89
copy div "Kia ora HCATTS Kindly requesting kai support for tis whanau please and some san…"
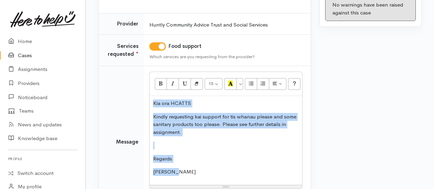
scroll to position [0, 0]
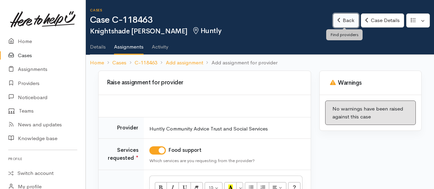
click at [344, 21] on link "Back" at bounding box center [346, 20] width 26 height 14
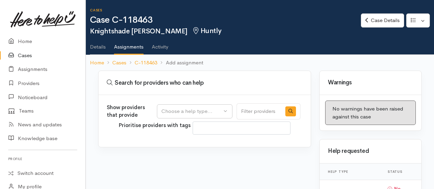
select select
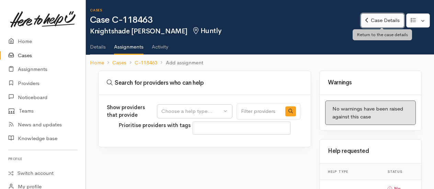
click at [377, 23] on link "Case Details" at bounding box center [382, 20] width 43 height 14
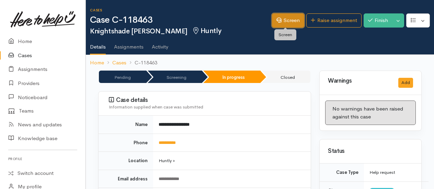
click at [283, 20] on link "Screen" at bounding box center [288, 20] width 32 height 14
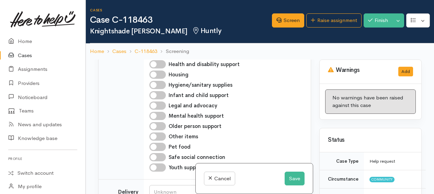
scroll to position [516, 0]
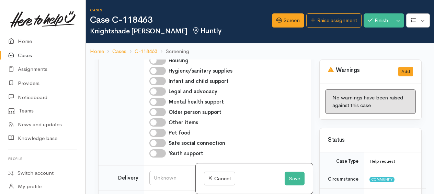
drag, startPoint x: 153, startPoint y: 97, endPoint x: 207, endPoint y: 122, distance: 59.4
click at [154, 75] on input "Hygiene/sanitary supplies" at bounding box center [158, 71] width 16 height 8
checkbox input "true"
click at [290, 174] on button "Save" at bounding box center [295, 178] width 20 height 14
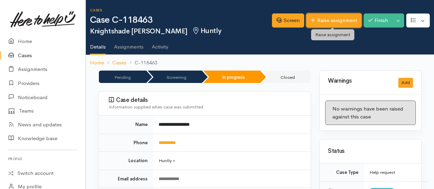
click at [340, 18] on link "Raise assignment" at bounding box center [334, 20] width 55 height 14
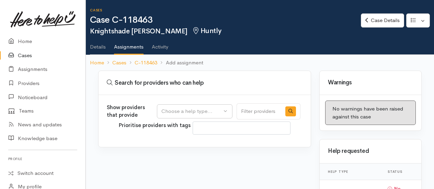
select select
click at [204, 108] on div "Choose a help type..." at bounding box center [192, 111] width 60 height 8
click at [183, 141] on span "Food support" at bounding box center [182, 144] width 32 height 8
select select "3"
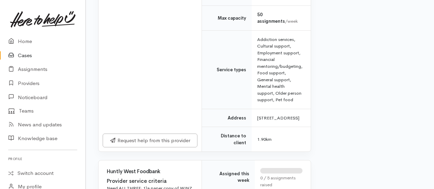
scroll to position [550, 0]
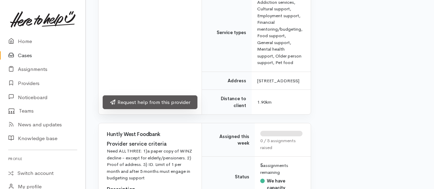
click at [151, 109] on link "Request help from this provider" at bounding box center [150, 102] width 95 height 14
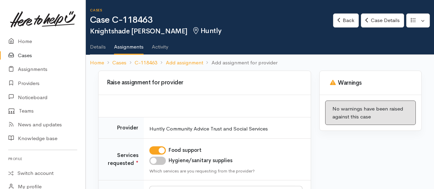
click at [157, 156] on input "Hygiene/sanitary supplies" at bounding box center [158, 160] width 16 height 8
checkbox input "true"
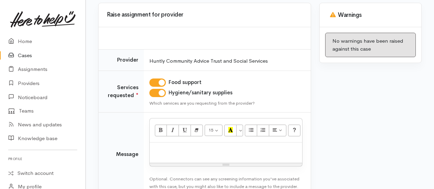
scroll to position [69, 0]
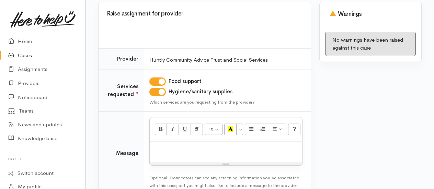
paste div
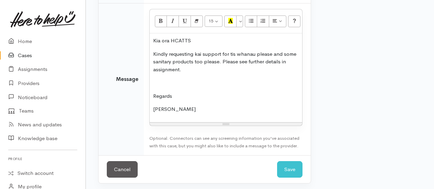
scroll to position [178, 0]
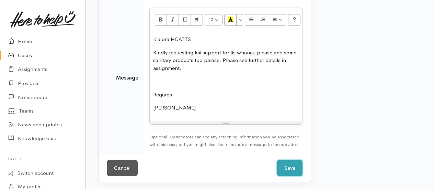
click at [293, 167] on button "Save" at bounding box center [289, 167] width 25 height 17
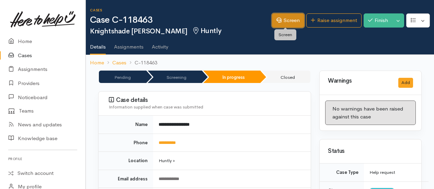
click at [295, 19] on link "Screen" at bounding box center [288, 20] width 32 height 14
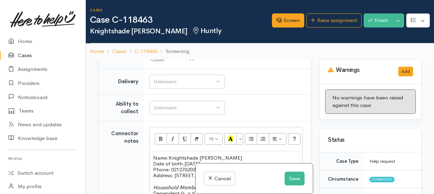
scroll to position [619, 0]
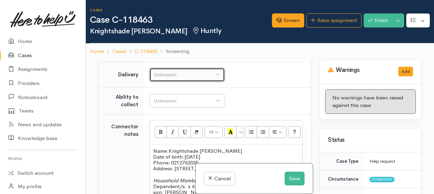
drag, startPoint x: 164, startPoint y: 103, endPoint x: 164, endPoint y: 108, distance: 4.8
click at [165, 79] on div "Unknown" at bounding box center [184, 75] width 60 height 8
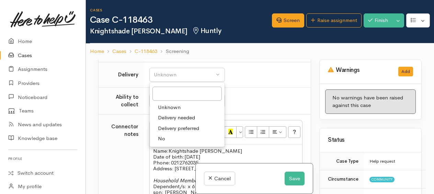
click at [166, 144] on link "No" at bounding box center [187, 138] width 75 height 11
select select "1"
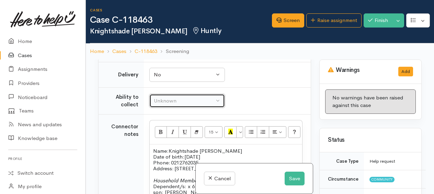
click at [171, 105] on div "Unknown" at bounding box center [184, 101] width 60 height 8
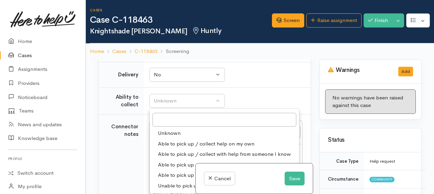
click at [167, 148] on span "Able to pick up / collect help on my own" at bounding box center [206, 144] width 97 height 8
select select "2"
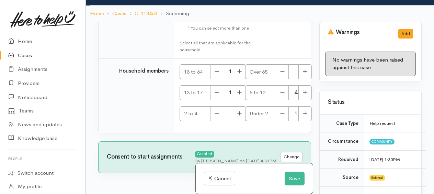
scroll to position [59, 0]
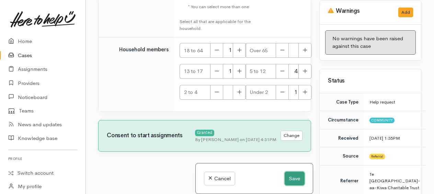
click at [296, 177] on button "Save" at bounding box center [295, 178] width 20 height 14
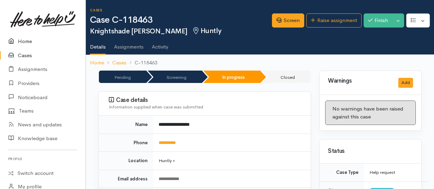
click at [30, 43] on link "Home" at bounding box center [43, 41] width 86 height 14
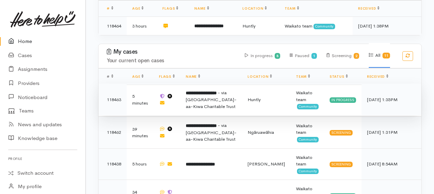
scroll to position [172, 0]
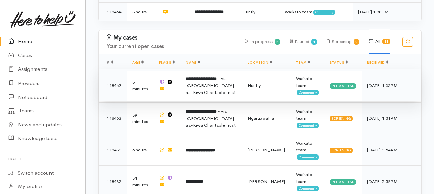
click at [220, 120] on span "- via [GEOGRAPHIC_DATA]-aa-Kiwa Charitable Trust" at bounding box center [211, 118] width 51 height 20
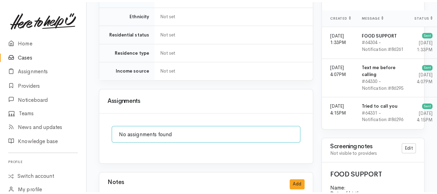
scroll to position [550, 0]
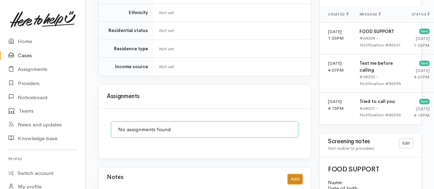
click at [292, 174] on button "Add" at bounding box center [295, 179] width 15 height 10
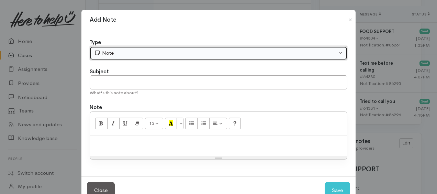
click at [141, 46] on button "Note" at bounding box center [219, 53] width 258 height 14
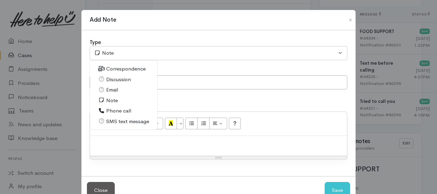
click at [113, 66] on span "Correspondence" at bounding box center [126, 69] width 40 height 8
select select "6"
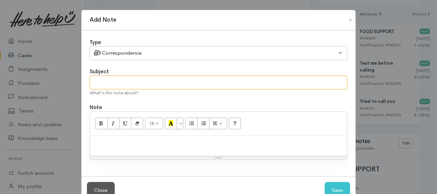
click at [115, 83] on input "text" at bounding box center [219, 82] width 258 height 14
type input "text contact to schedule a call back"
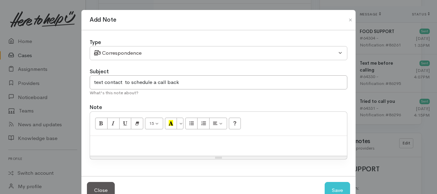
paste div
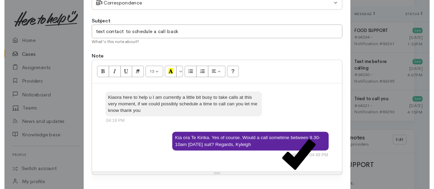
scroll to position [89, 0]
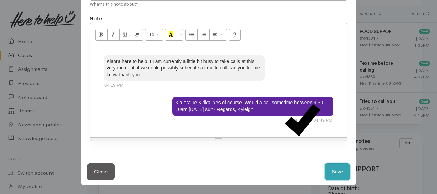
click at [337, 173] on button "Save" at bounding box center [337, 171] width 25 height 17
select select "1"
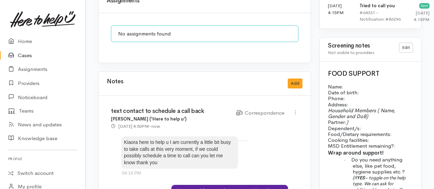
scroll to position [687, 0]
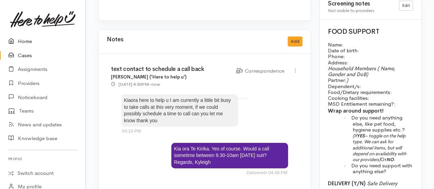
click at [24, 41] on link "Home" at bounding box center [43, 41] width 86 height 14
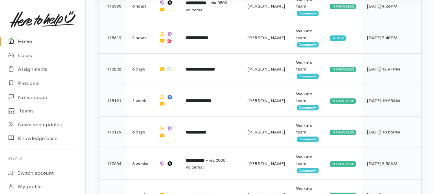
scroll to position [412, 0]
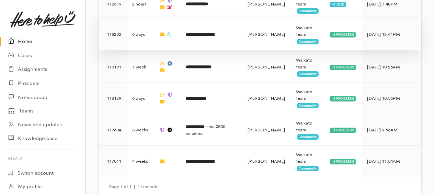
click at [203, 32] on b "**********" at bounding box center [200, 34] width 29 height 4
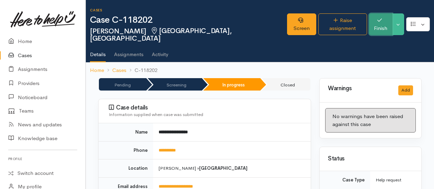
click at [383, 21] on button "Finish" at bounding box center [380, 24] width 23 height 22
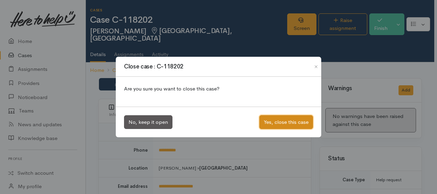
click at [295, 125] on button "Yes, close this case" at bounding box center [286, 122] width 54 height 14
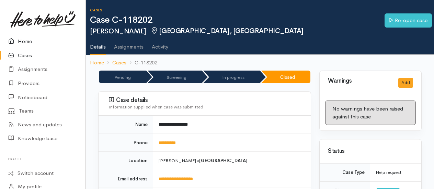
click at [21, 42] on link "Home" at bounding box center [43, 41] width 86 height 14
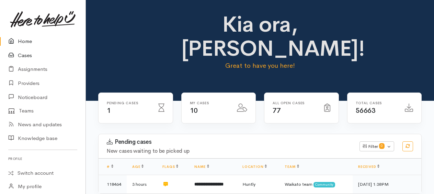
click at [24, 54] on link "Cases" at bounding box center [43, 55] width 86 height 14
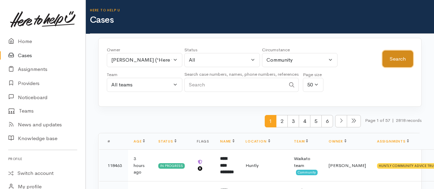
click at [397, 65] on button "Search" at bounding box center [398, 59] width 31 height 17
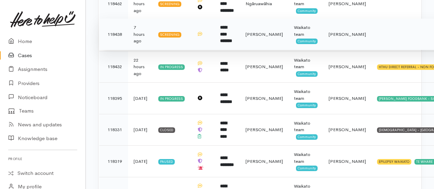
scroll to position [206, 0]
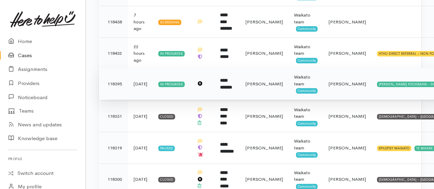
click at [232, 82] on b "**********" at bounding box center [226, 83] width 12 height 11
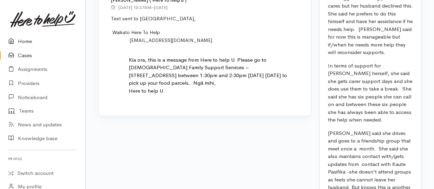
scroll to position [1671, 0]
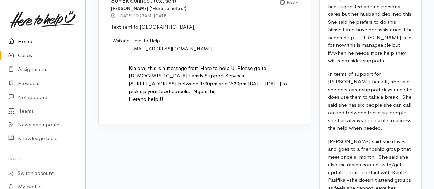
click at [32, 41] on link "Home" at bounding box center [43, 41] width 86 height 14
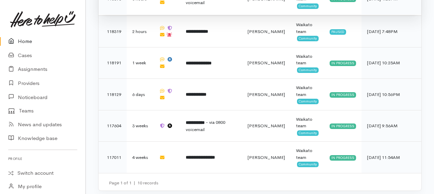
scroll to position [387, 0]
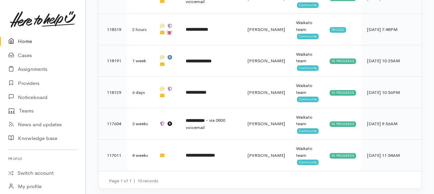
click at [23, 41] on link "Home" at bounding box center [43, 41] width 86 height 14
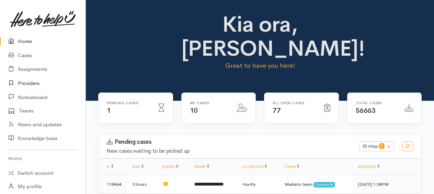
click at [36, 84] on link "Providers" at bounding box center [43, 83] width 86 height 14
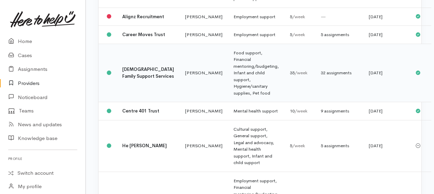
scroll to position [172, 0]
click at [228, 85] on td "Food support, Financial mentoring/budgeting, Infant and child support, Hygiene/…" at bounding box center [256, 72] width 56 height 58
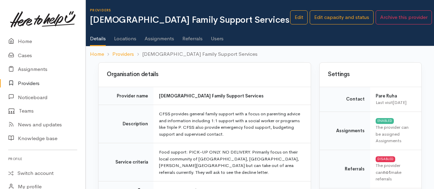
click at [162, 38] on link "Assignments" at bounding box center [160, 35] width 30 height 19
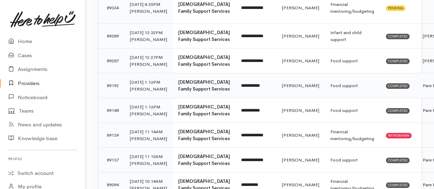
scroll to position [69, 0]
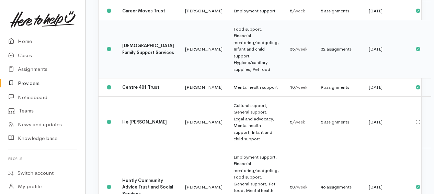
scroll to position [206, 0]
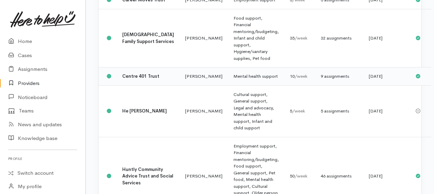
click at [228, 86] on td "Mental health support" at bounding box center [256, 76] width 56 height 18
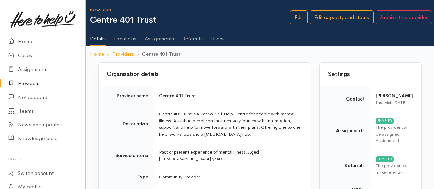
click at [164, 37] on link "Assignments" at bounding box center [160, 35] width 30 height 19
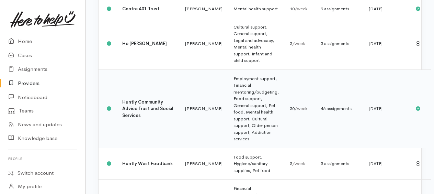
scroll to position [280, 0]
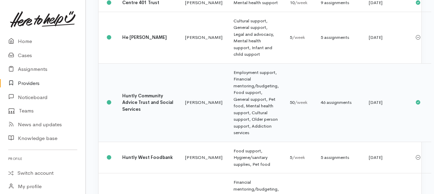
click at [228, 125] on td "Employment support, Financial mentoring/budgeting, Food support, General suppor…" at bounding box center [256, 102] width 56 height 78
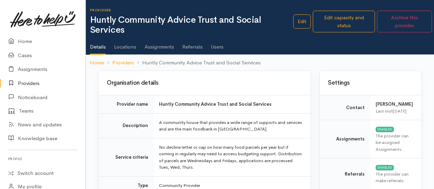
click at [158, 49] on link "Assignments" at bounding box center [160, 44] width 30 height 19
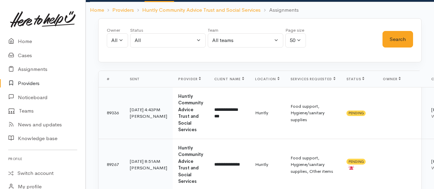
scroll to position [137, 0]
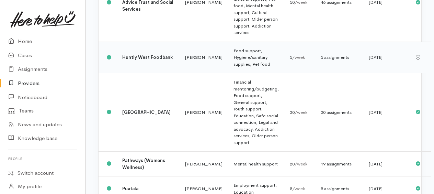
scroll to position [383, 0]
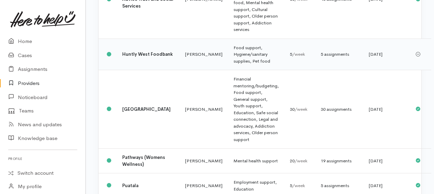
click at [228, 69] on td "Food support, Hygiene/sanitary supplies, Pet food" at bounding box center [256, 54] width 56 height 32
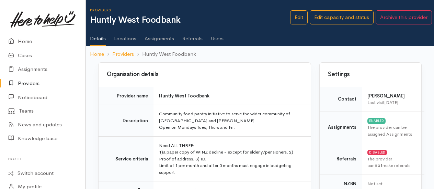
click at [151, 35] on link "Assignments" at bounding box center [160, 35] width 30 height 19
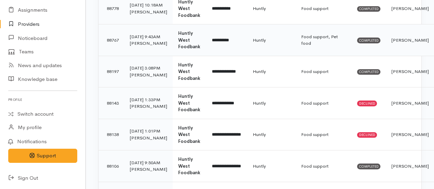
scroll to position [137, 0]
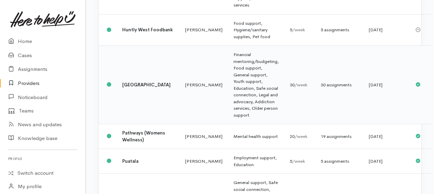
scroll to position [456, 0]
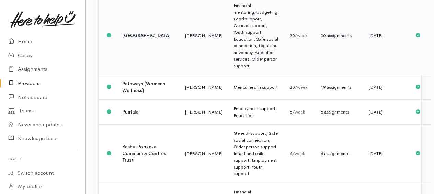
click at [228, 65] on td "Financial mentoring/budgeting, Food support, General support, Youth support, Ed…" at bounding box center [256, 36] width 56 height 78
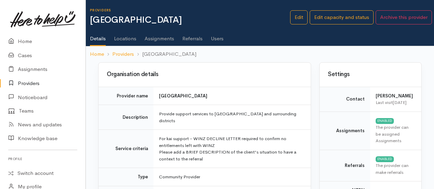
click at [155, 38] on link "Assignments" at bounding box center [160, 35] width 30 height 19
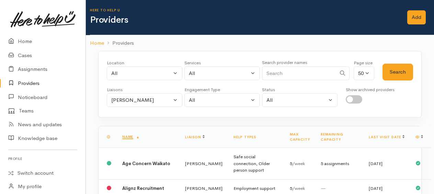
scroll to position [456, 0]
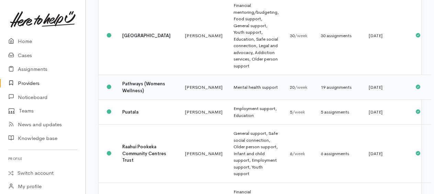
click at [228, 100] on td "Mental health support" at bounding box center [256, 87] width 56 height 25
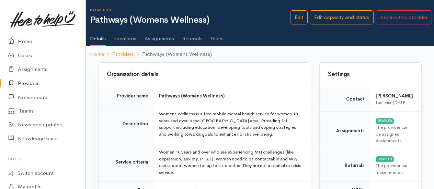
click at [166, 38] on link "Assignments" at bounding box center [160, 35] width 30 height 19
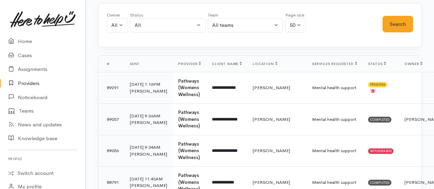
scroll to position [69, 0]
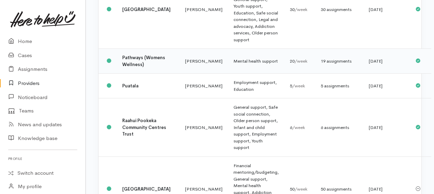
scroll to position [525, 0]
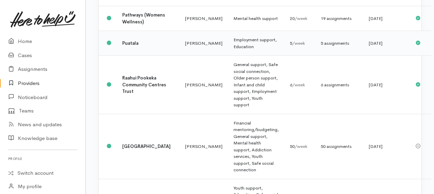
click at [228, 56] on td "Employment support, Education" at bounding box center [256, 43] width 56 height 25
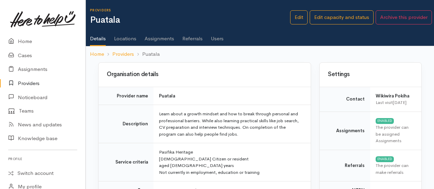
click at [159, 39] on link "Assignments" at bounding box center [160, 35] width 30 height 19
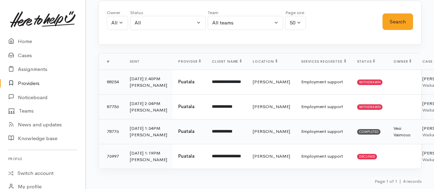
scroll to position [139, 0]
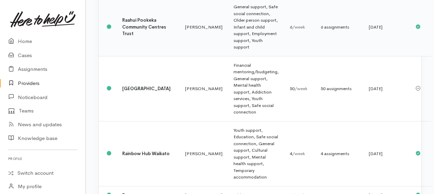
scroll to position [594, 0]
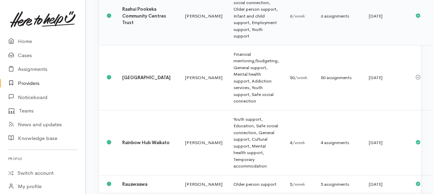
drag, startPoint x: 217, startPoint y: 48, endPoint x: 215, endPoint y: 39, distance: 9.0
click at [228, 45] on td "General support, Safe social connection, Older person support, Infant and child…" at bounding box center [256, 16] width 56 height 58
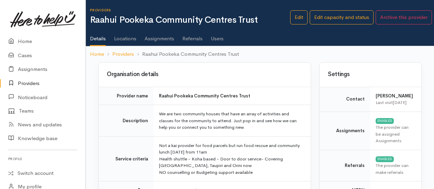
click at [162, 35] on link "Assignments" at bounding box center [160, 35] width 30 height 19
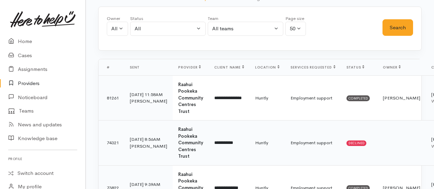
scroll to position [137, 0]
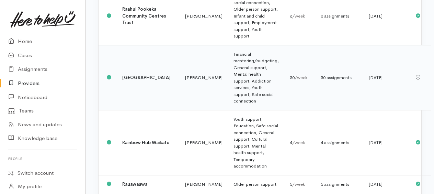
scroll to position [628, 0]
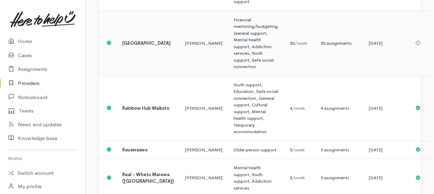
drag, startPoint x: 221, startPoint y: 80, endPoint x: 237, endPoint y: 68, distance: 20.4
click at [228, 76] on td "Financial mentoring/budgeting, General support, Mental health support, Addictio…" at bounding box center [256, 43] width 56 height 65
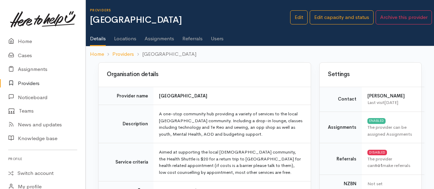
click at [159, 38] on link "Assignments" at bounding box center [160, 35] width 30 height 19
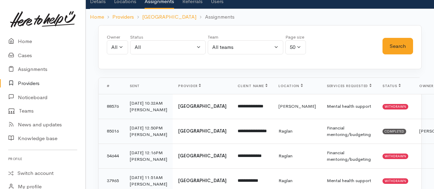
scroll to position [33, 0]
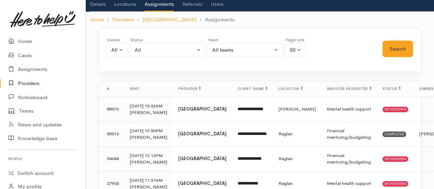
click at [218, 2] on link "Users" at bounding box center [217, 1] width 13 height 19
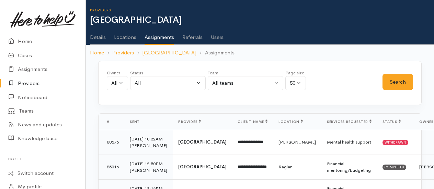
scroll to position [24, 0]
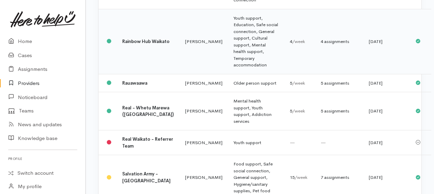
scroll to position [702, 0]
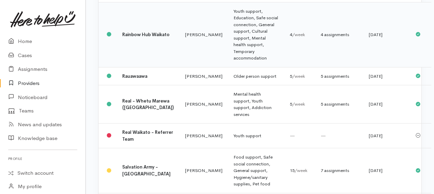
click at [228, 64] on td "Youth support, Education, Safe social connection, General support, Cultural sup…" at bounding box center [256, 34] width 56 height 65
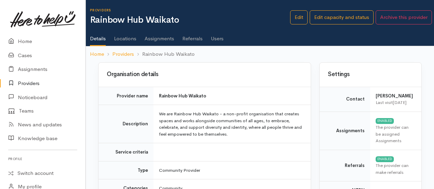
click at [156, 38] on link "Assignments" at bounding box center [160, 35] width 30 height 19
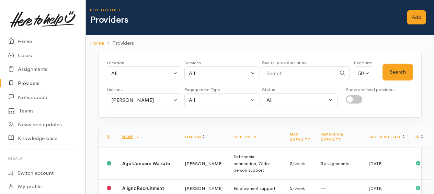
scroll to position [702, 0]
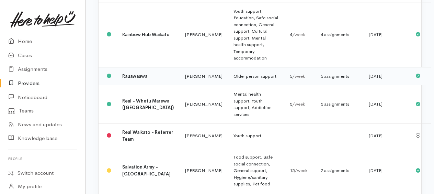
click at [228, 85] on td "Older person support" at bounding box center [256, 76] width 56 height 18
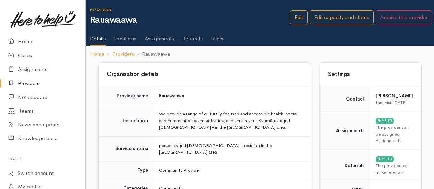
click at [154, 37] on link "Assignments" at bounding box center [160, 35] width 30 height 19
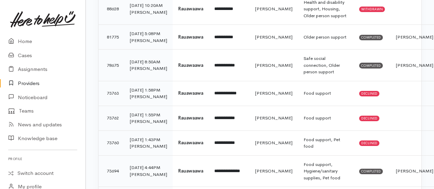
scroll to position [137, 0]
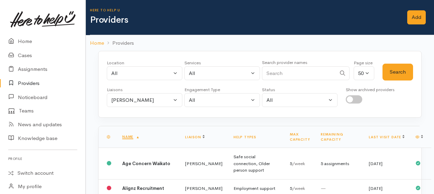
scroll to position [702, 0]
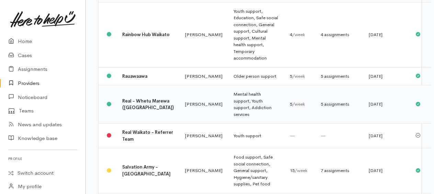
click at [228, 123] on td "Mental health support, Youth support, Addiction services" at bounding box center [256, 104] width 56 height 38
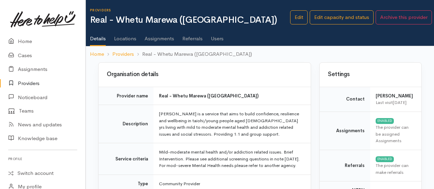
click at [153, 38] on link "Assignments" at bounding box center [160, 35] width 30 height 19
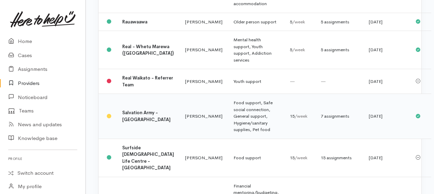
scroll to position [771, 0]
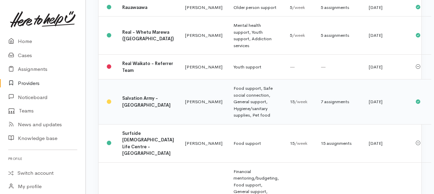
drag, startPoint x: 218, startPoint y: 132, endPoint x: 230, endPoint y: 123, distance: 15.3
click at [228, 124] on td "Food support, Safe social connection, General support, Hygiene/sanitary supplie…" at bounding box center [256, 101] width 56 height 45
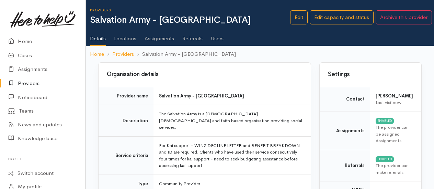
click at [159, 37] on link "Assignments" at bounding box center [160, 35] width 30 height 19
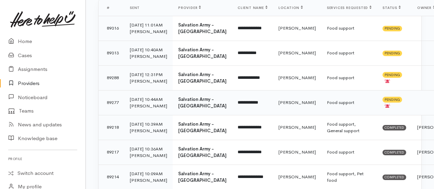
scroll to position [103, 0]
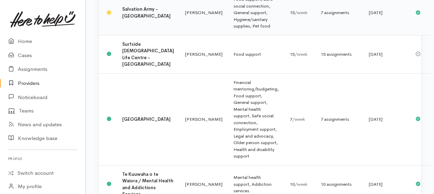
scroll to position [874, 0]
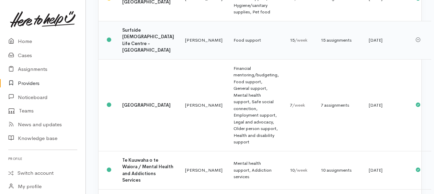
click at [228, 59] on td "Food support" at bounding box center [256, 40] width 56 height 38
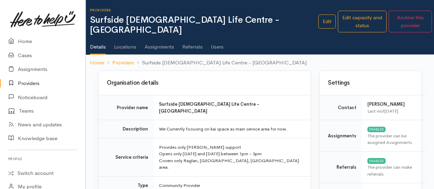
drag, startPoint x: 153, startPoint y: 39, endPoint x: 149, endPoint y: 33, distance: 6.8
click at [153, 38] on link "Assignments" at bounding box center [160, 44] width 30 height 19
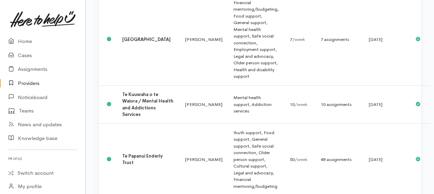
scroll to position [942, 0]
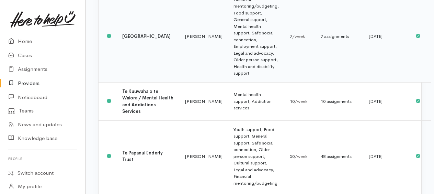
click at [240, 82] on td "Financial mentoring/budgeting, Food support, General support, Mental health sup…" at bounding box center [256, 36] width 56 height 92
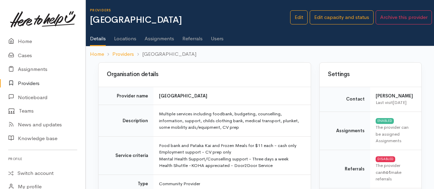
click at [162, 36] on link "Assignments" at bounding box center [160, 35] width 30 height 19
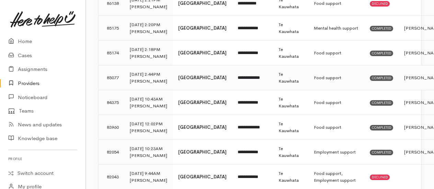
scroll to position [309, 0]
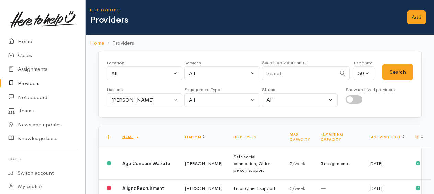
scroll to position [942, 0]
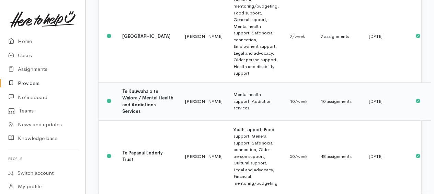
click at [228, 120] on td "Mental health support, Addiction services" at bounding box center [256, 101] width 56 height 38
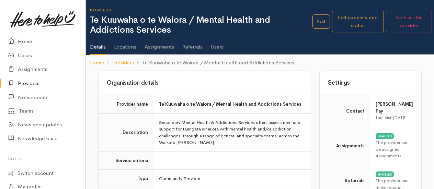
click at [157, 46] on link "Assignments" at bounding box center [160, 44] width 30 height 19
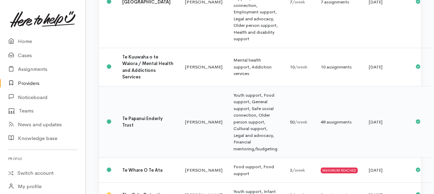
scroll to position [1080, 0]
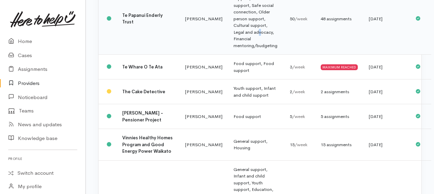
click at [228, 55] on td "Youth support, Food support, General support, Safe social connection, Older per…" at bounding box center [256, 19] width 56 height 72
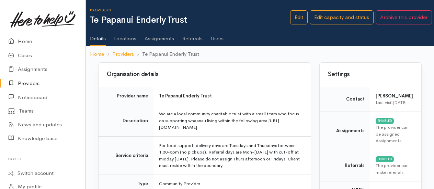
click at [157, 34] on link "Assignments" at bounding box center [160, 35] width 30 height 19
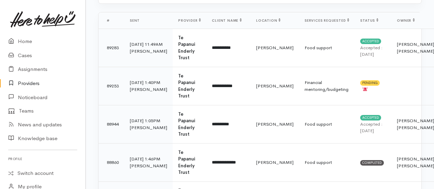
scroll to position [103, 0]
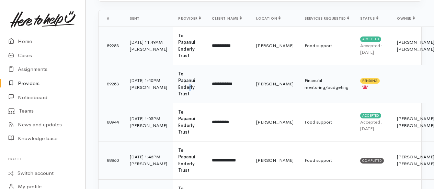
click at [178, 71] on b "Te Papanui Enderly Trust" at bounding box center [186, 84] width 17 height 26
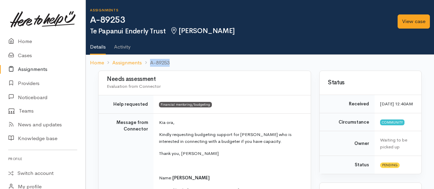
drag, startPoint x: 0, startPoint y: 0, endPoint x: 169, endPoint y: 61, distance: 180.1
click at [169, 61] on ol "Home Assignments A-89253" at bounding box center [260, 63] width 340 height 16
drag, startPoint x: 169, startPoint y: 61, endPoint x: 166, endPoint y: 61, distance: 3.8
copy li "A-89253"
click at [417, 22] on link "View case" at bounding box center [414, 21] width 32 height 14
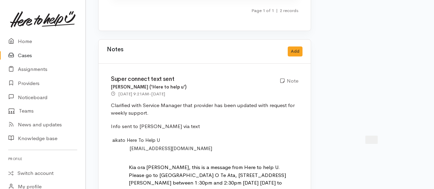
scroll to position [1787, 0]
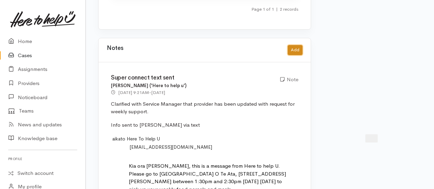
click at [298, 45] on button "Add" at bounding box center [295, 50] width 15 height 10
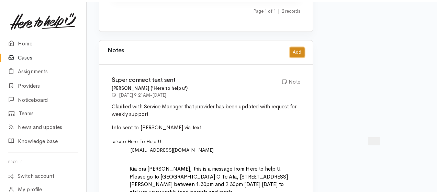
scroll to position [1767, 0]
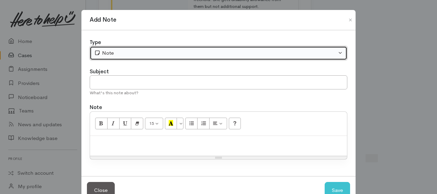
drag, startPoint x: 181, startPoint y: 55, endPoint x: 156, endPoint y: 60, distance: 26.4
click at [181, 54] on div "Note" at bounding box center [215, 53] width 243 height 8
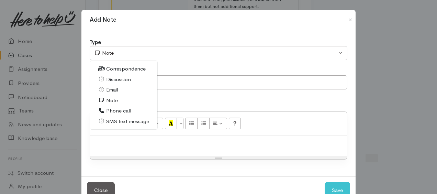
click at [114, 90] on span "Email" at bounding box center [112, 90] width 12 height 8
select select "2"
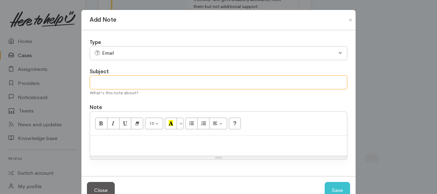
click at [117, 80] on input "text" at bounding box center [219, 82] width 258 height 14
type input "e"
click at [110, 141] on p at bounding box center [218, 143] width 250 height 8
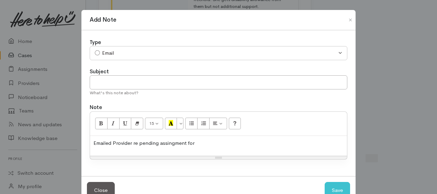
click at [130, 140] on p "Emailed Provider re pending assingment for" at bounding box center [218, 143] width 250 height 8
click at [218, 137] on div "Emailed Te Papanui Trust re pending assignment for" at bounding box center [218, 146] width 257 height 20
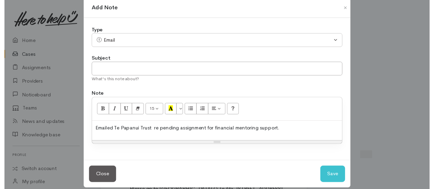
scroll to position [19, 0]
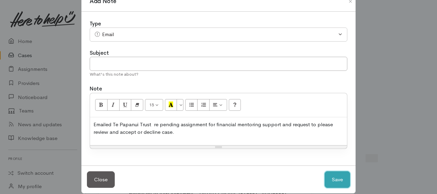
click at [334, 177] on button "Save" at bounding box center [337, 179] width 25 height 17
select select "1"
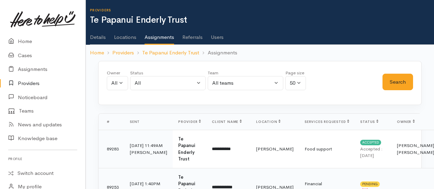
scroll to position [103, 0]
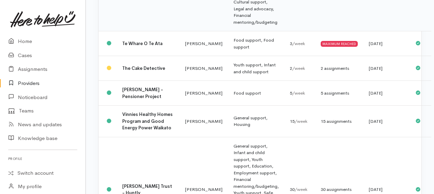
scroll to position [1114, 0]
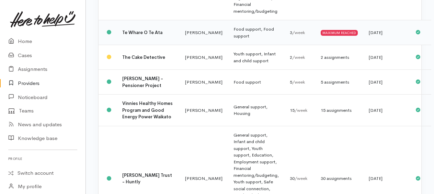
click at [228, 45] on td "Food support, Food support" at bounding box center [256, 32] width 56 height 25
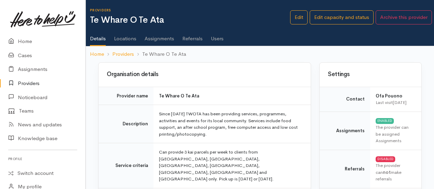
click at [157, 37] on link "Assignments" at bounding box center [160, 35] width 30 height 19
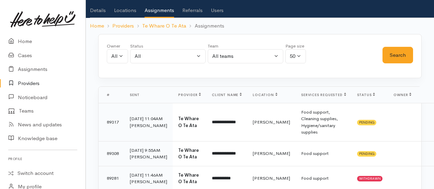
scroll to position [69, 0]
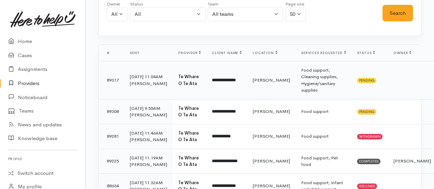
click at [178, 78] on b "Te Whare O Te Ata" at bounding box center [188, 80] width 21 height 13
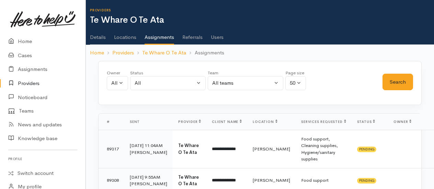
scroll to position [69, 0]
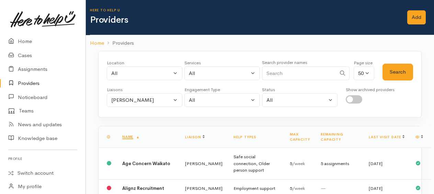
scroll to position [1119, 0]
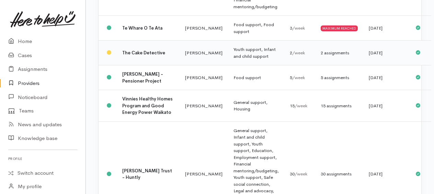
click at [321, 56] on div "2 assignments" at bounding box center [339, 52] width 37 height 7
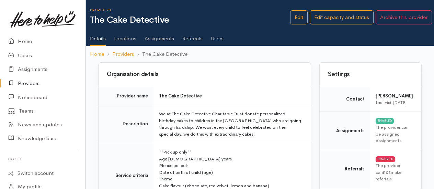
click at [162, 37] on link "Assignments" at bounding box center [160, 35] width 30 height 19
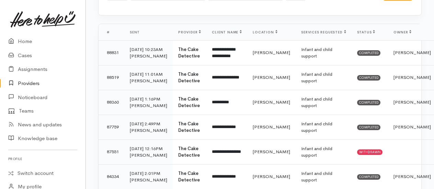
scroll to position [172, 0]
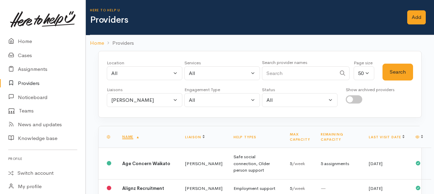
scroll to position [1156, 0]
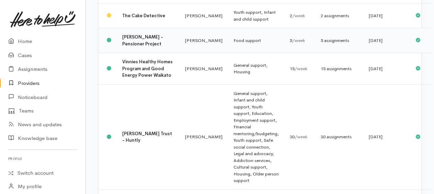
click at [321, 44] on div "5 assignments" at bounding box center [339, 40] width 37 height 7
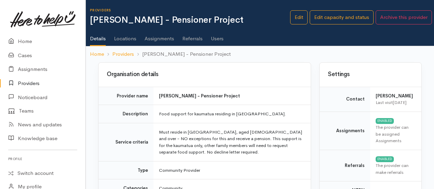
click at [164, 37] on link "Assignments" at bounding box center [160, 35] width 30 height 19
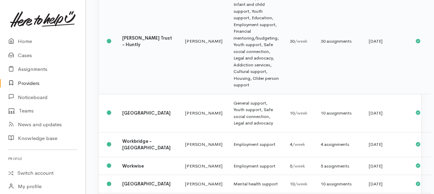
scroll to position [1262, 0]
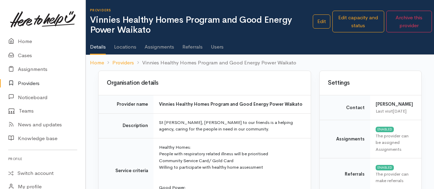
click at [167, 48] on link "Assignments" at bounding box center [160, 44] width 30 height 19
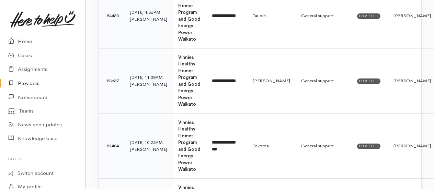
scroll to position [172, 0]
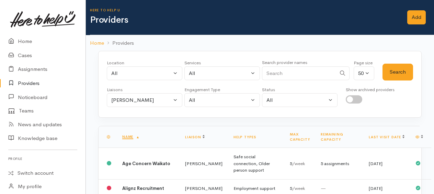
scroll to position [1262, 0]
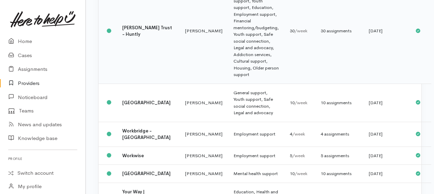
click at [228, 84] on td "General support, Infant and child support, Youth support, Education, Employment…" at bounding box center [256, 30] width 56 height 105
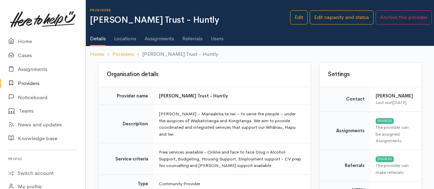
click at [161, 38] on link "Assignments" at bounding box center [160, 35] width 30 height 19
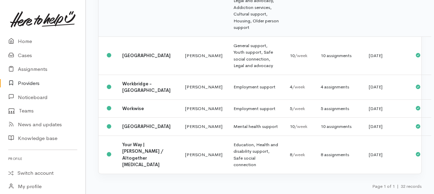
scroll to position [1365, 0]
click at [228, 75] on td "General support, Youth support, Safe social connection, Legal and advocacy" at bounding box center [256, 55] width 56 height 38
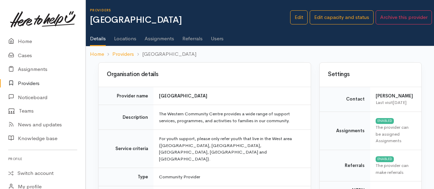
drag, startPoint x: 163, startPoint y: 41, endPoint x: 160, endPoint y: 38, distance: 4.4
click at [163, 41] on link "Assignments" at bounding box center [160, 35] width 30 height 19
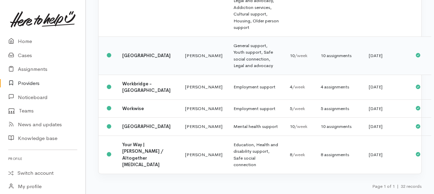
scroll to position [1397, 0]
click at [228, 81] on td "Employment support" at bounding box center [256, 87] width 56 height 25
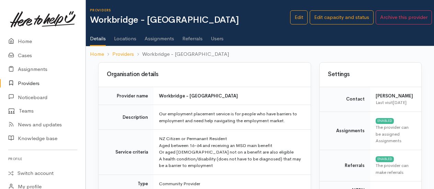
click at [153, 35] on link "Assignments" at bounding box center [160, 35] width 30 height 19
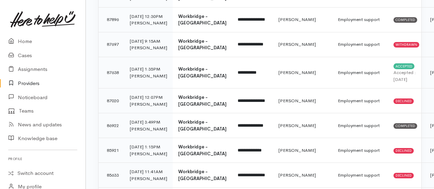
scroll to position [172, 0]
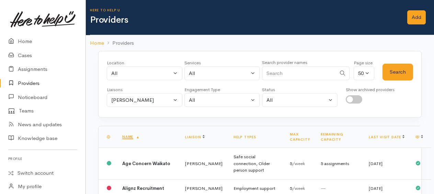
scroll to position [1397, 0]
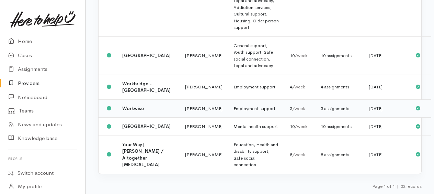
click at [228, 103] on td "Employment support" at bounding box center [256, 108] width 56 height 18
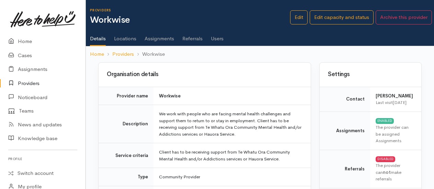
click at [154, 37] on link "Assignments" at bounding box center [160, 35] width 30 height 19
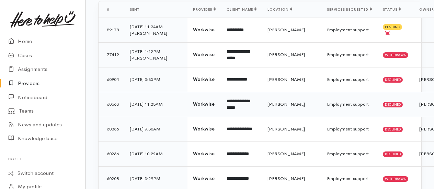
scroll to position [103, 0]
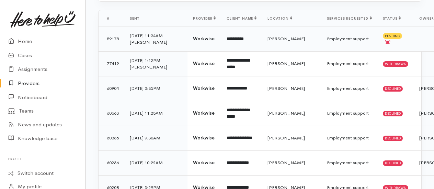
click at [142, 42] on td "26 Sep 25 11:34AM Katarina Daly" at bounding box center [155, 38] width 63 height 25
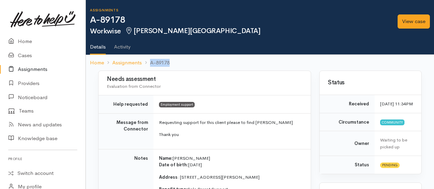
click at [170, 59] on ol "Home Assignments A-89178" at bounding box center [260, 63] width 340 height 16
copy li "A-89178"
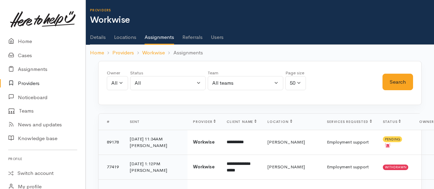
scroll to position [103, 0]
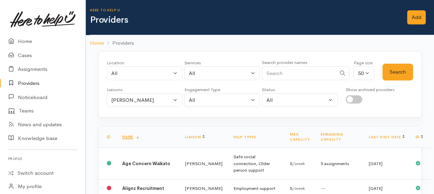
scroll to position [1397, 0]
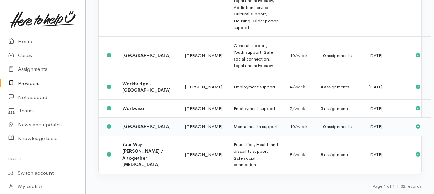
click at [228, 124] on td "Mental health support" at bounding box center [256, 127] width 56 height 18
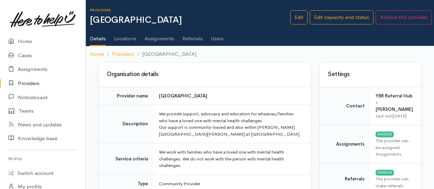
click at [161, 38] on link "Assignments" at bounding box center [160, 35] width 30 height 19
